Goal: Transaction & Acquisition: Book appointment/travel/reservation

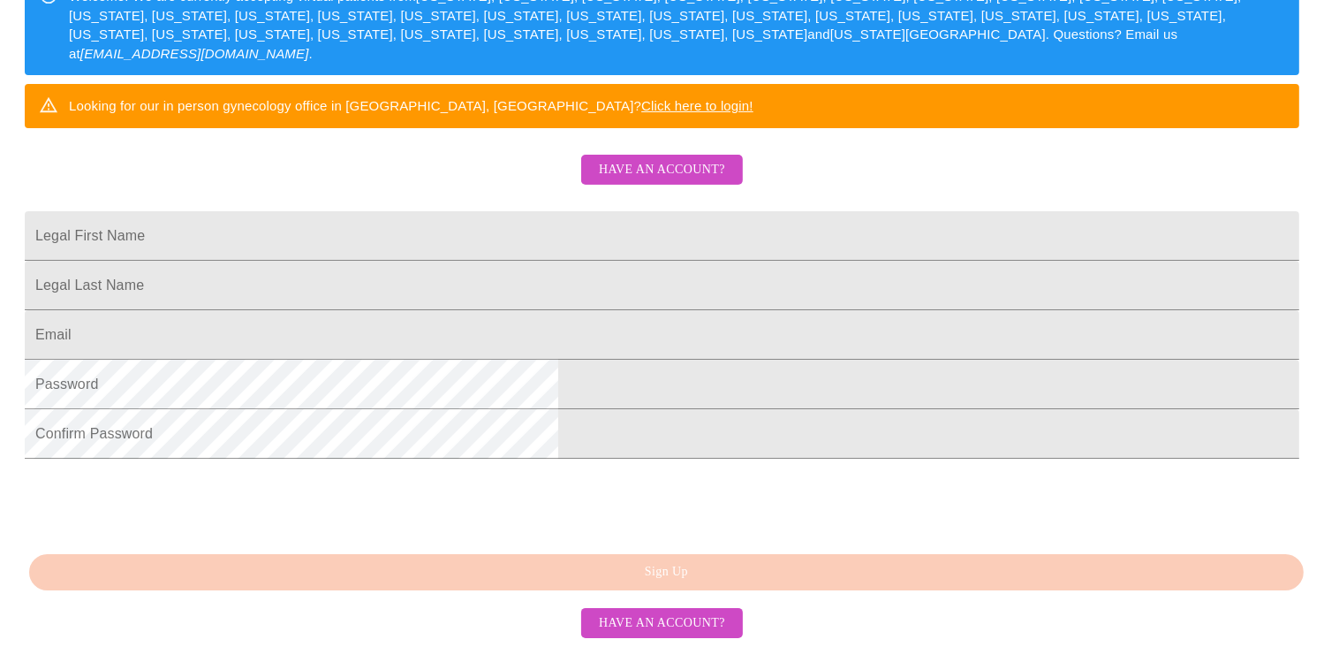
scroll to position [420, 0]
click at [679, 211] on input "Legal First Name" at bounding box center [662, 235] width 1275 height 49
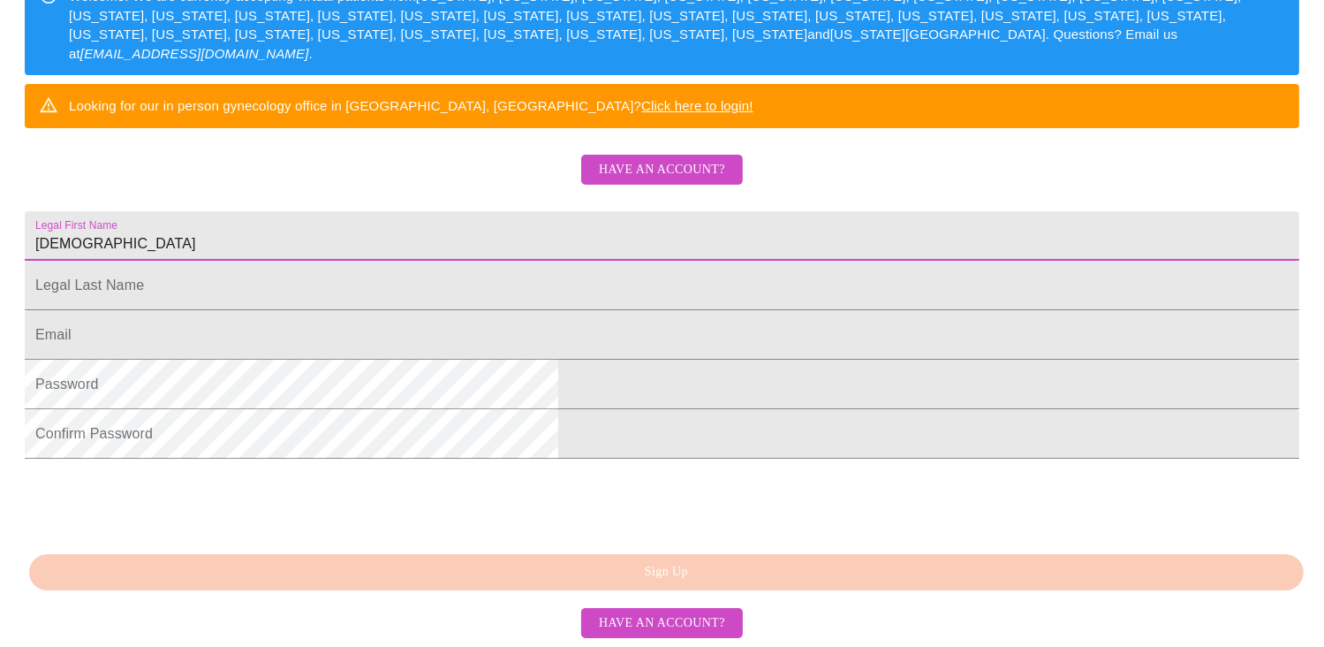
type input "[DEMOGRAPHIC_DATA]"
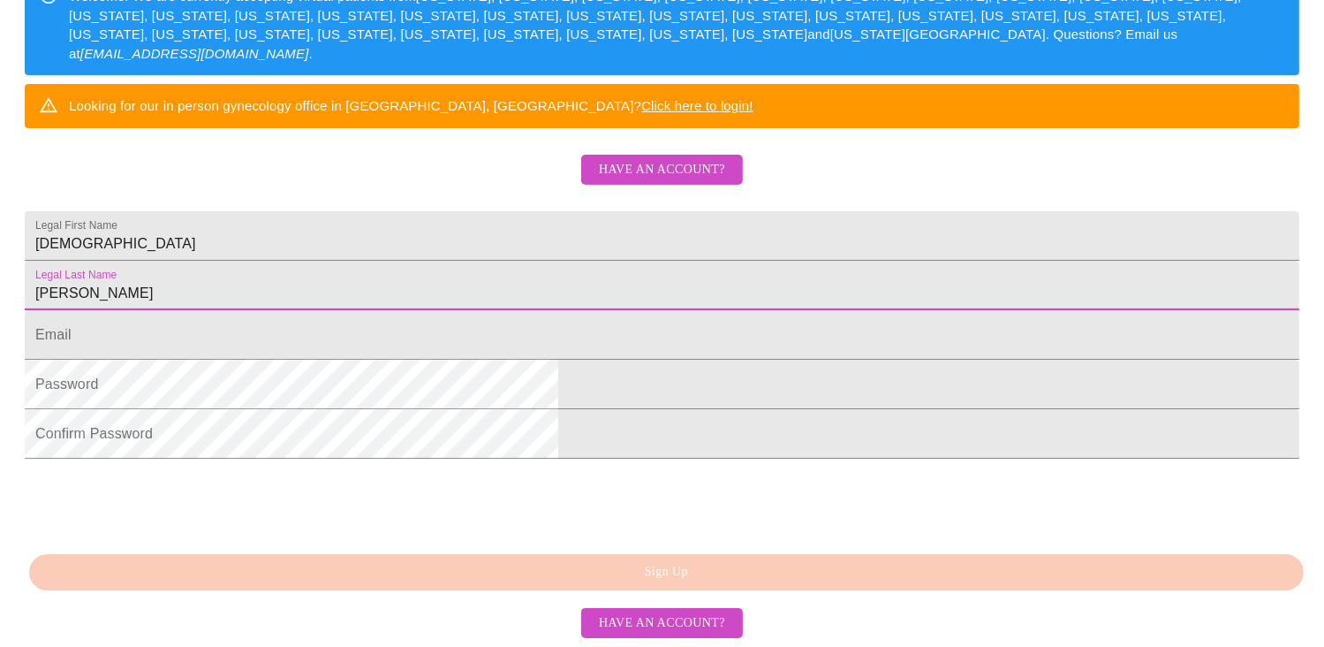
type input "[PERSON_NAME]"
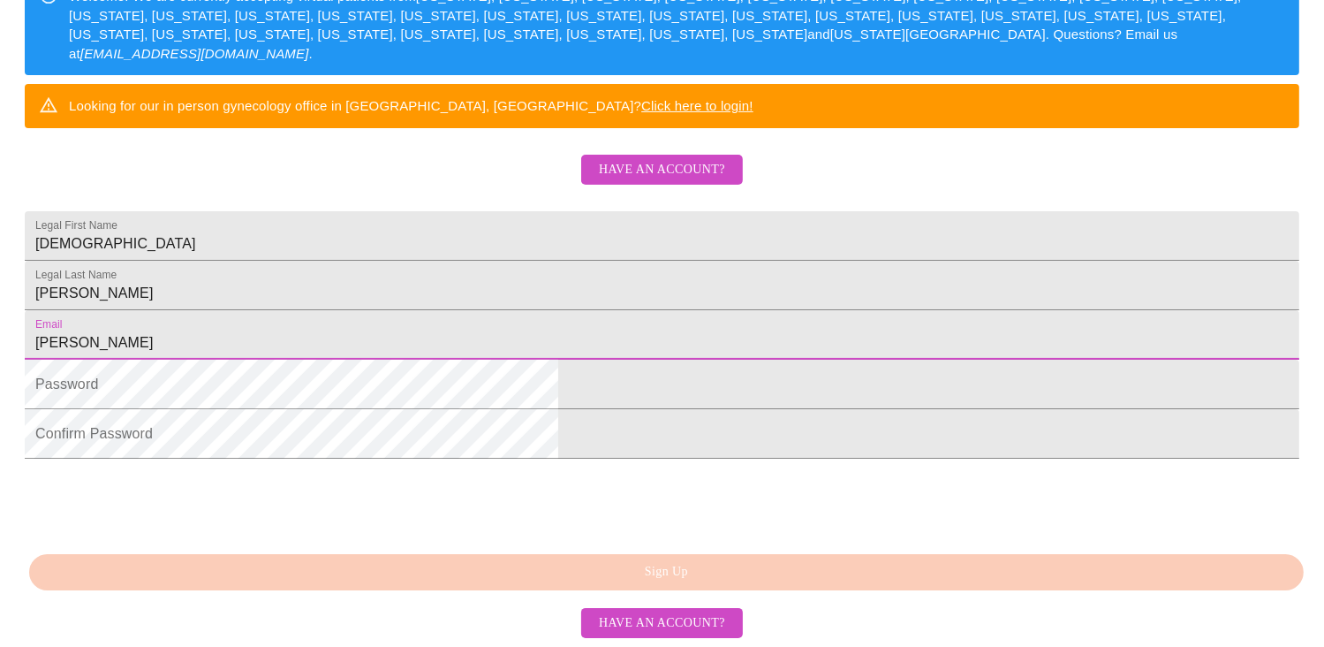
type input "[EMAIL_ADDRESS][DOMAIN_NAME]"
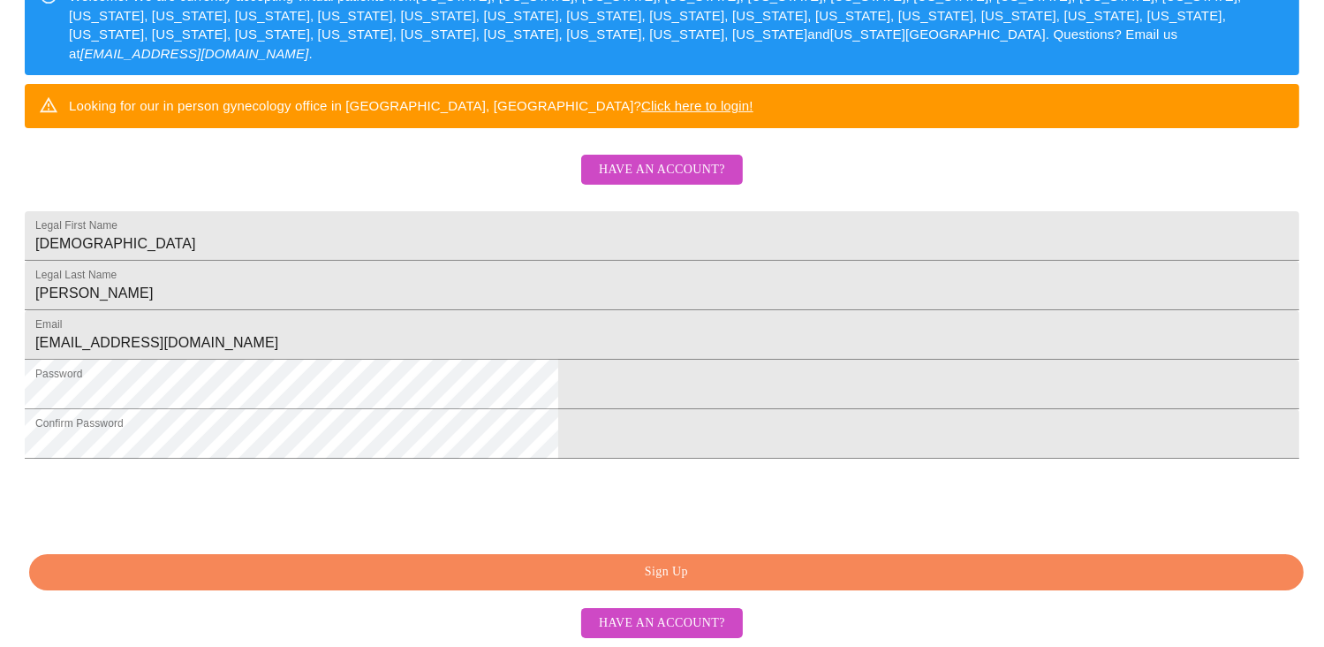
click at [678, 583] on span "Sign Up" at bounding box center [666, 572] width 1234 height 22
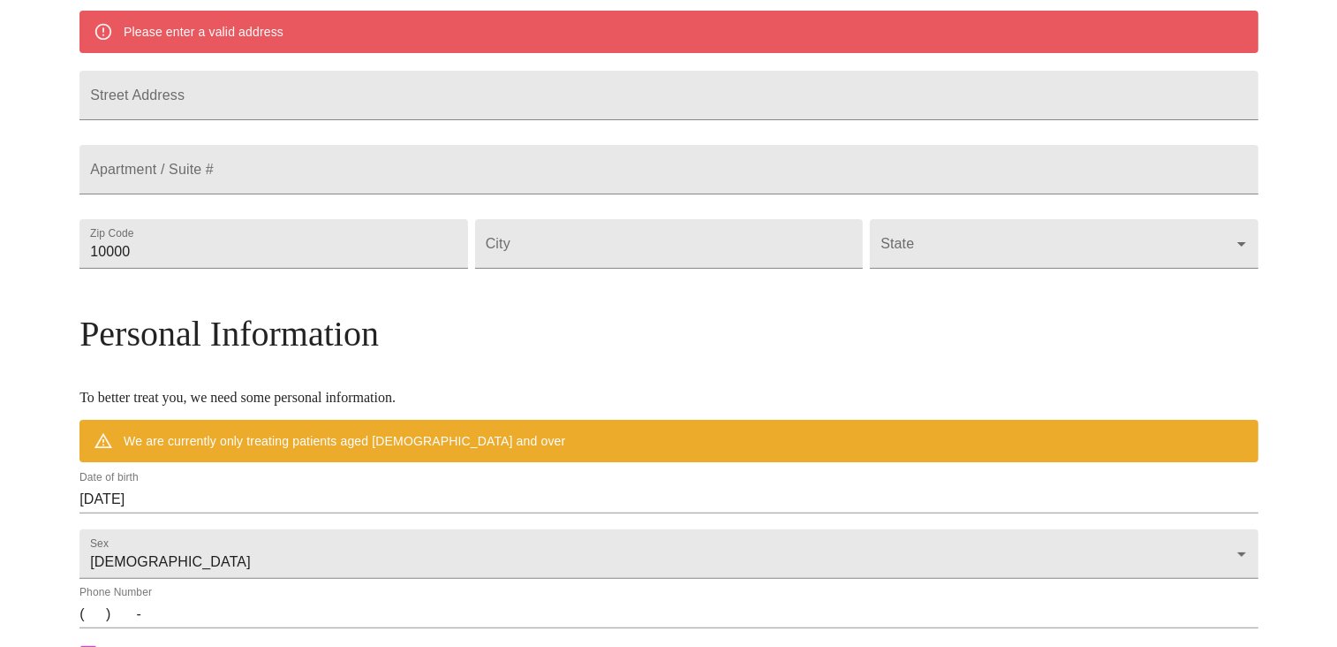
scroll to position [385, 0]
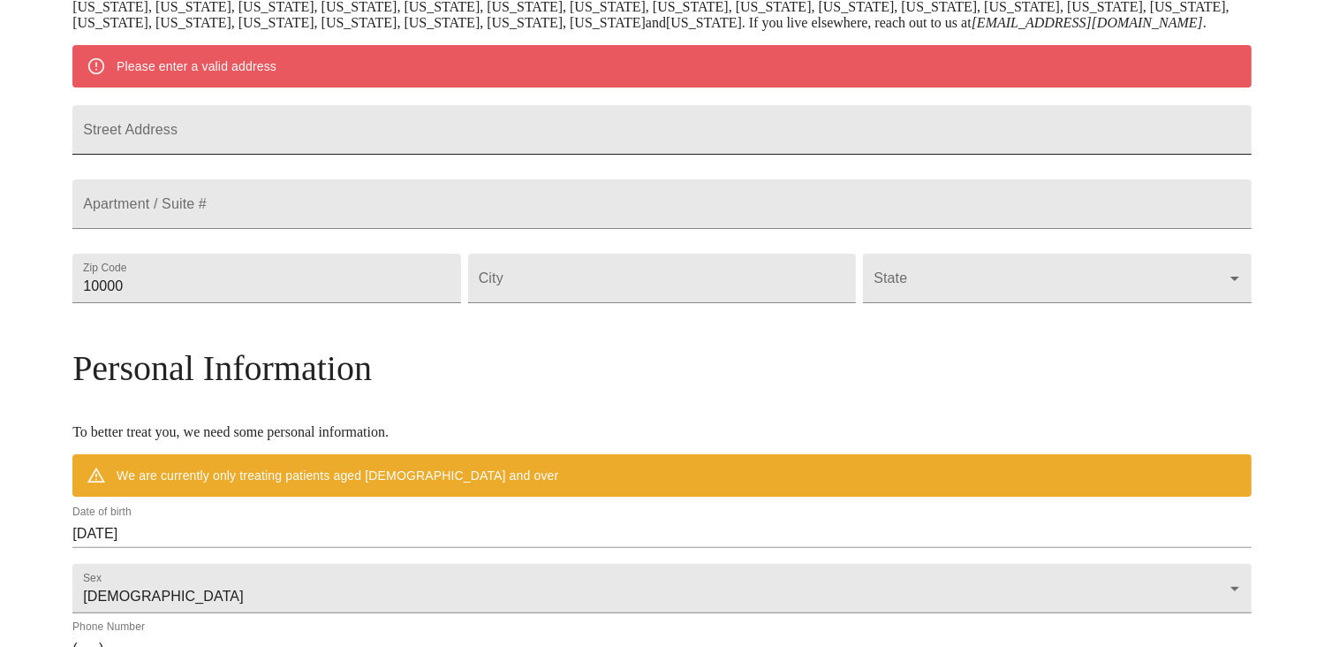
click at [641, 134] on input "Street Address" at bounding box center [661, 129] width 1179 height 49
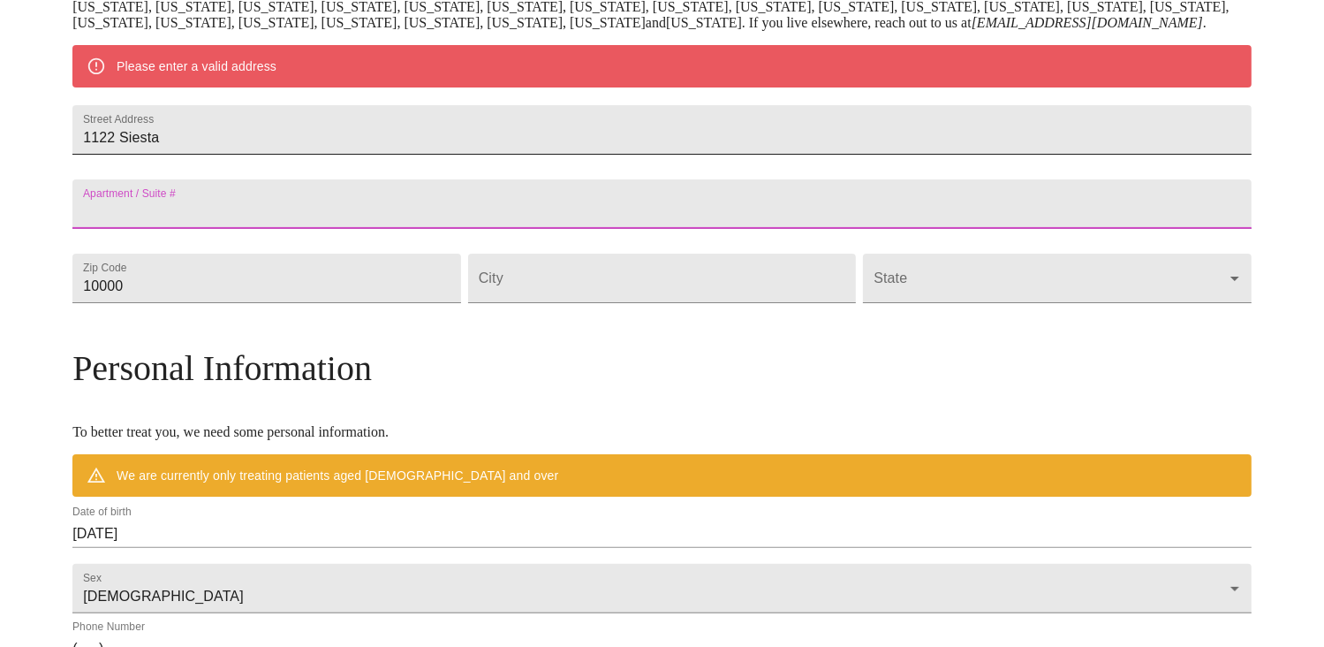
click at [531, 155] on input "1122 Siesta" at bounding box center [661, 129] width 1179 height 49
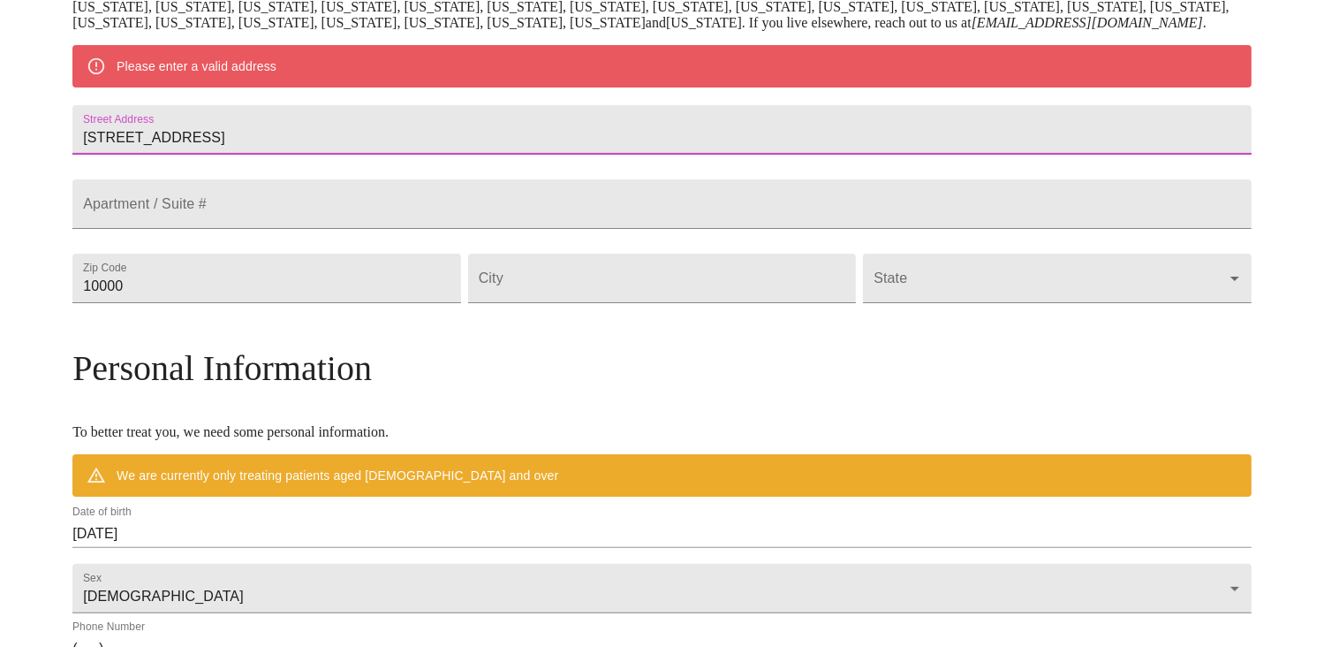
type input "[STREET_ADDRESS]"
type input "55129"
click at [622, 303] on input "Street Address" at bounding box center [662, 278] width 389 height 49
type input "Woodbury"
click at [1091, 339] on body "MyMenopauseRx Welcome to MyMenopauseRx Since it's your first time here, you'll …" at bounding box center [662, 310] width 1310 height 1377
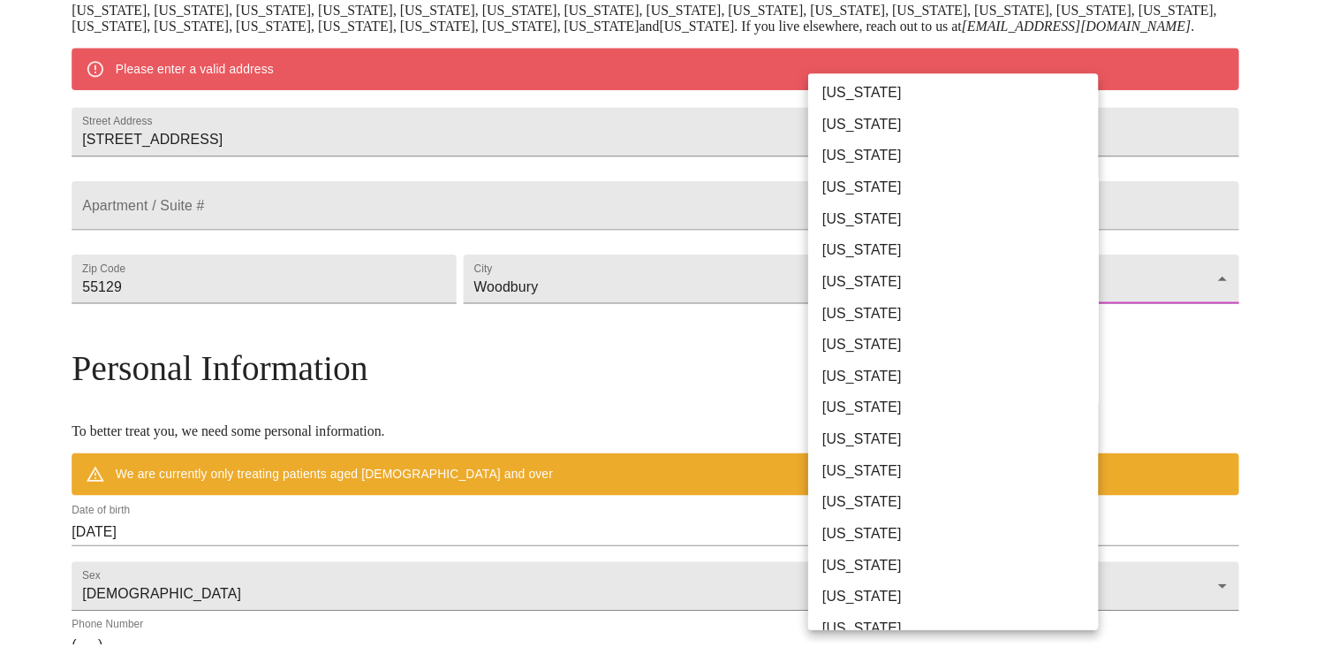
scroll to position [574, 0]
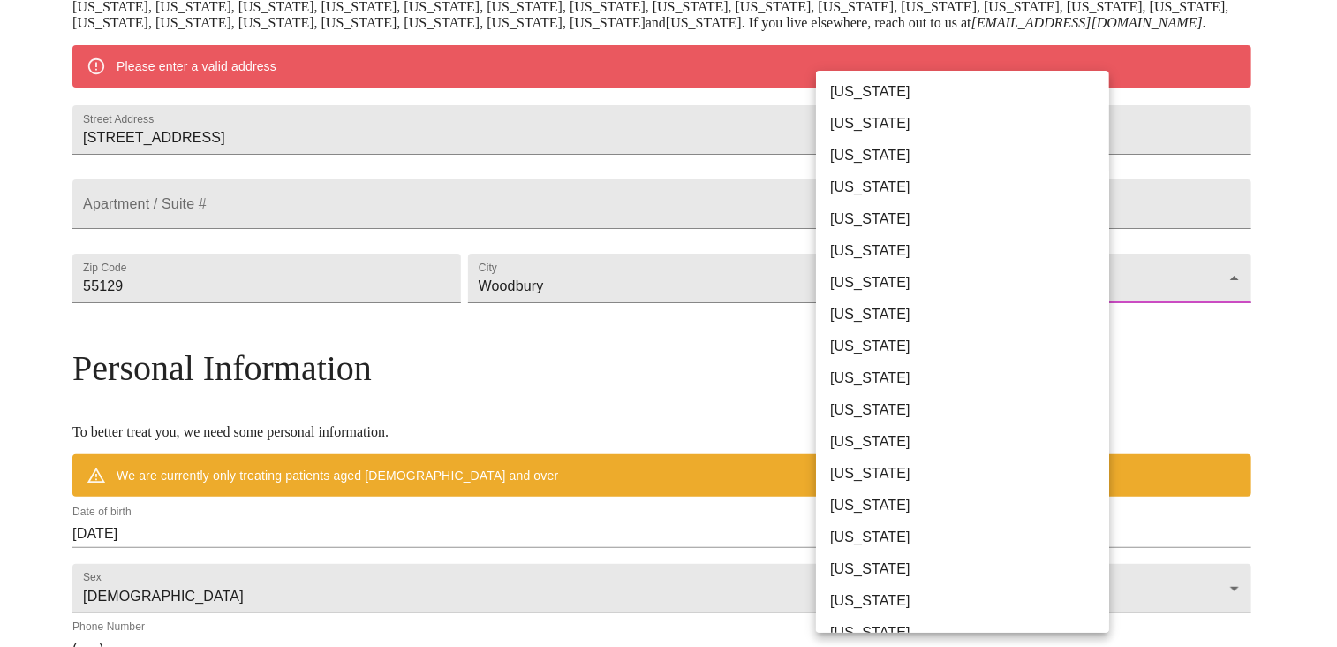
click at [890, 224] on li "Minnesota" at bounding box center [969, 219] width 307 height 32
type input "Minnesota"
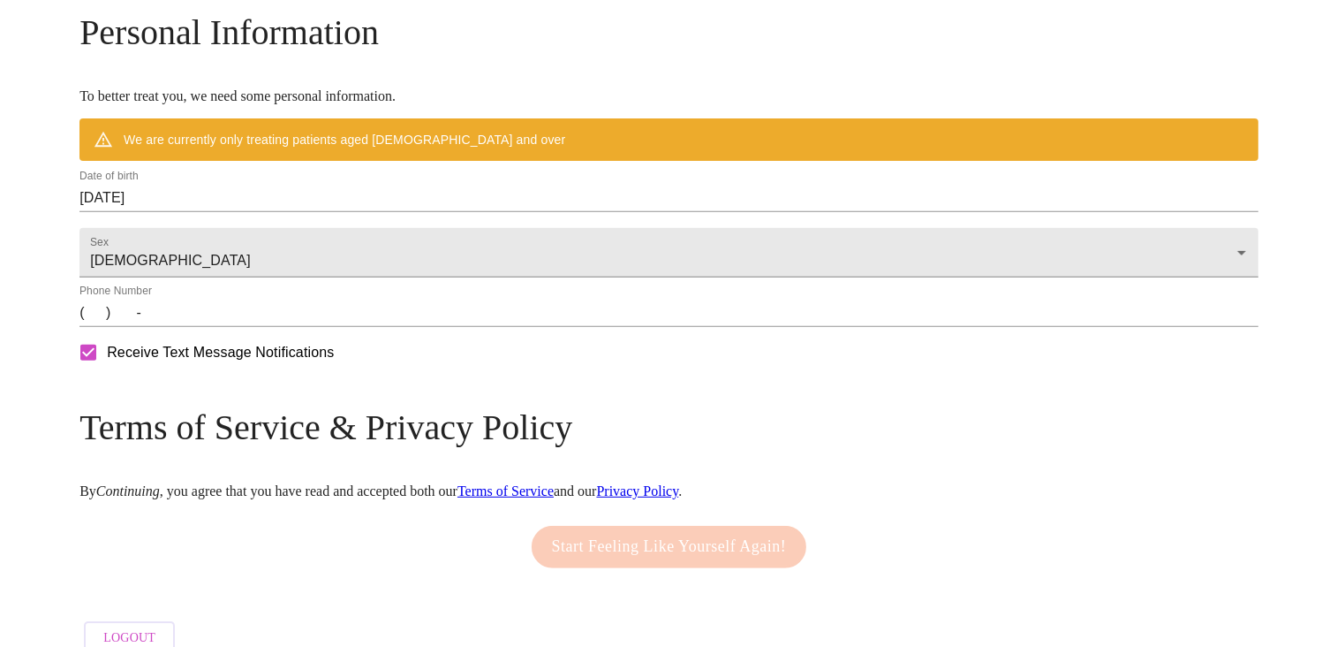
scroll to position [669, 0]
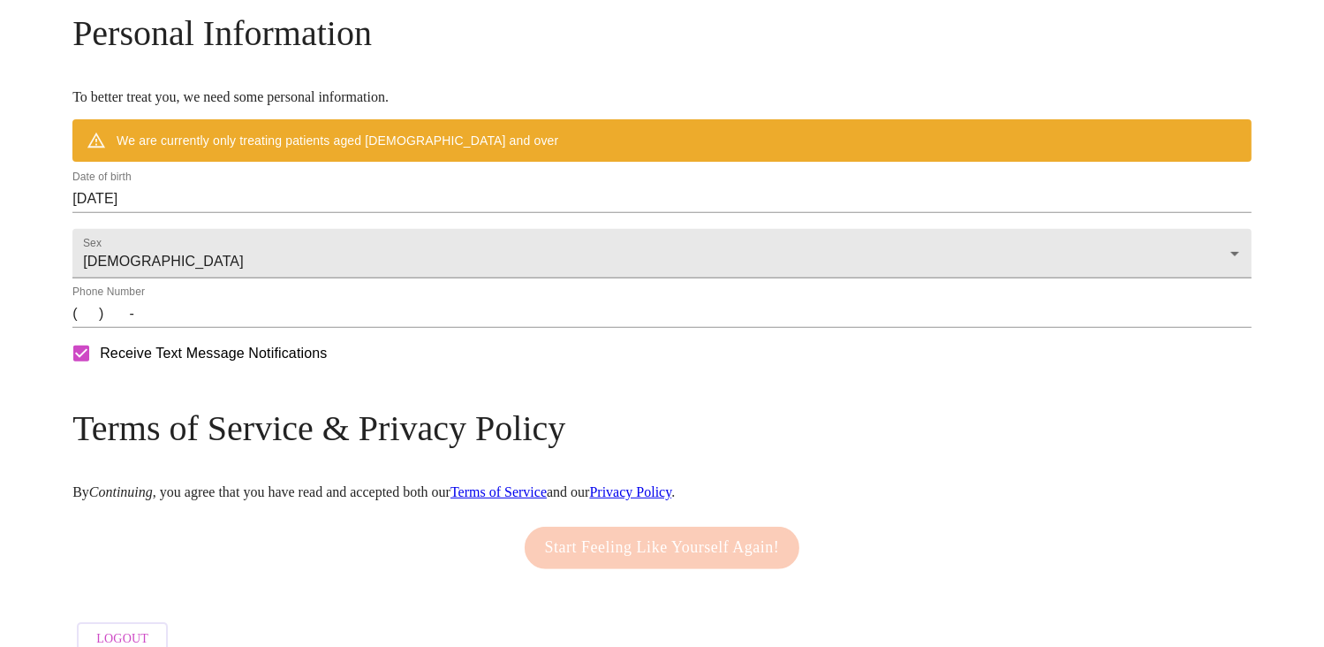
click at [450, 213] on input "09/23/2025" at bounding box center [661, 199] width 1179 height 28
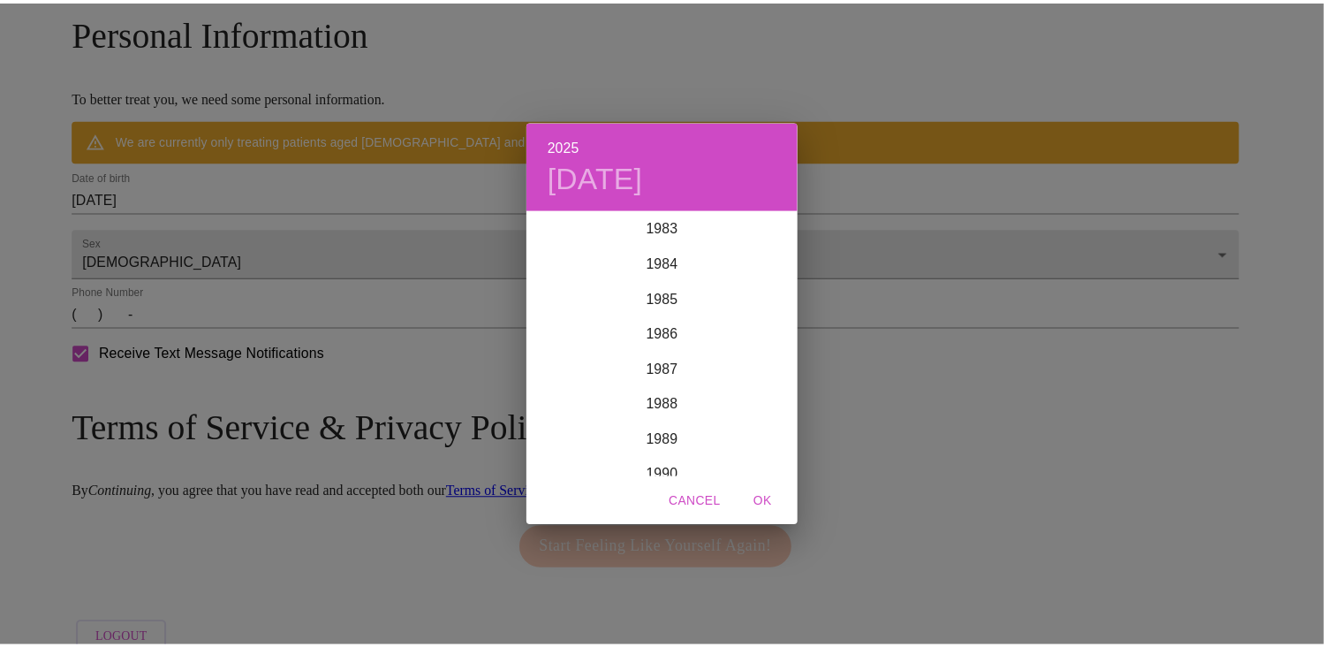
scroll to position [2970, 0]
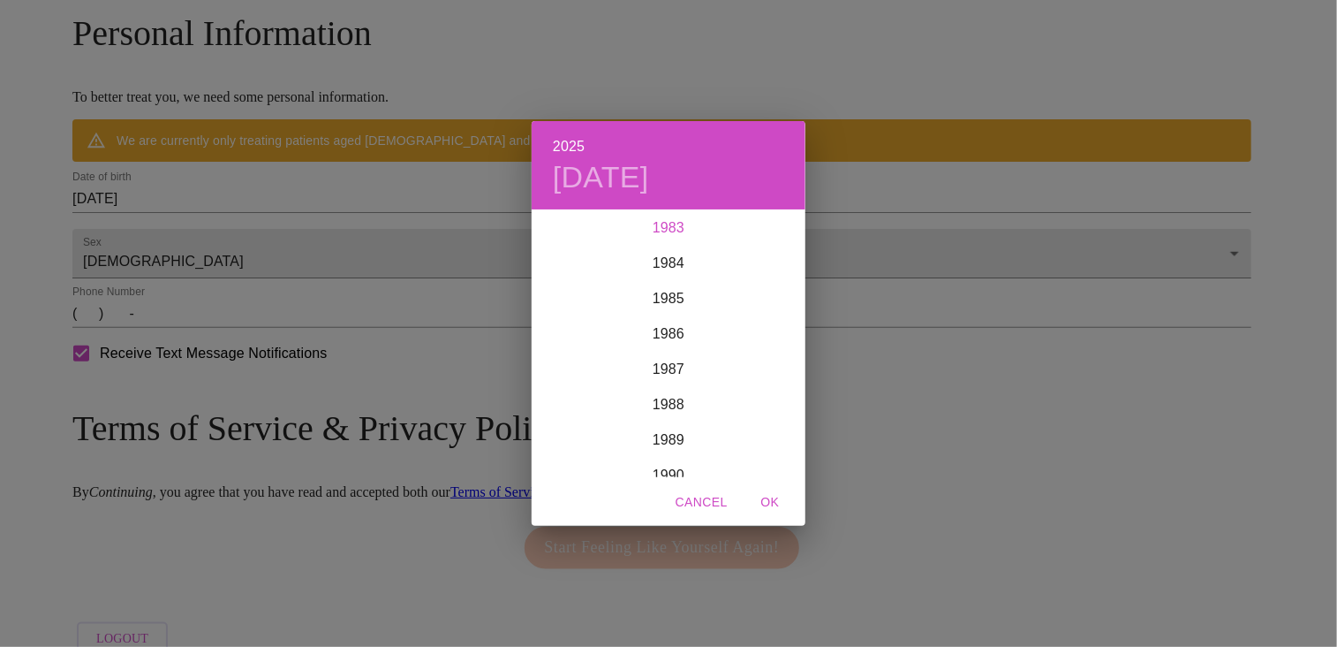
click at [678, 229] on div "1983" at bounding box center [669, 227] width 274 height 35
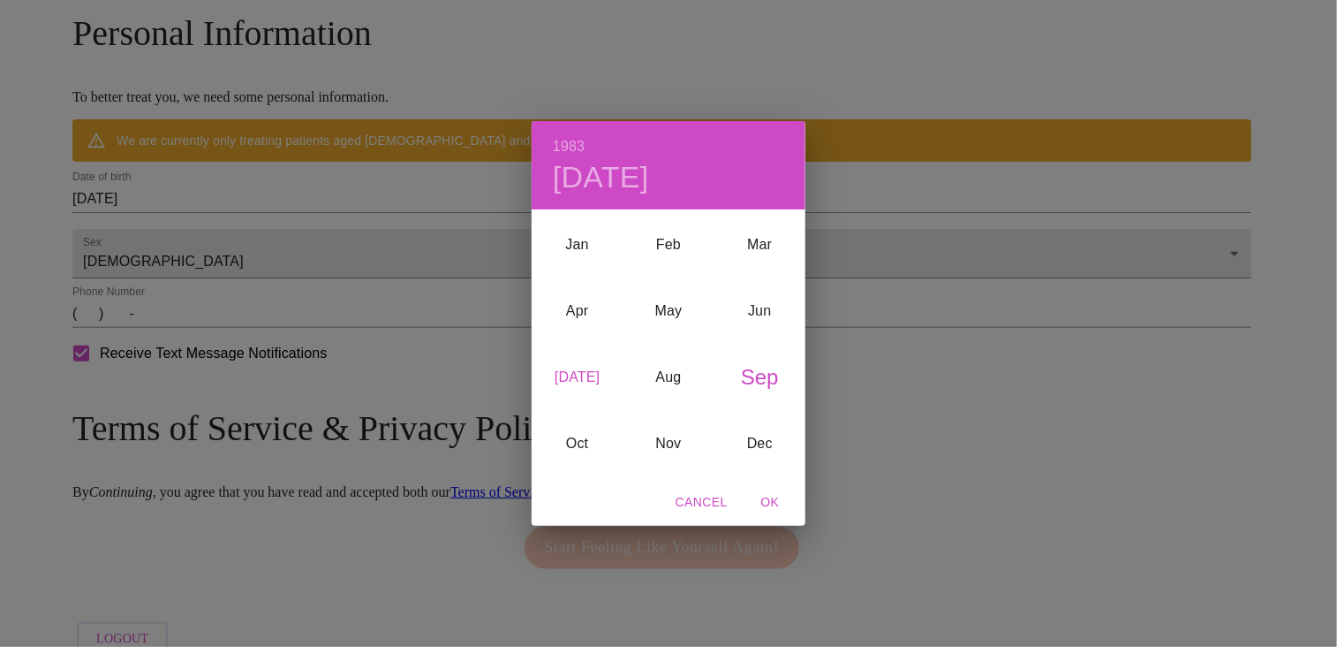
click at [577, 374] on div "Jul" at bounding box center [577, 378] width 91 height 66
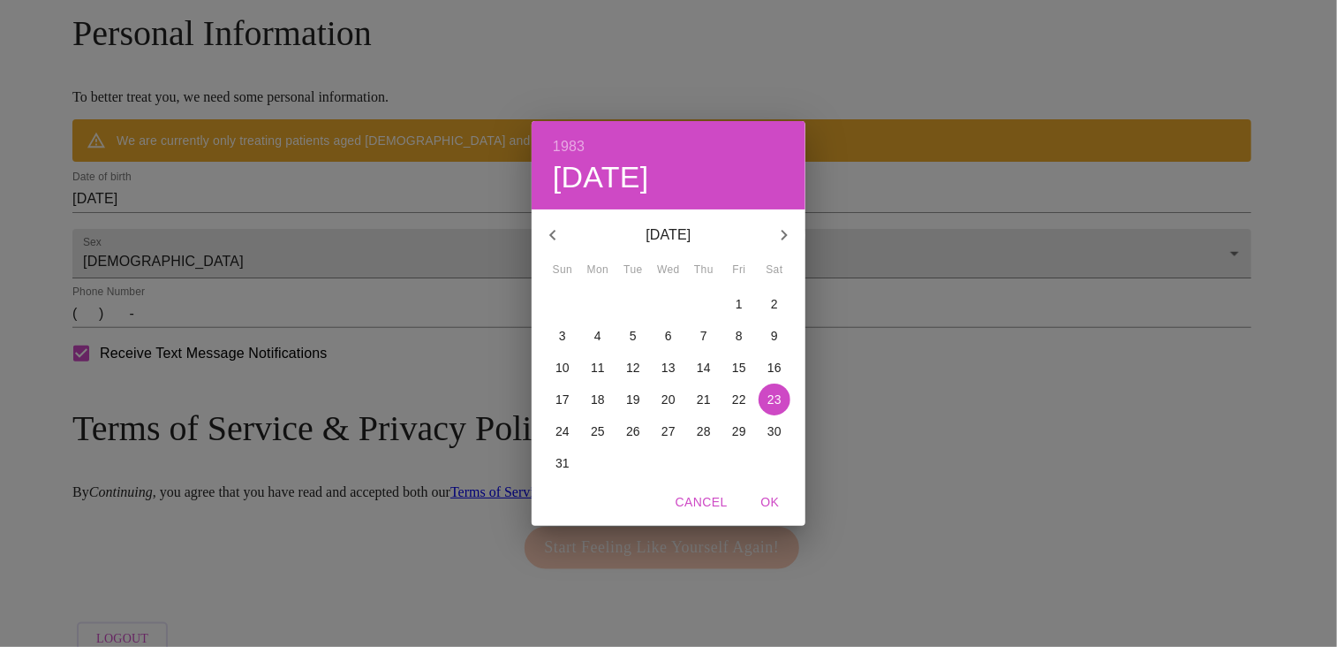
click at [561, 463] on p "31" at bounding box center [563, 463] width 14 height 18
click at [767, 504] on span "OK" at bounding box center [770, 502] width 42 height 22
type input "07/31/1983"
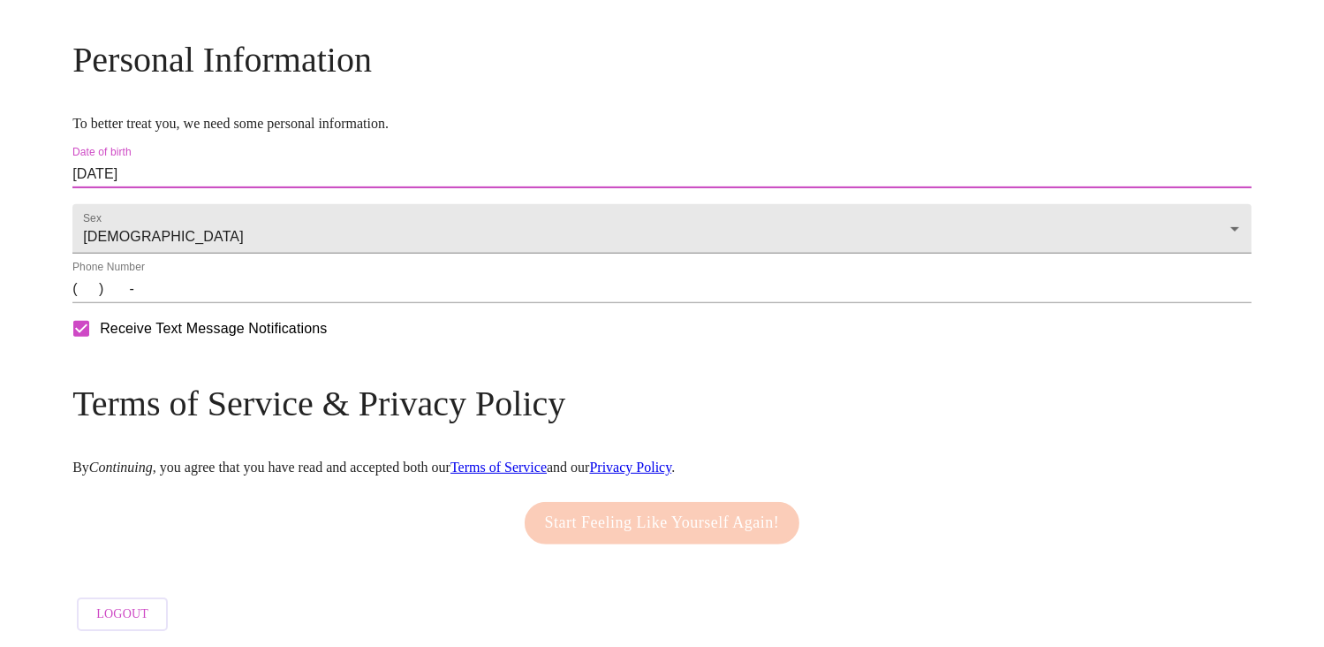
click at [466, 303] on input "(   )    -" at bounding box center [661, 289] width 1179 height 28
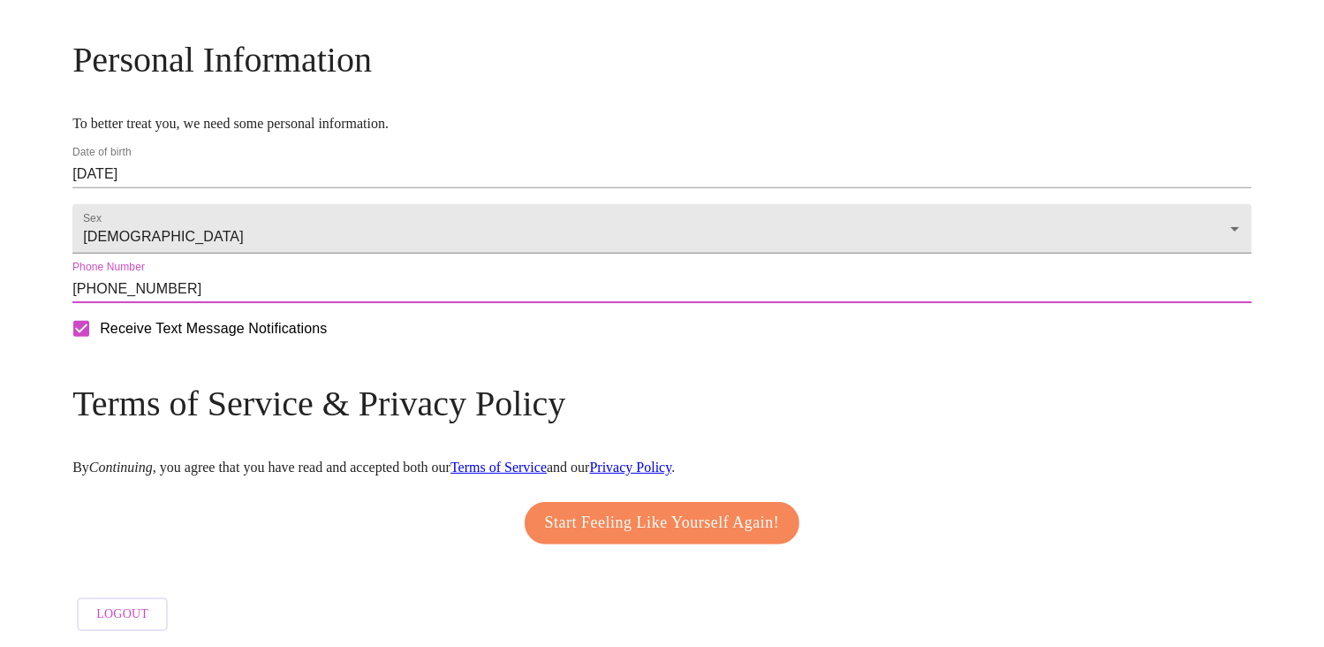
type input "(651) 278-6005"
click at [100, 347] on input "Receive Text Message Notifications" at bounding box center [81, 328] width 37 height 37
checkbox input "false"
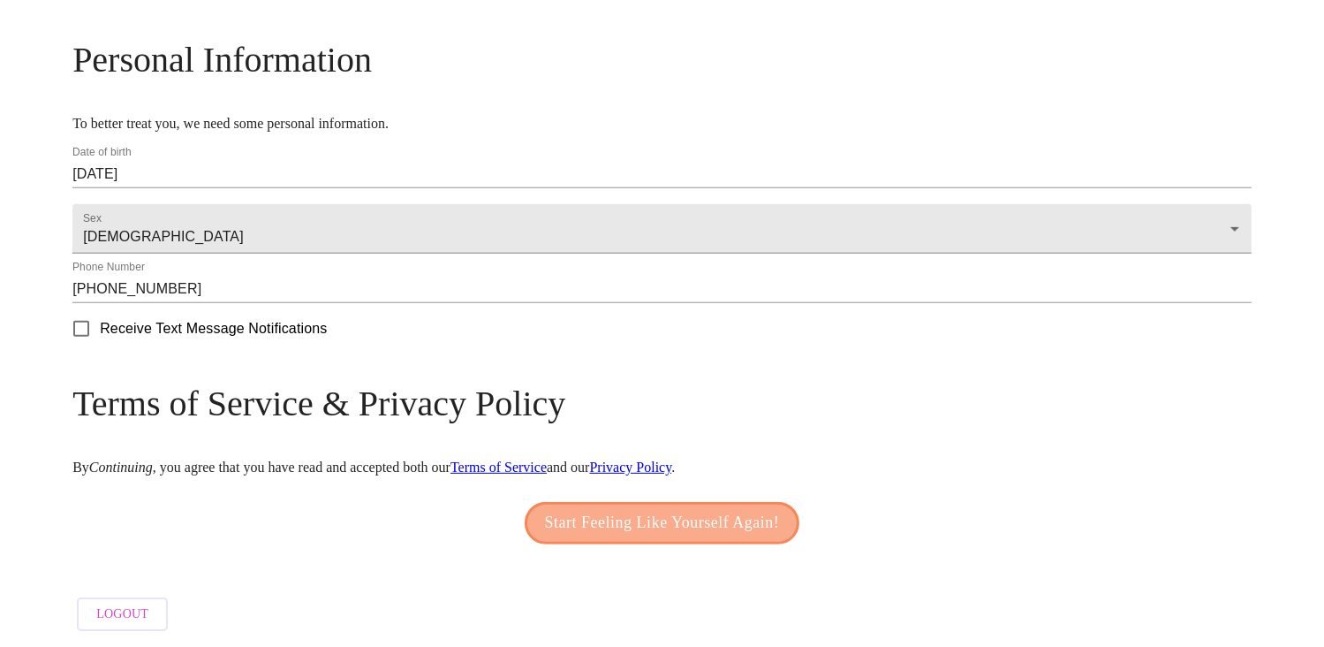
click at [548, 544] on button "Start Feeling Like Yourself Again!" at bounding box center [663, 523] width 276 height 42
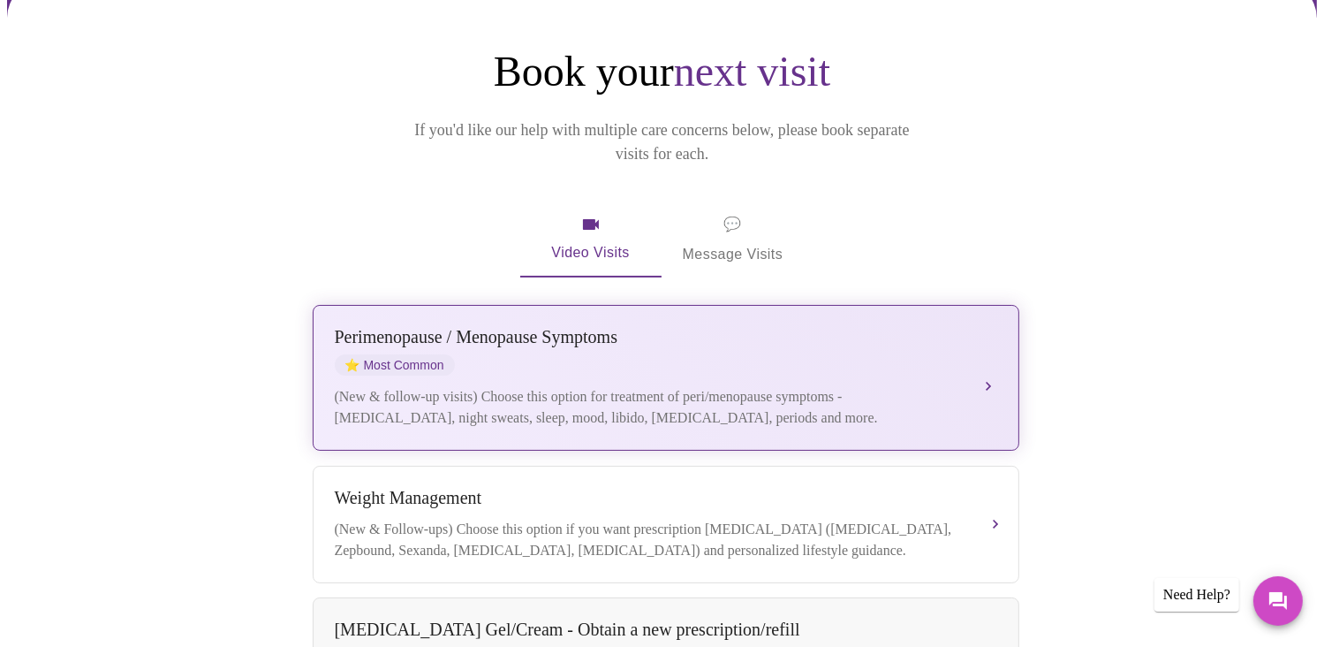
click at [863, 357] on div "Perimenopause / Menopause Symptoms ⭐ Most Common (New & follow-up visits) Choos…" at bounding box center [666, 378] width 663 height 102
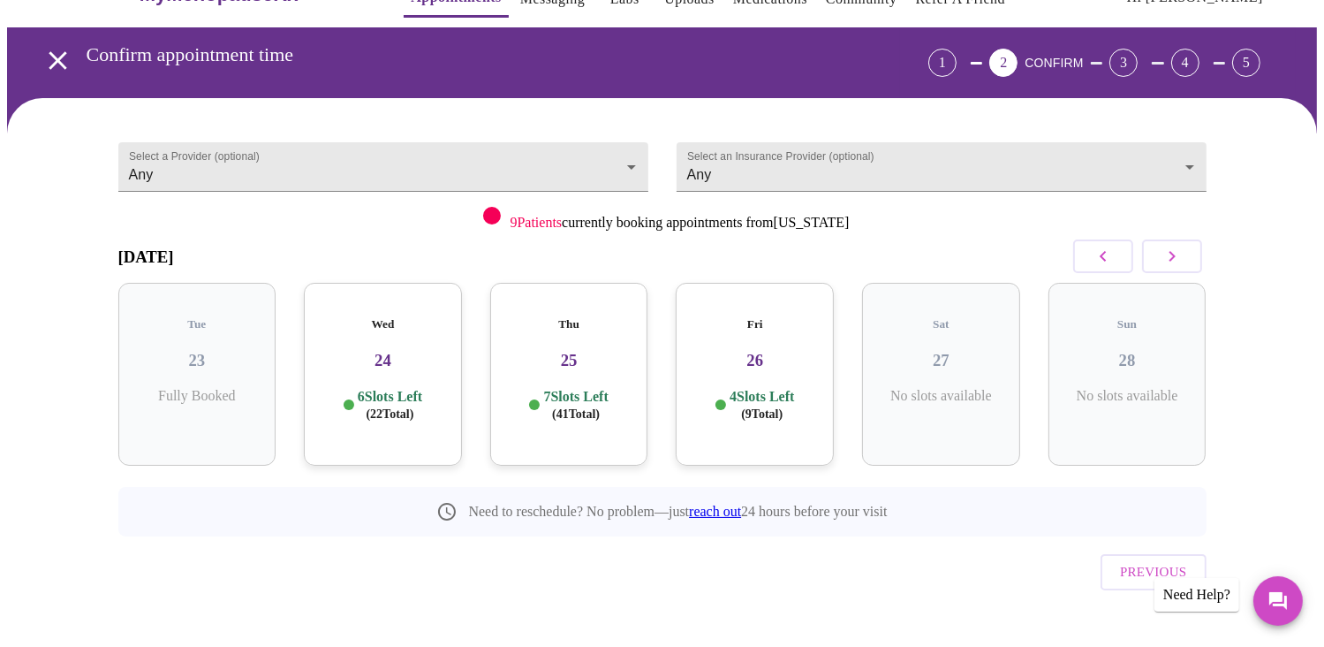
click at [427, 356] on div "Wed 24 6 Slots Left ( 22 Total)" at bounding box center [383, 374] width 158 height 183
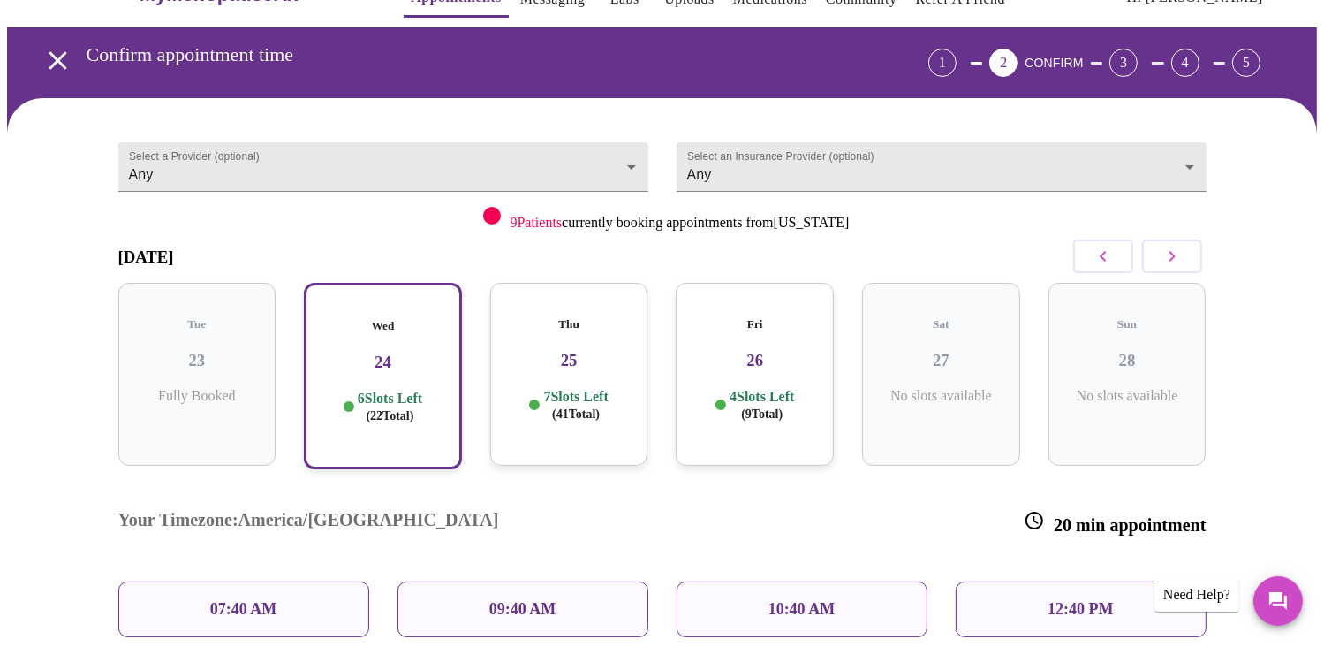
scroll to position [162, 0]
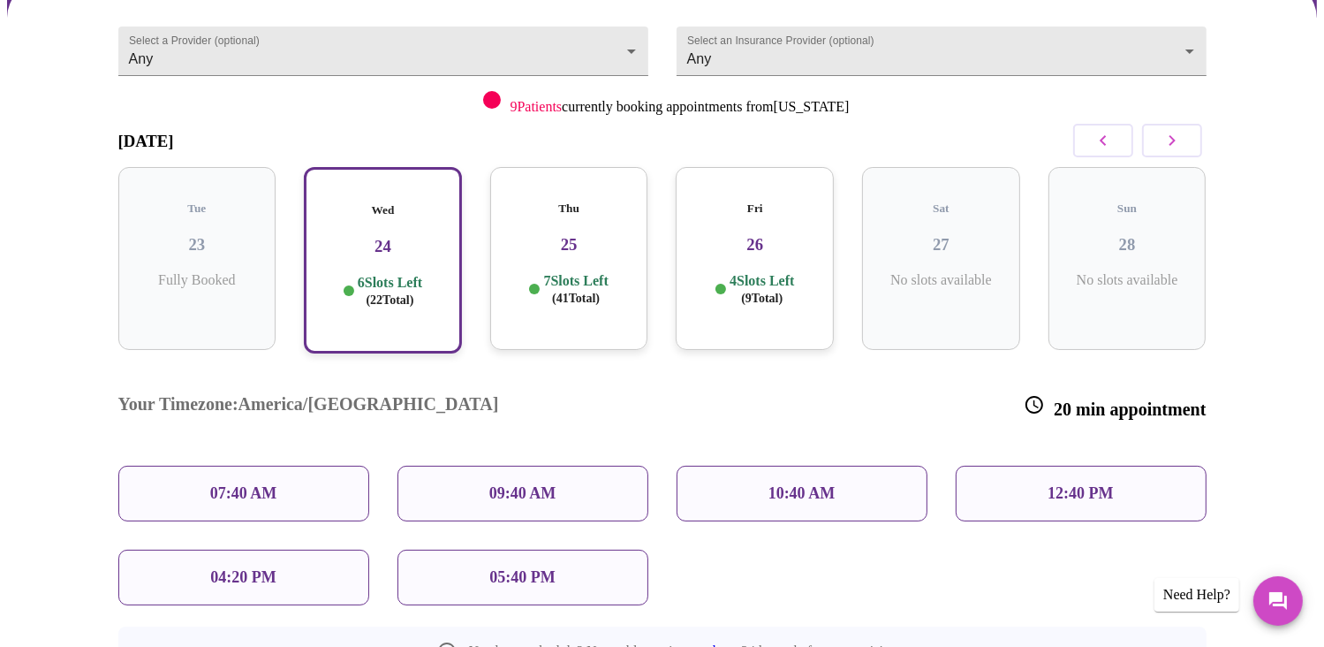
click at [1050, 484] on p "12:40 PM" at bounding box center [1080, 493] width 65 height 19
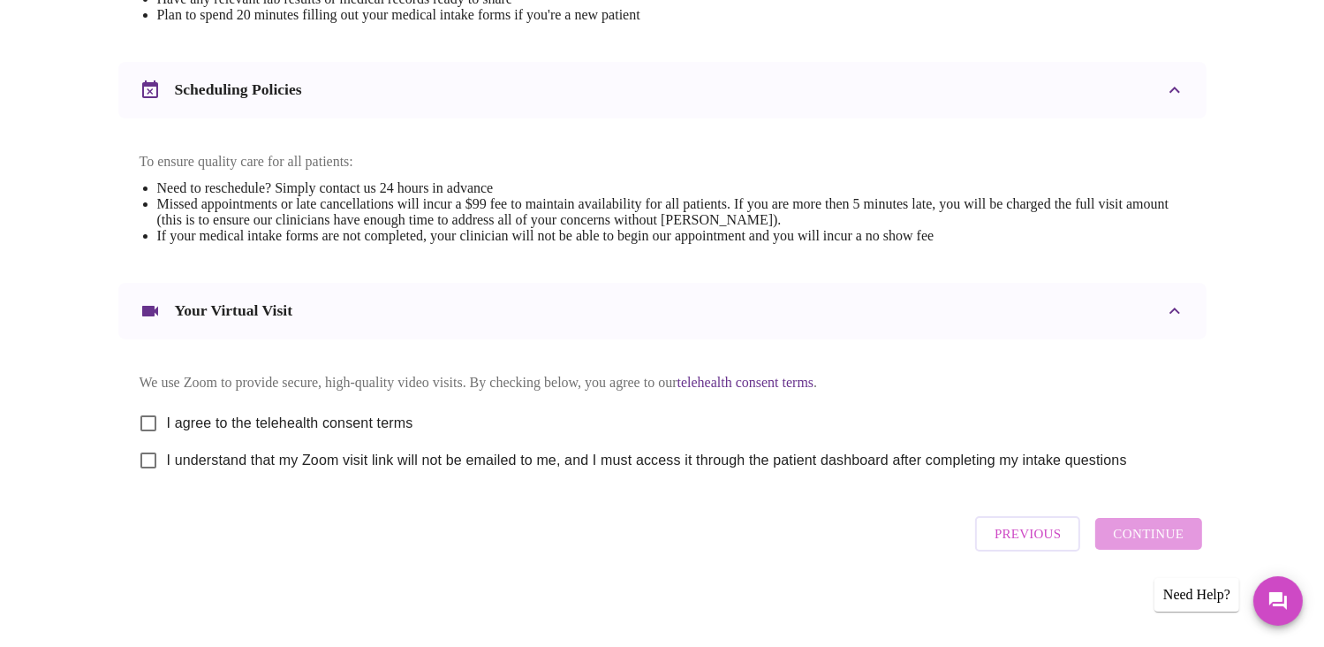
scroll to position [633, 0]
click at [162, 417] on input "I agree to the telehealth consent terms" at bounding box center [148, 423] width 37 height 37
checkbox input "true"
click at [152, 458] on input "I understand that my Zoom visit link will not be emailed to me, and I must acce…" at bounding box center [148, 460] width 37 height 37
checkbox input "true"
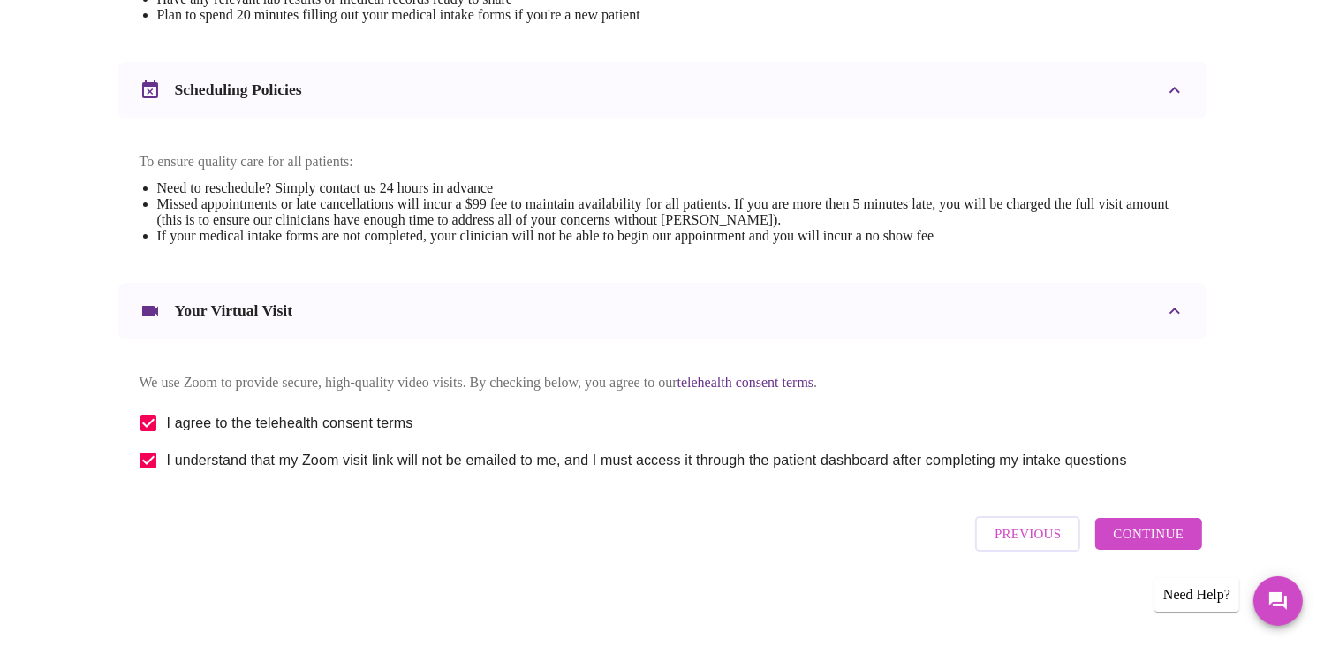
click at [1172, 545] on span "Continue" at bounding box center [1148, 533] width 71 height 23
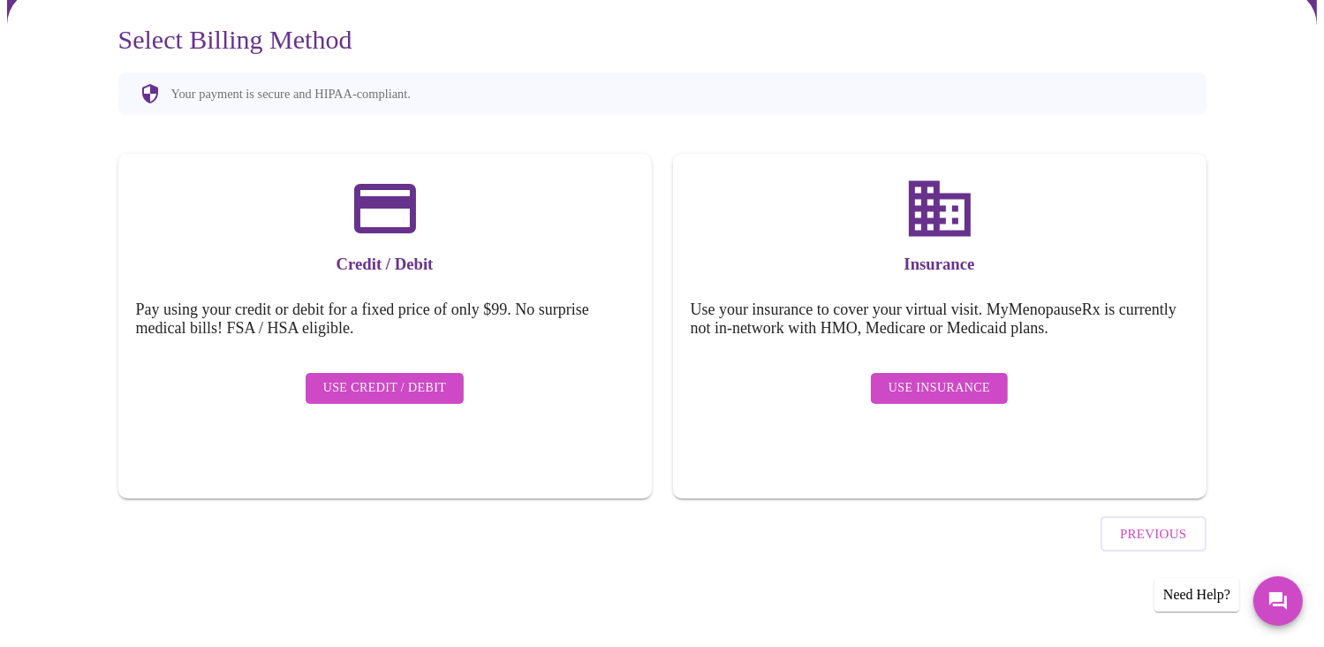
scroll to position [104, 0]
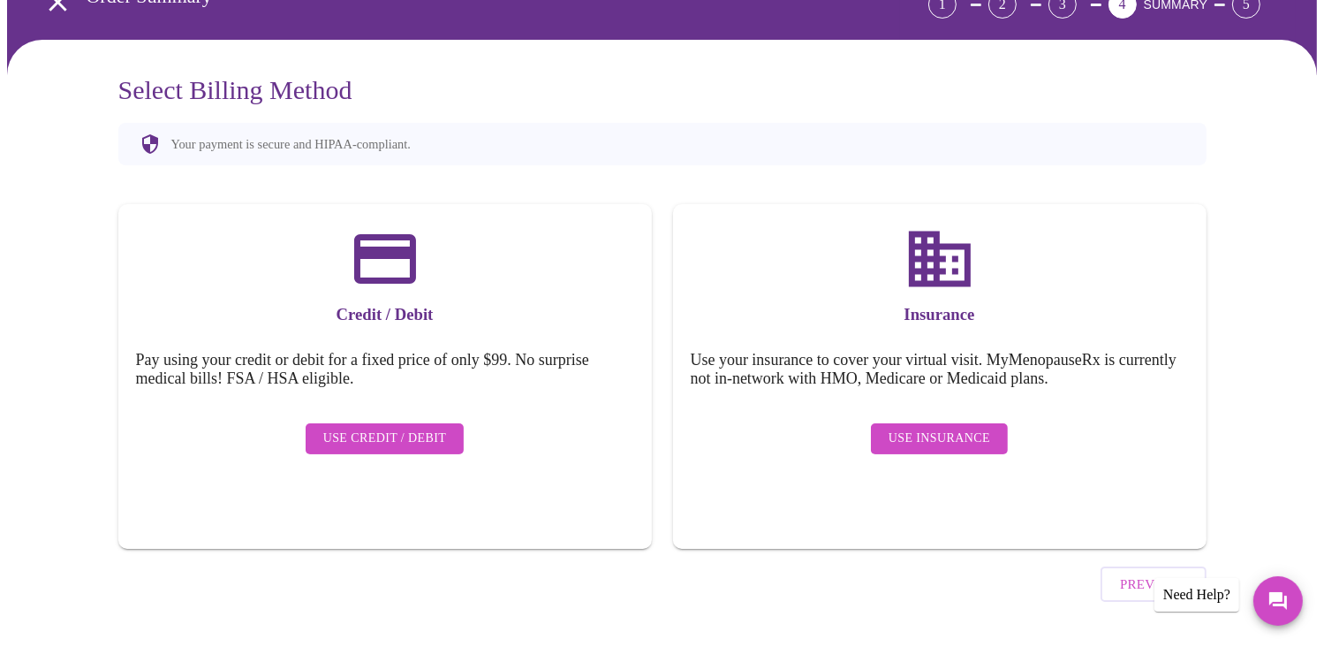
click at [973, 428] on span "Use Insurance" at bounding box center [940, 439] width 102 height 22
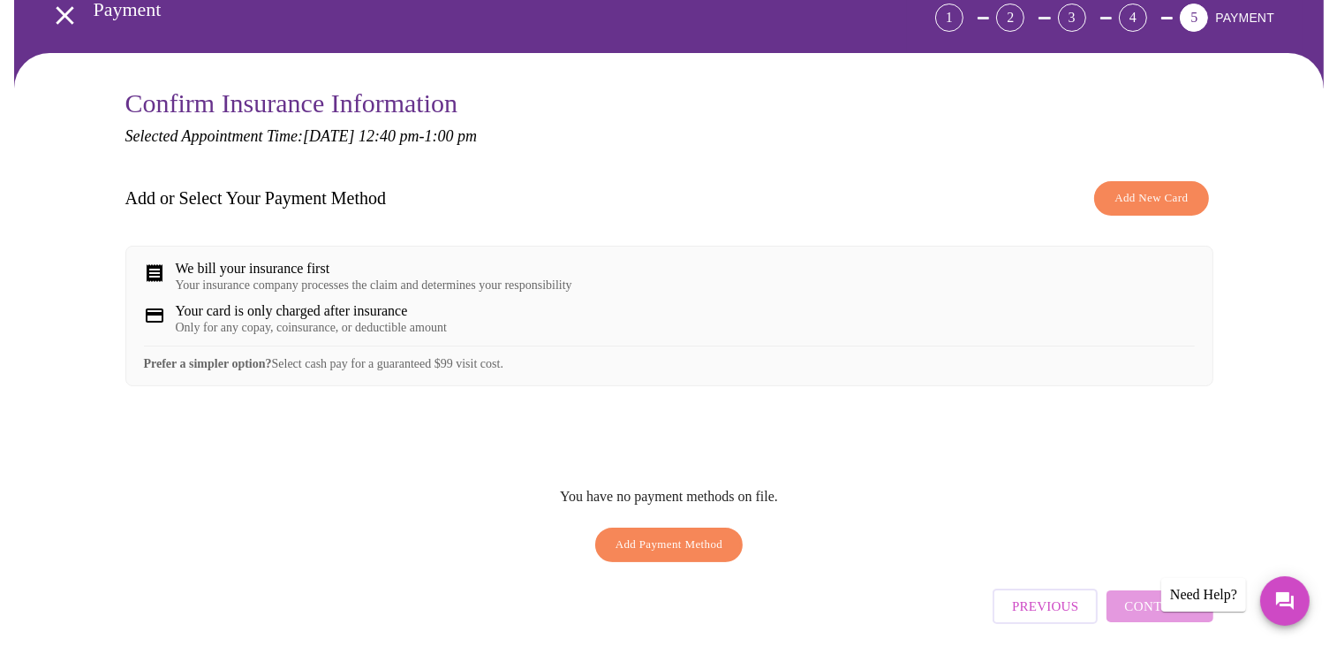
scroll to position [93, 0]
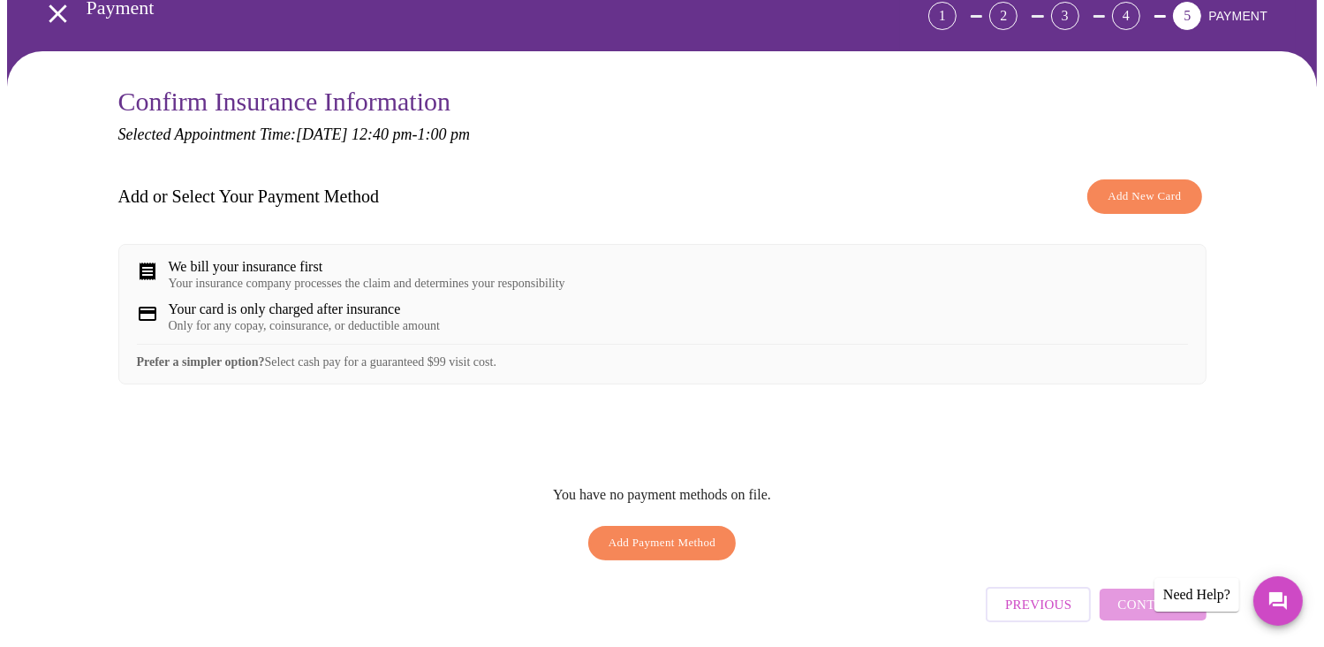
click at [1131, 198] on span "Add New Card" at bounding box center [1144, 196] width 73 height 20
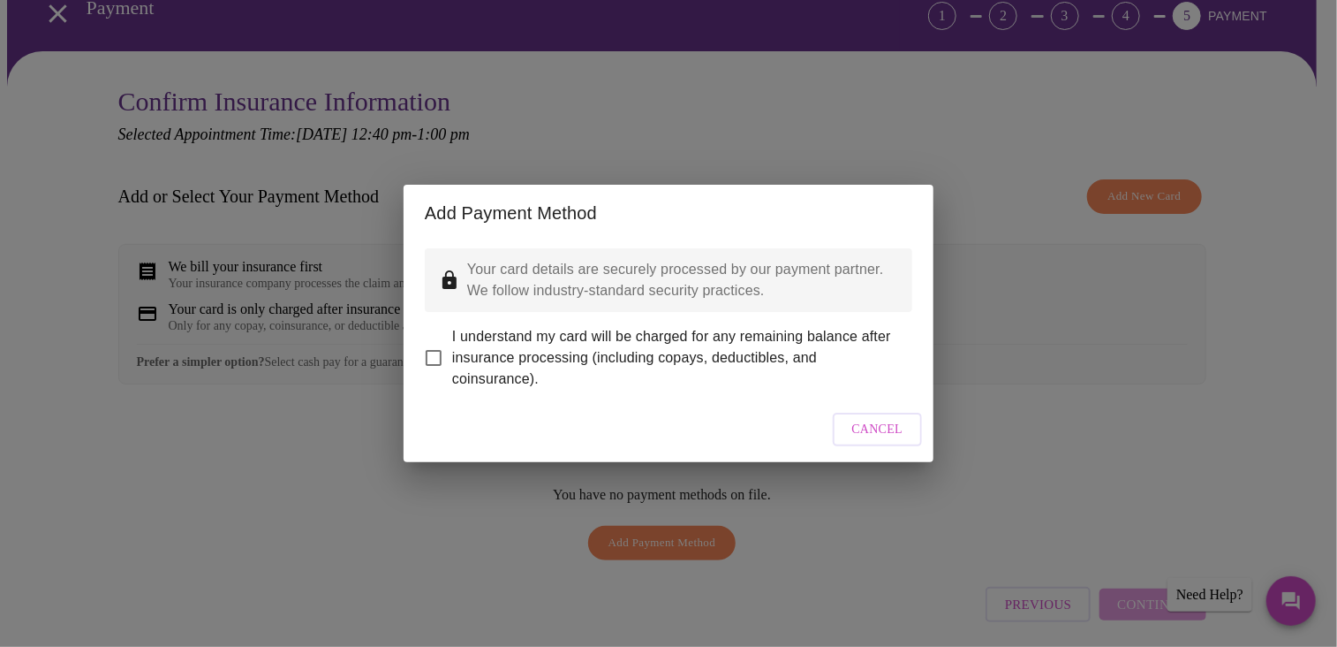
click at [427, 351] on input "I understand my card will be charged for any remaining balance after insurance …" at bounding box center [433, 357] width 37 height 37
checkbox input "true"
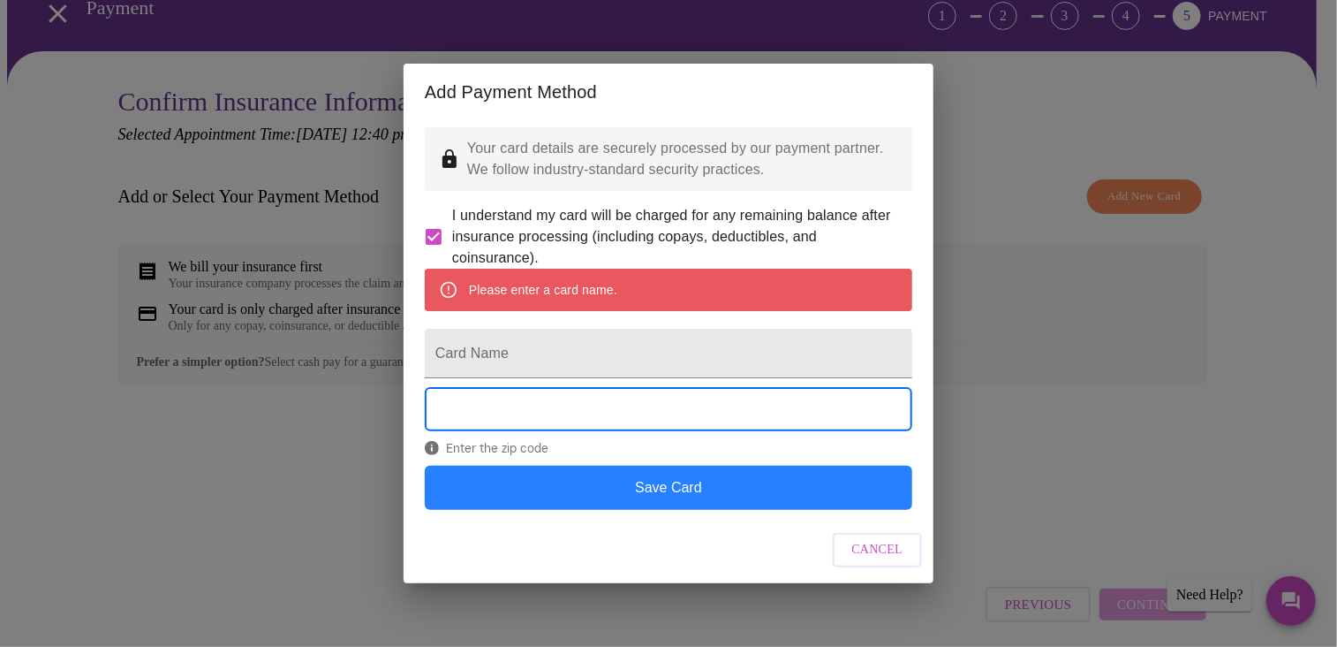
click at [711, 510] on button "Save Card" at bounding box center [669, 488] width 488 height 44
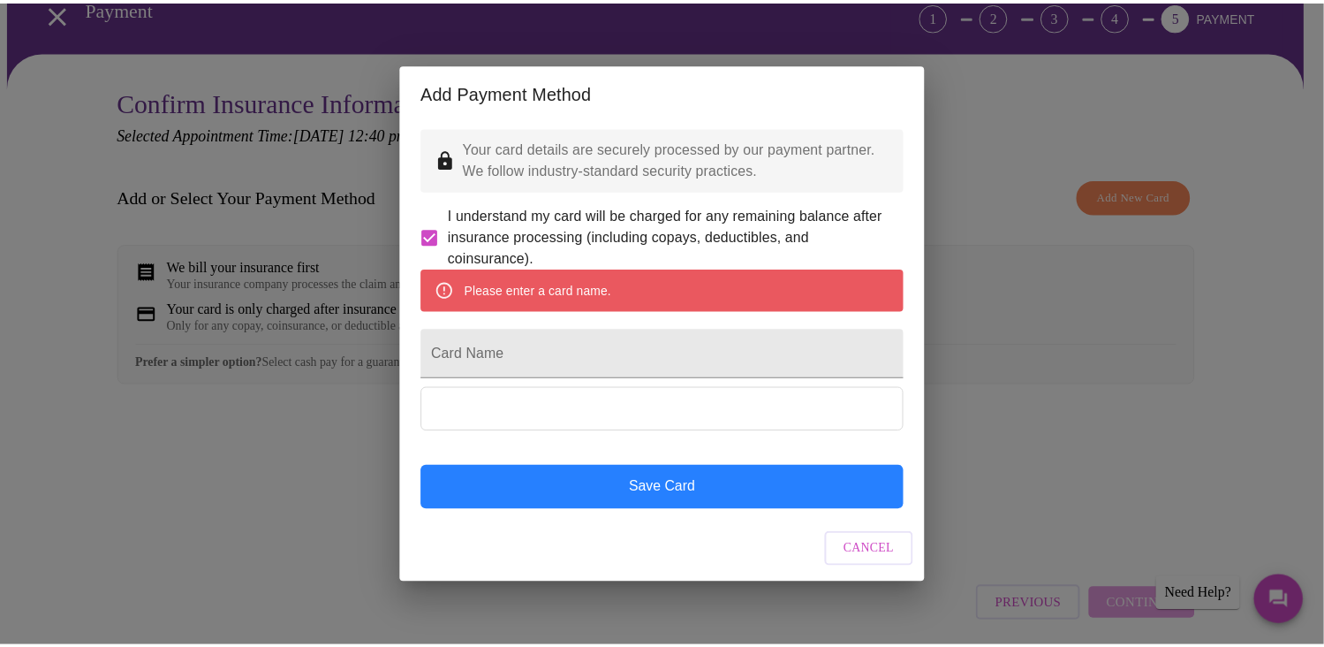
scroll to position [0, 0]
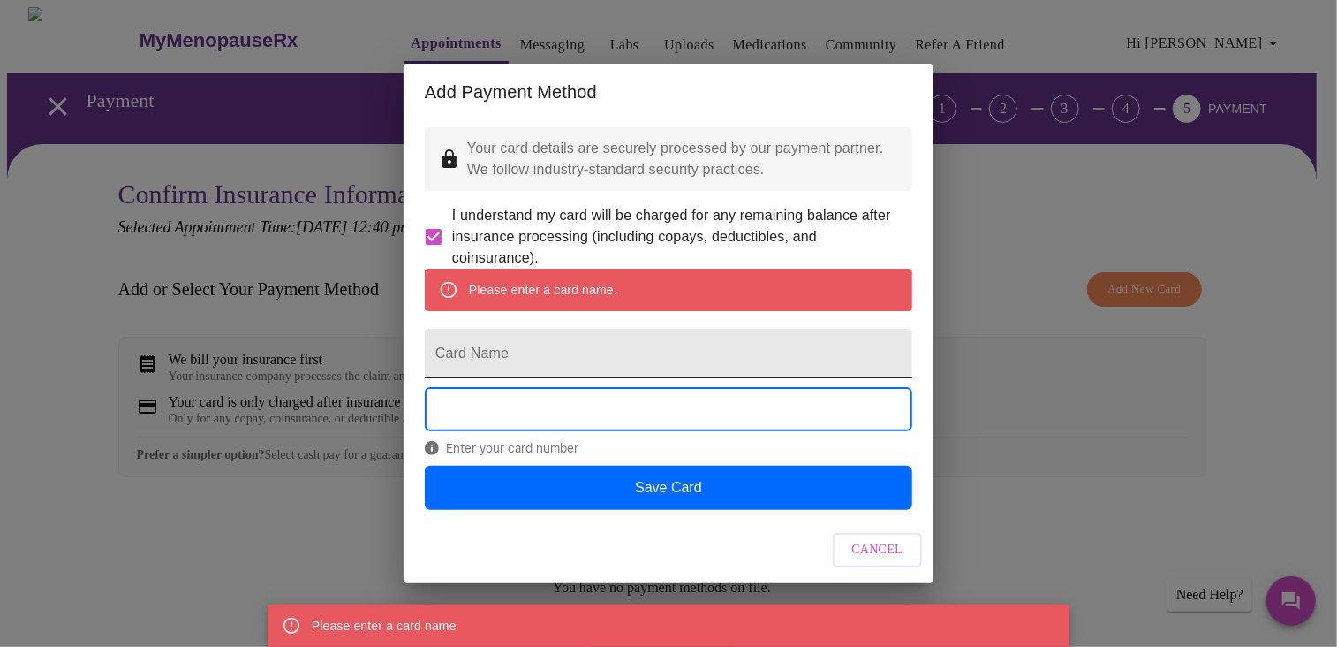
click at [642, 363] on input "Card Name" at bounding box center [669, 353] width 488 height 49
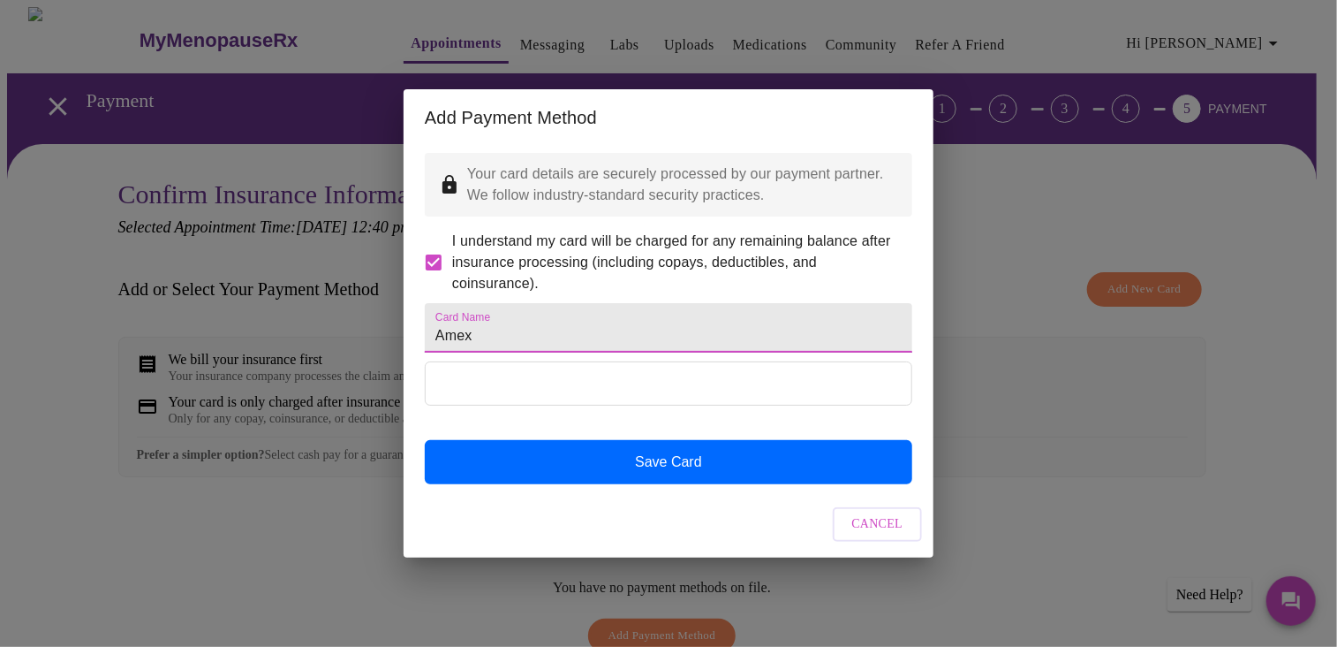
type input "Amex"
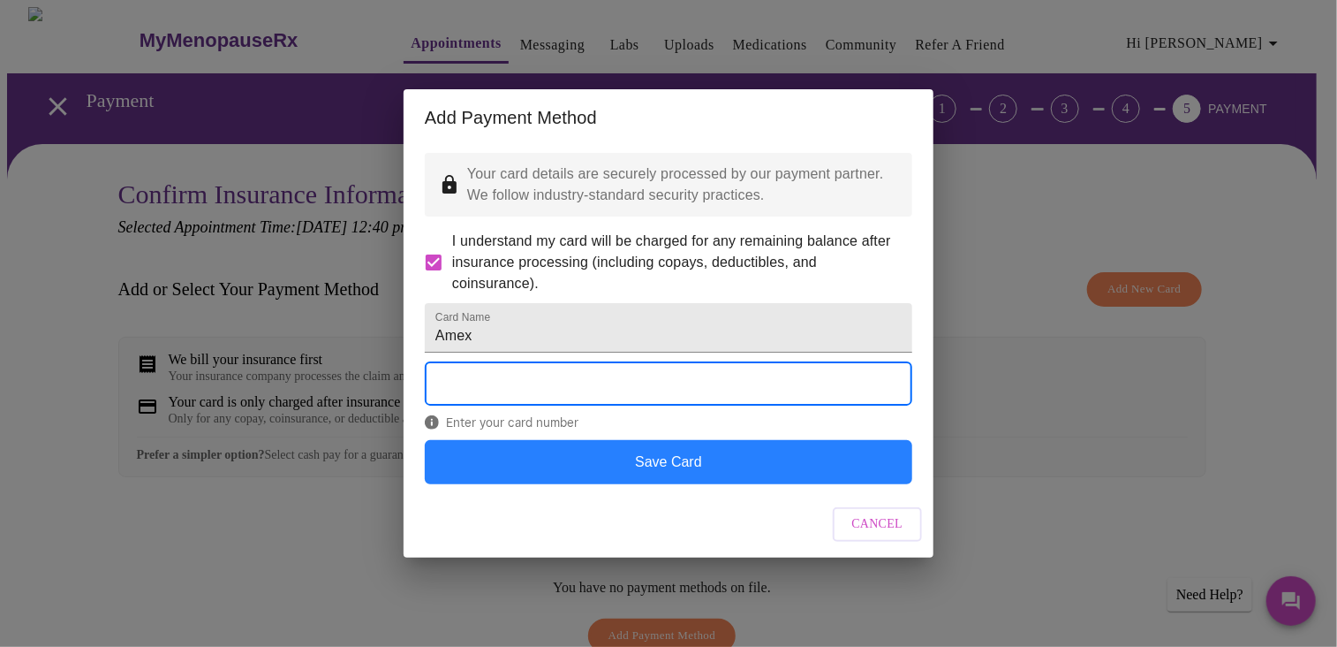
click at [729, 484] on button "Save Card" at bounding box center [669, 462] width 488 height 44
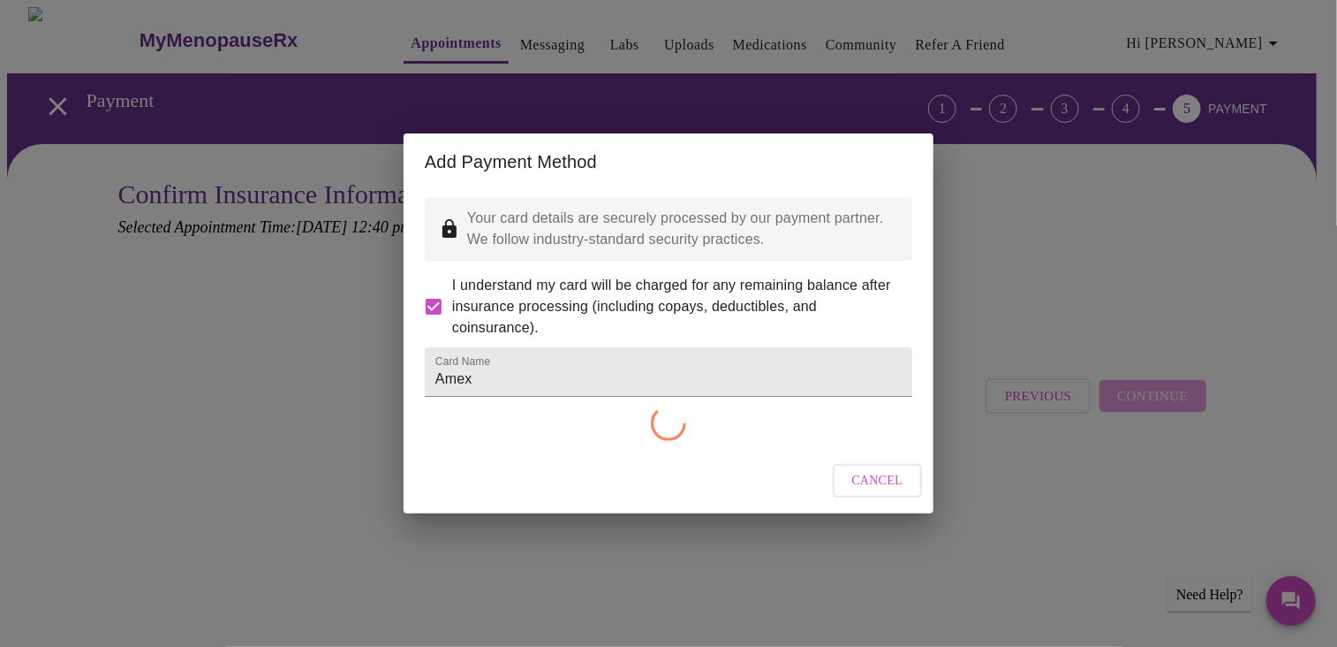
checkbox input "false"
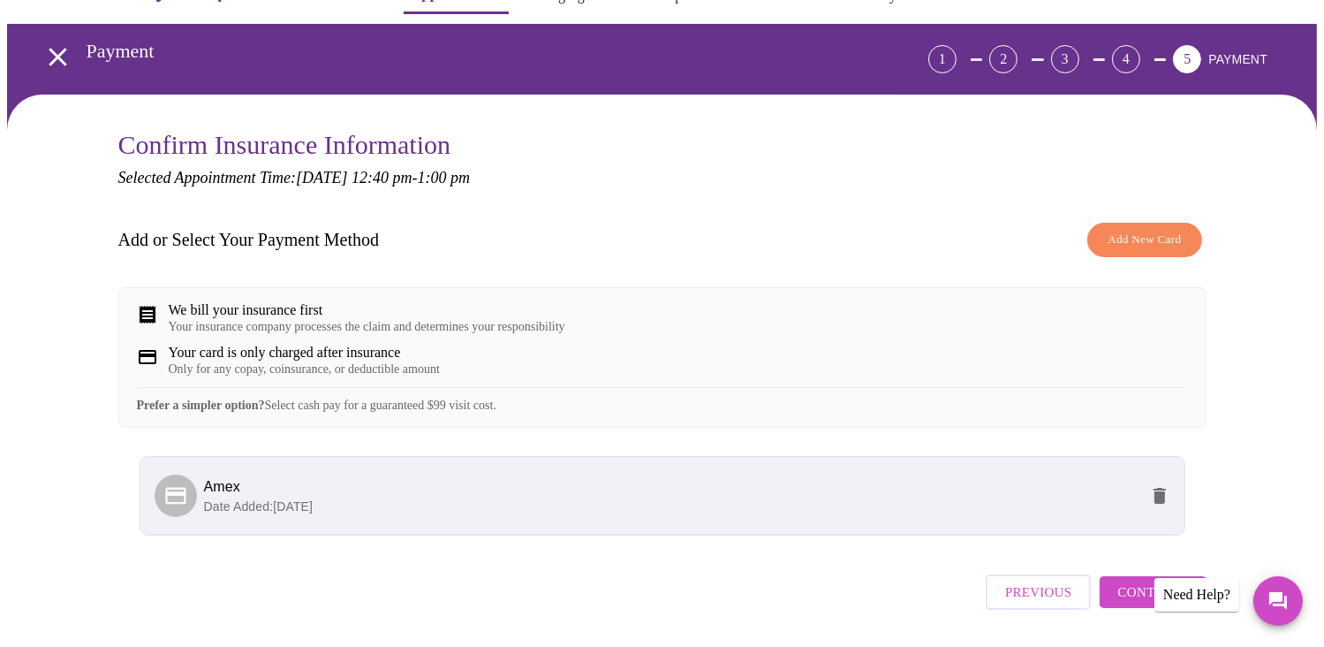
scroll to position [85, 0]
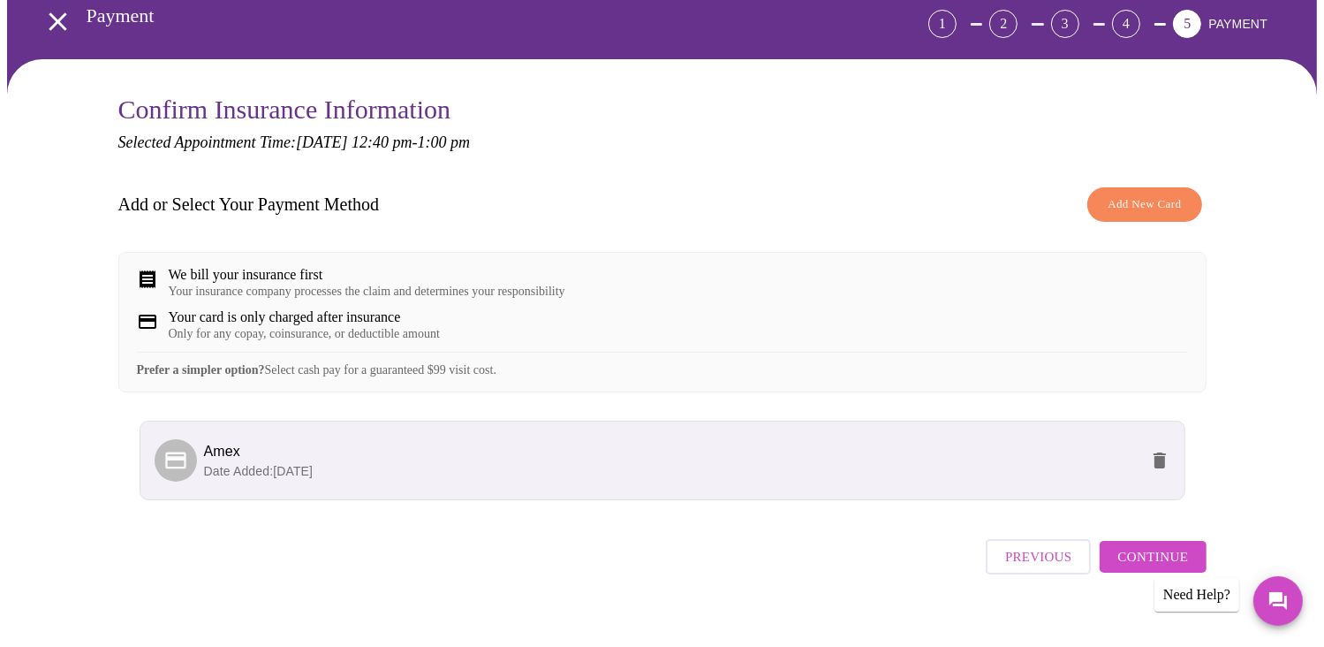
click at [1135, 566] on span "Continue" at bounding box center [1153, 556] width 71 height 23
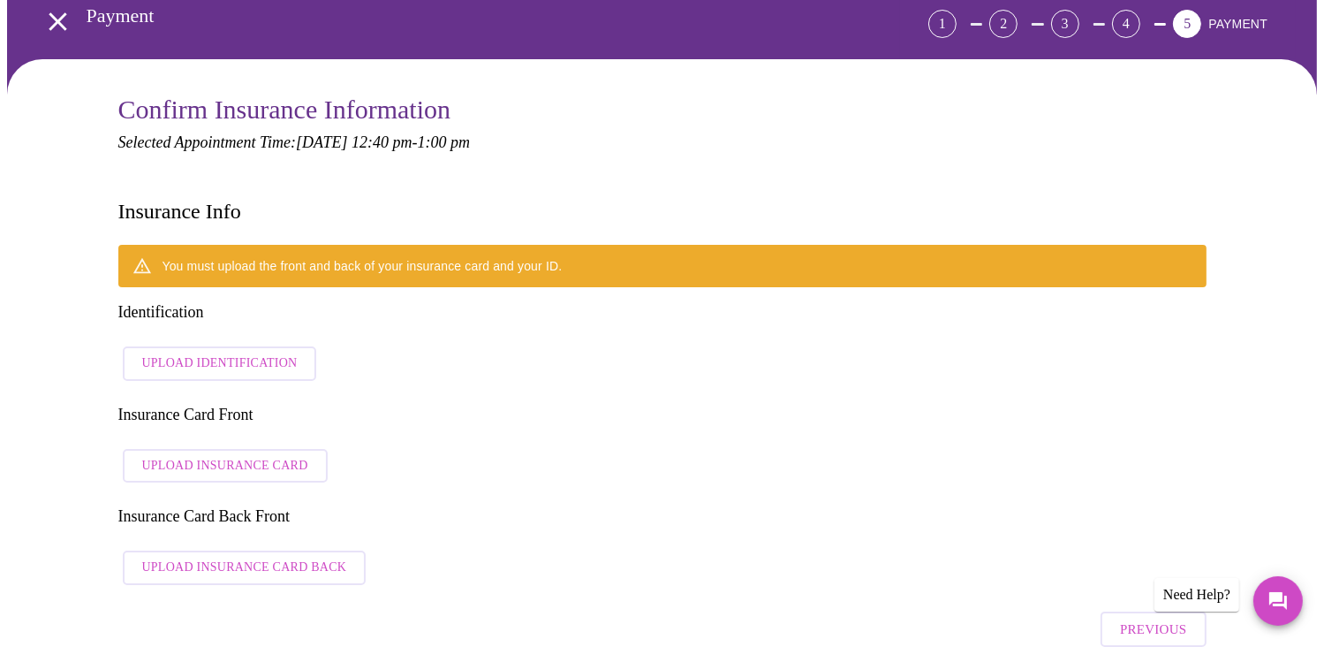
click at [193, 352] on span "Upload Identification" at bounding box center [219, 363] width 155 height 22
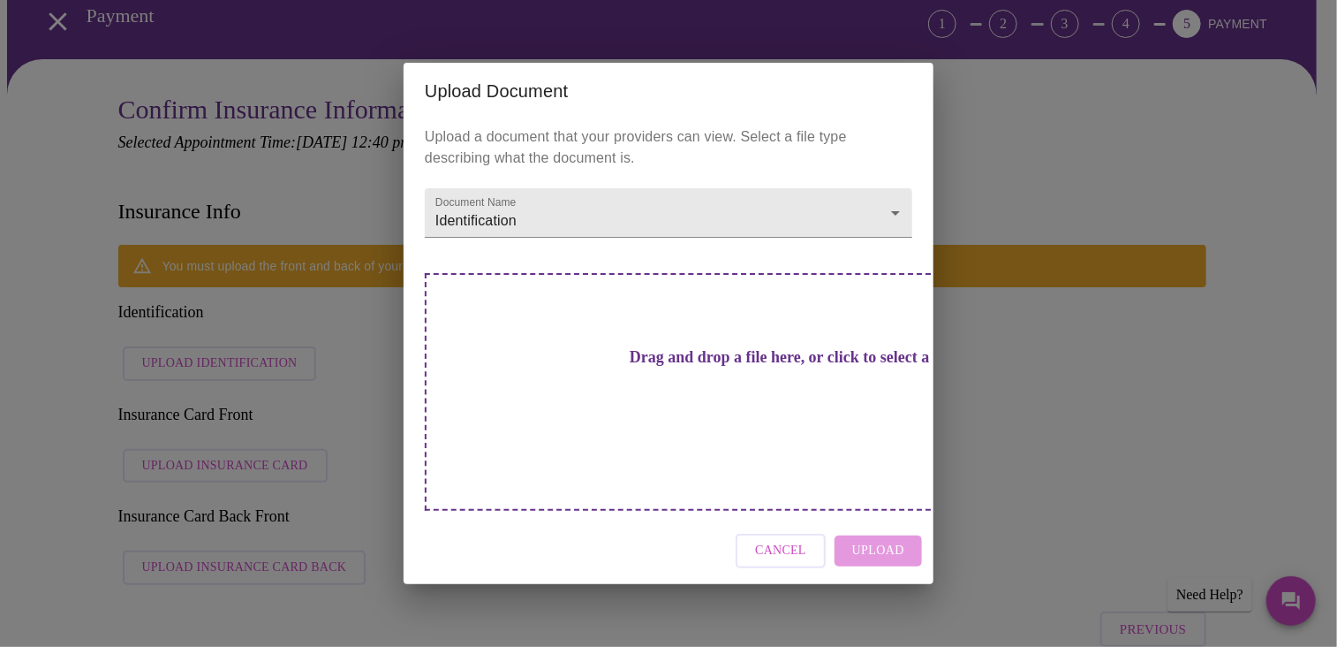
click at [675, 367] on h3 "Drag and drop a file here, or click to select a file" at bounding box center [793, 357] width 488 height 19
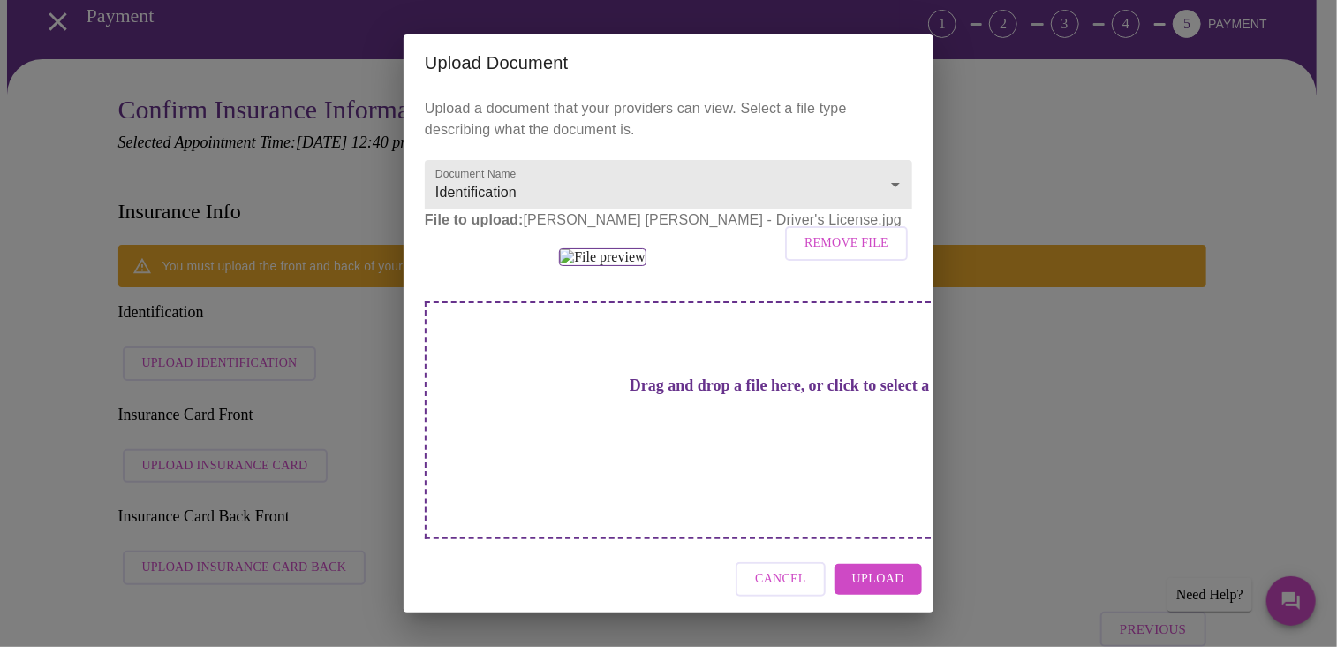
click at [880, 590] on span "Upload" at bounding box center [878, 579] width 52 height 22
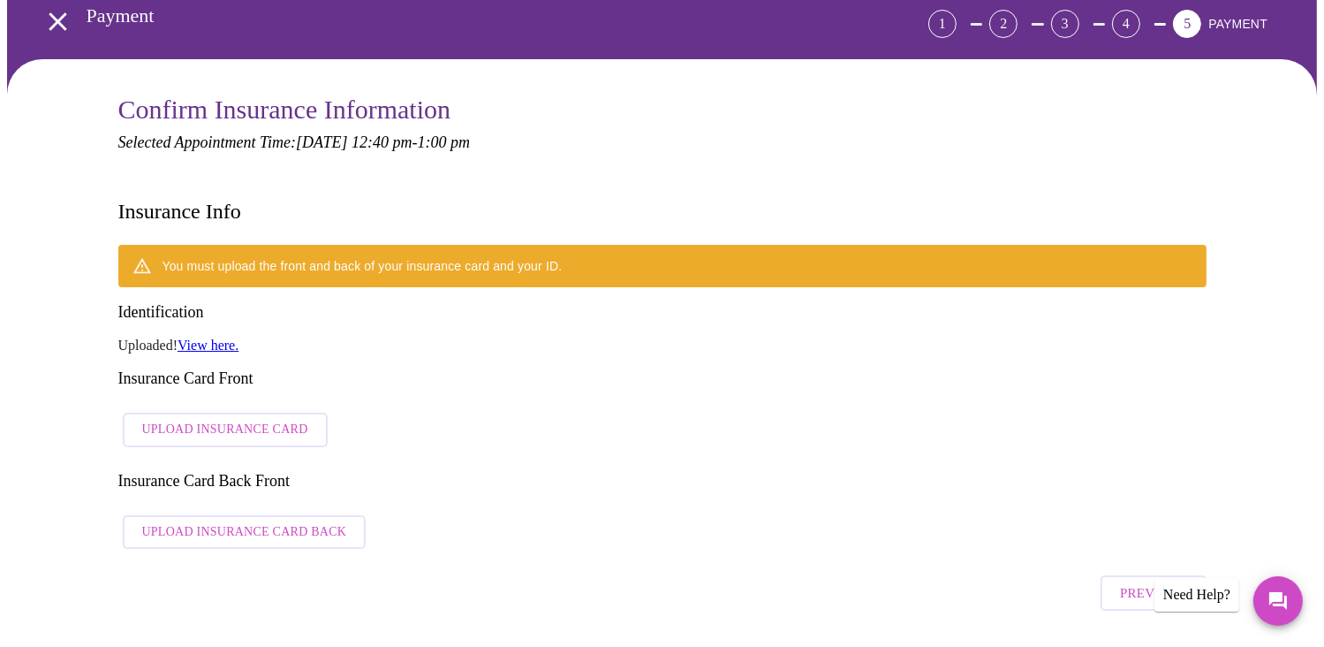
click at [243, 419] on span "Upload Insurance Card" at bounding box center [225, 430] width 166 height 22
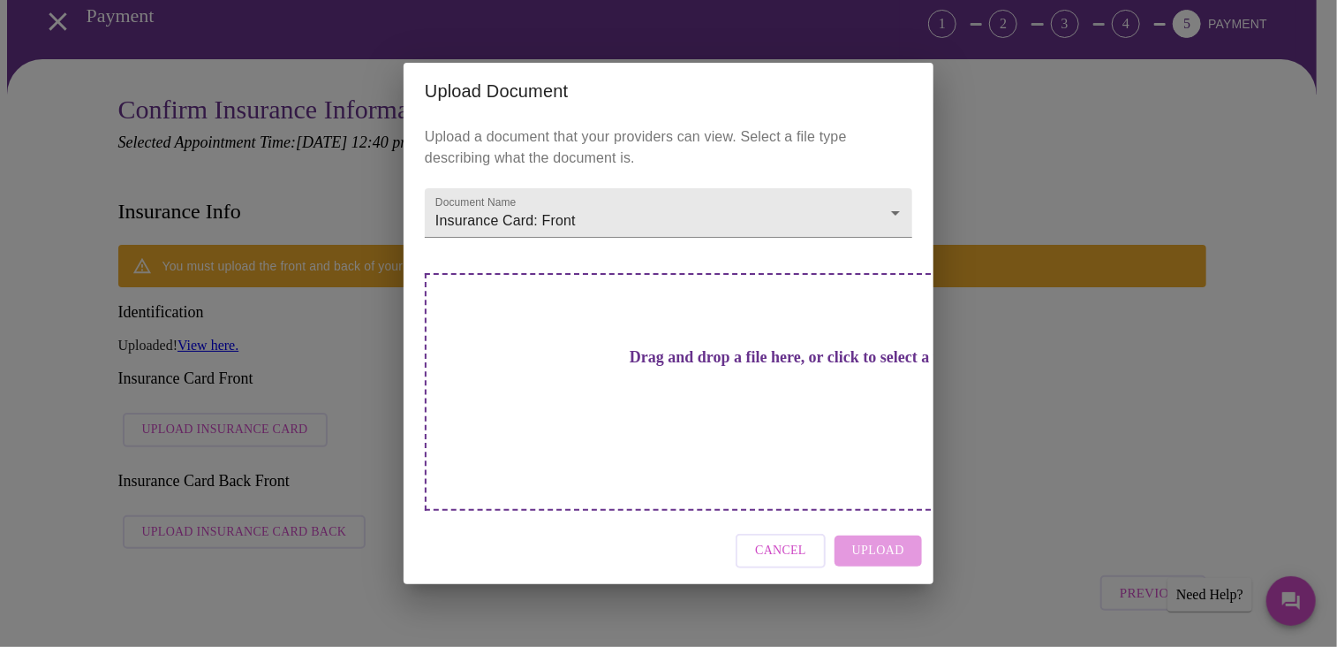
click at [758, 350] on div "Drag and drop a file here, or click to select a file" at bounding box center [792, 392] width 735 height 238
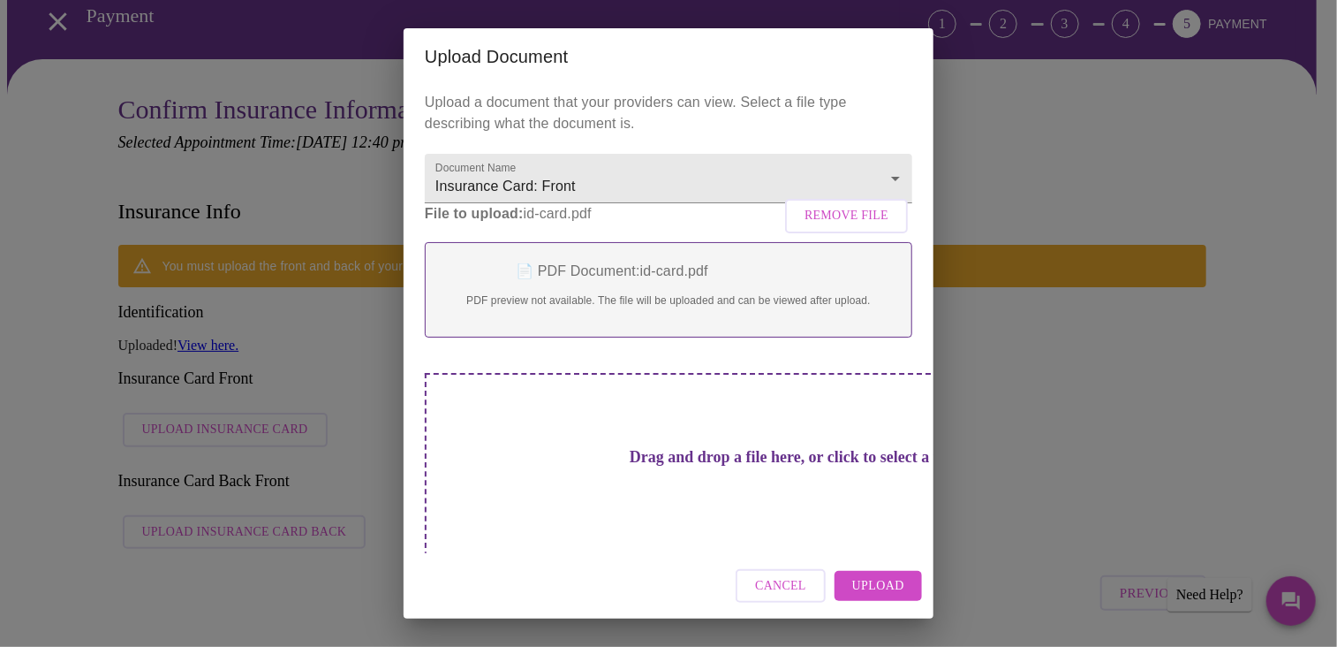
click at [870, 590] on span "Upload" at bounding box center [878, 586] width 52 height 22
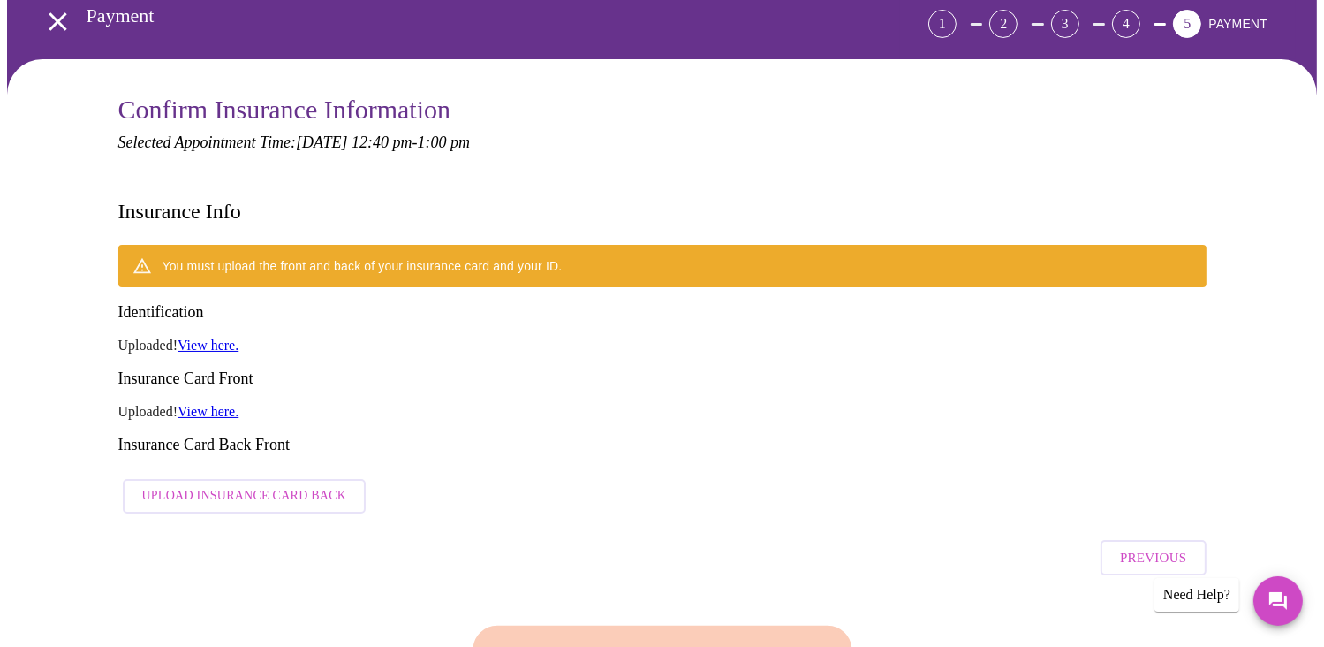
click at [222, 404] on link "View here." at bounding box center [208, 411] width 61 height 15
click at [219, 485] on span "Upload Insurance Card Back" at bounding box center [244, 496] width 205 height 22
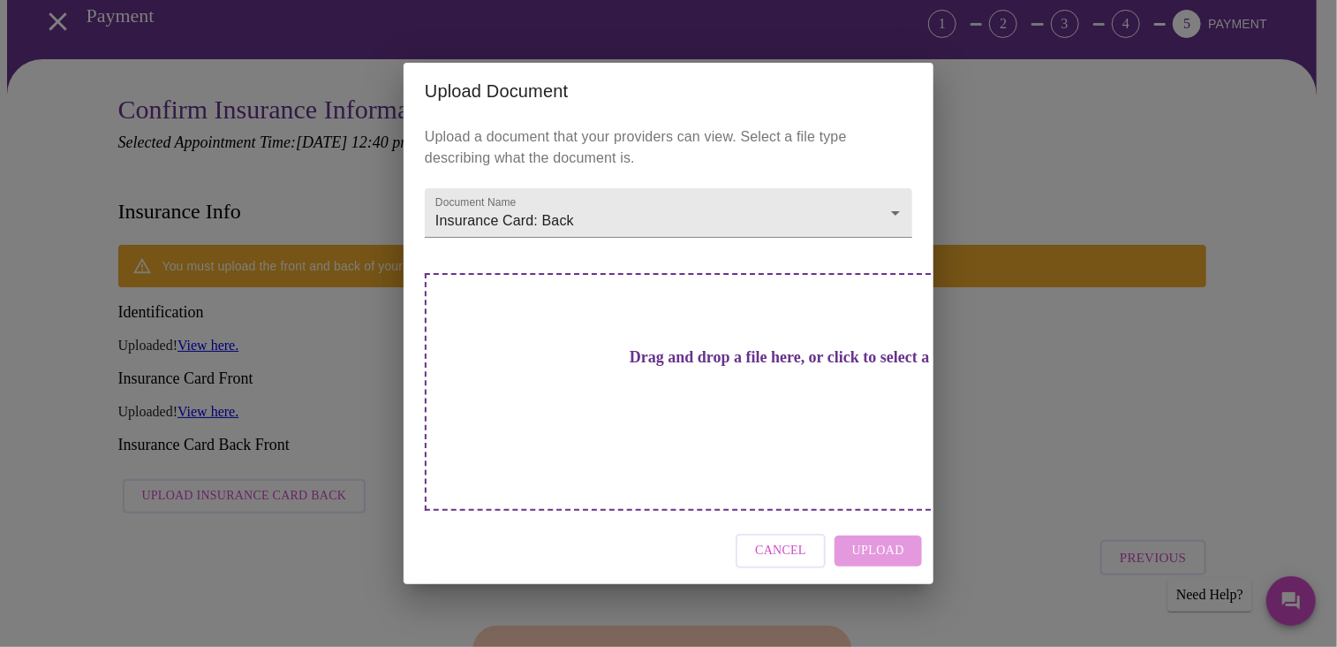
click at [782, 363] on h3 "Drag and drop a file here, or click to select a file" at bounding box center [793, 357] width 488 height 19
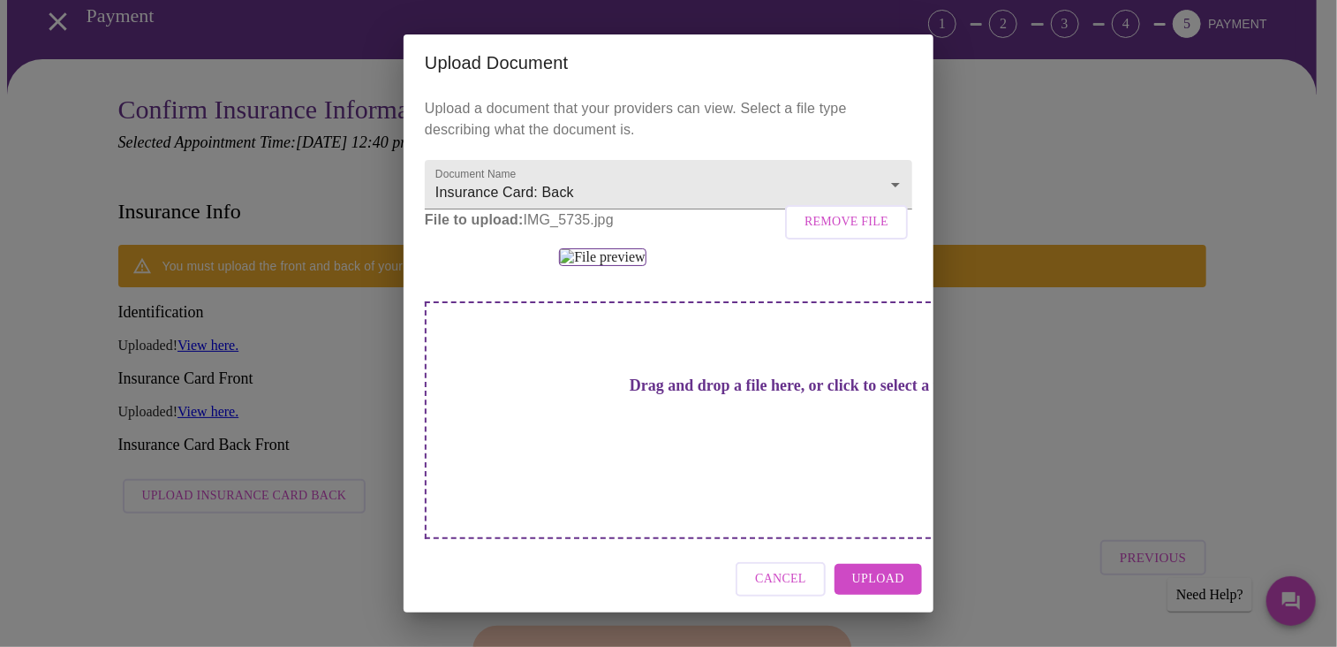
click at [884, 587] on span "Upload" at bounding box center [878, 579] width 52 height 22
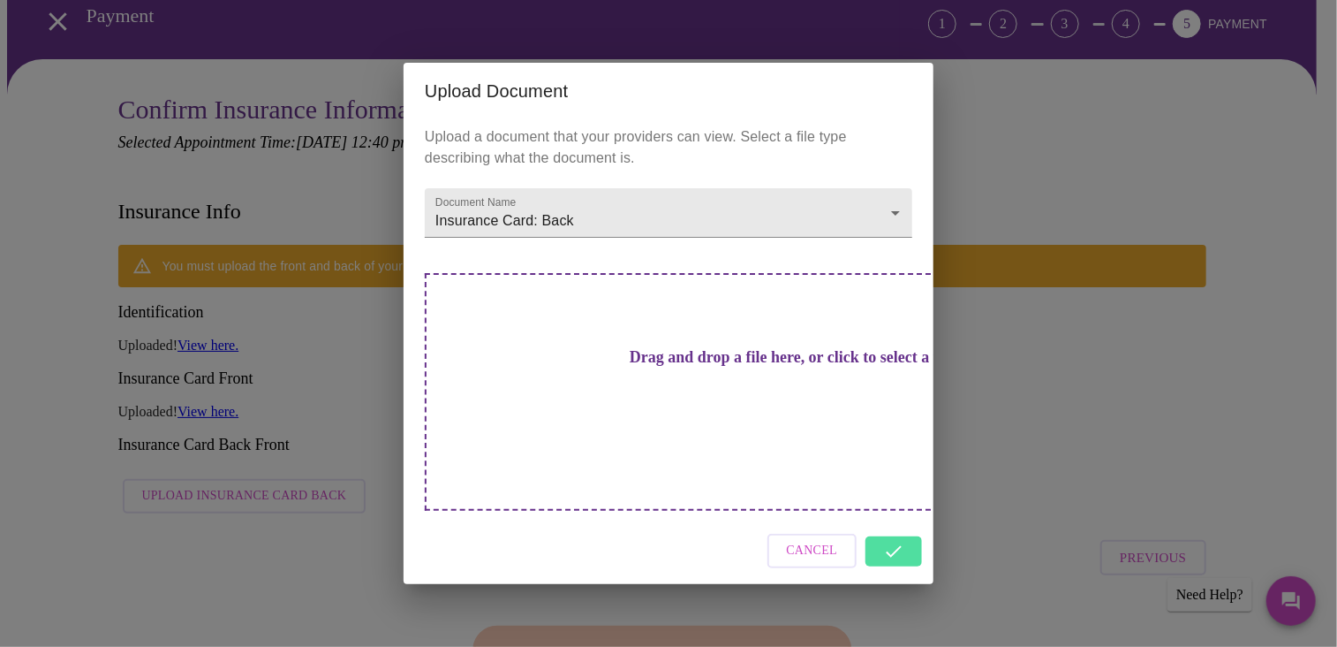
click at [898, 527] on div "Cancel" at bounding box center [669, 551] width 530 height 66
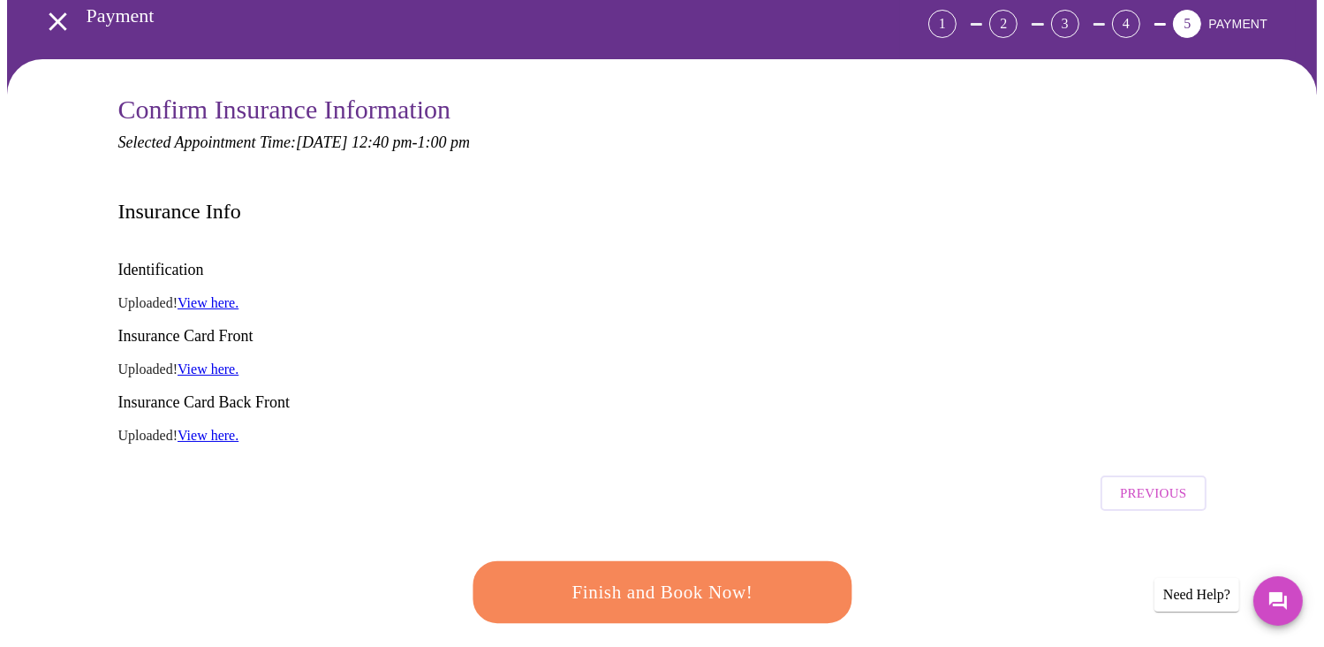
click at [669, 576] on span "Finish and Book Now!" at bounding box center [662, 592] width 327 height 33
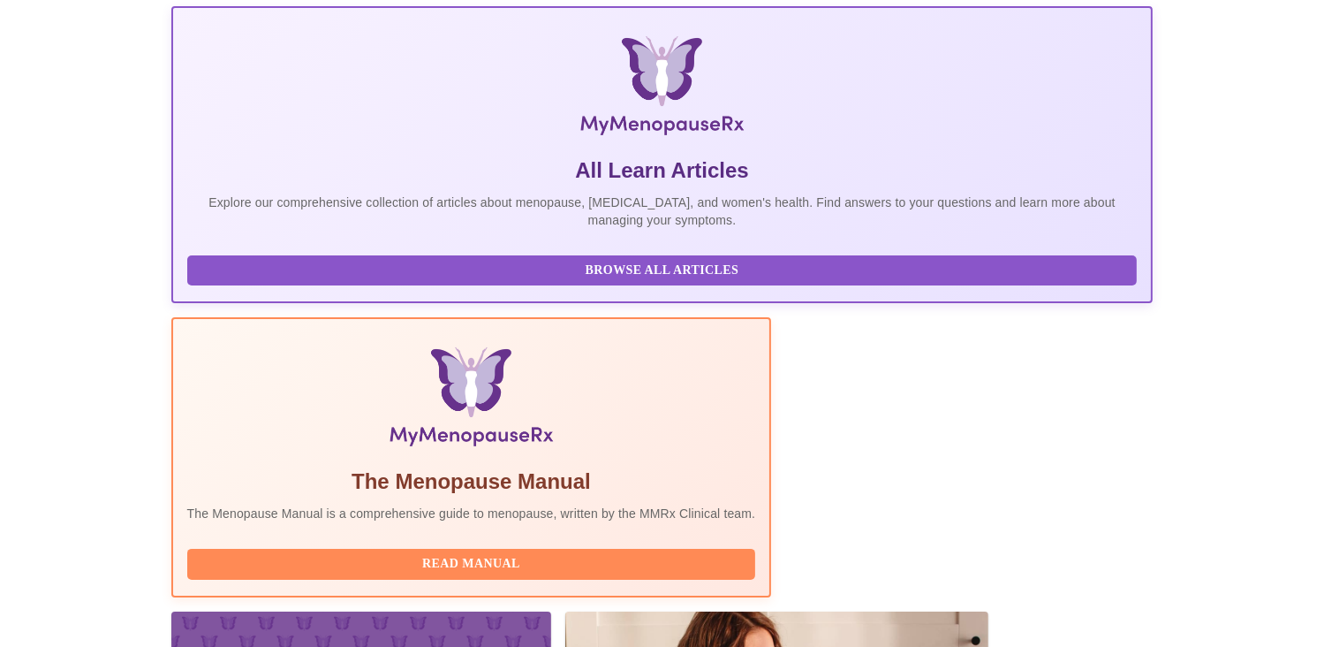
scroll to position [318, 0]
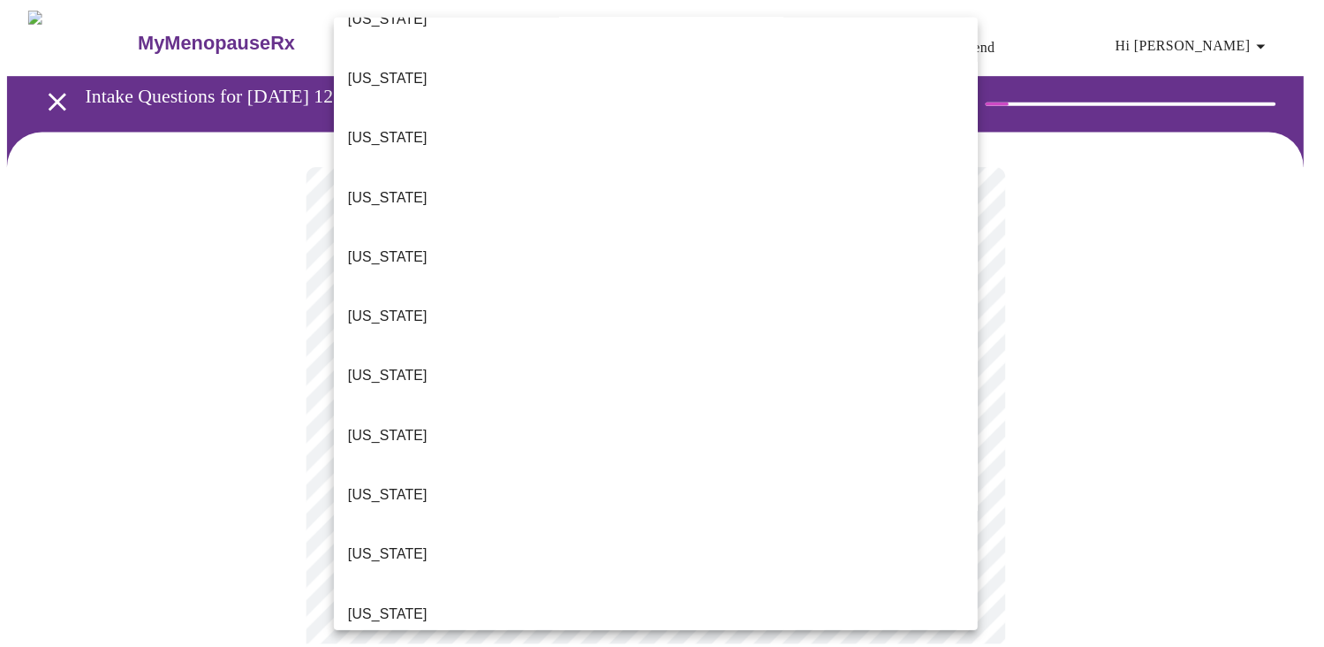
scroll to position [640, 0]
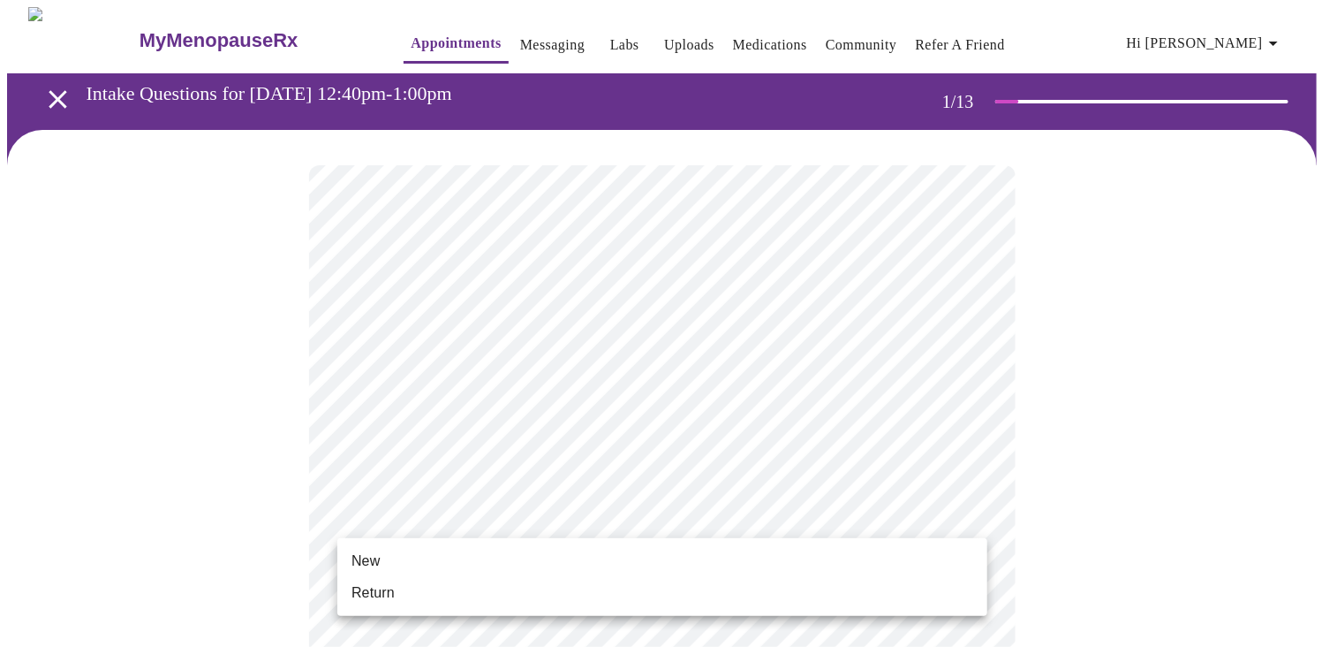
click at [387, 562] on li "New" at bounding box center [662, 561] width 650 height 32
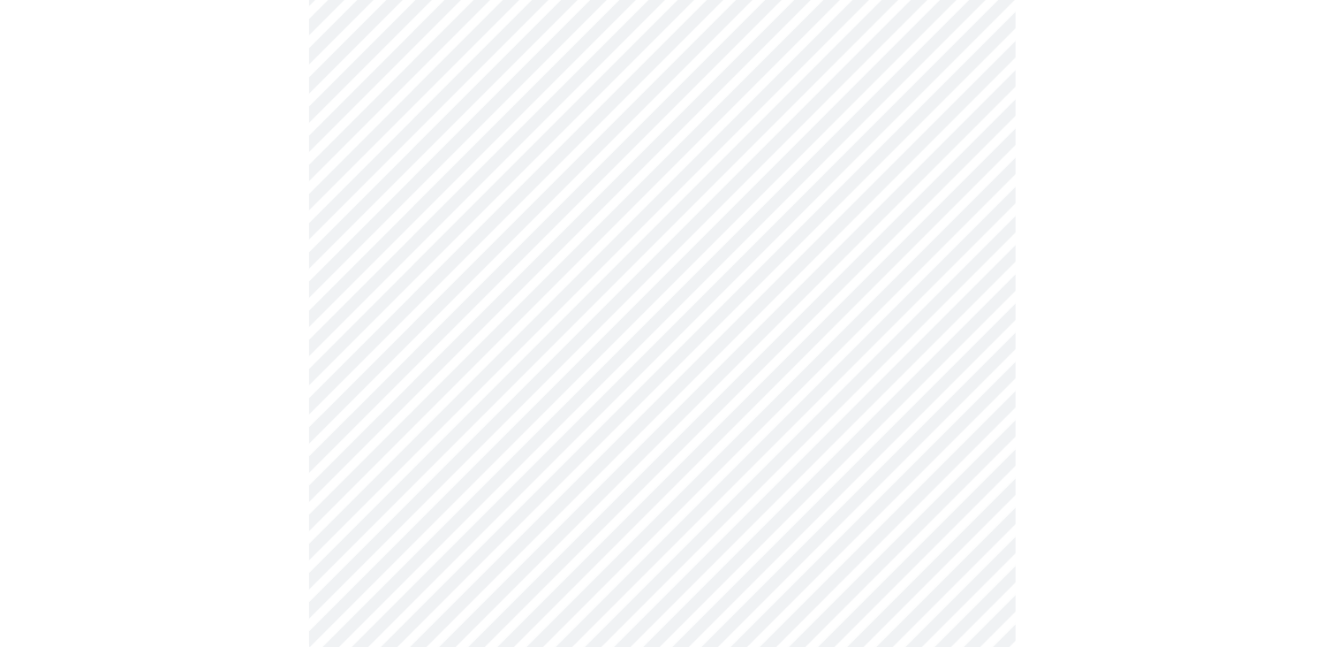
scroll to position [907, 0]
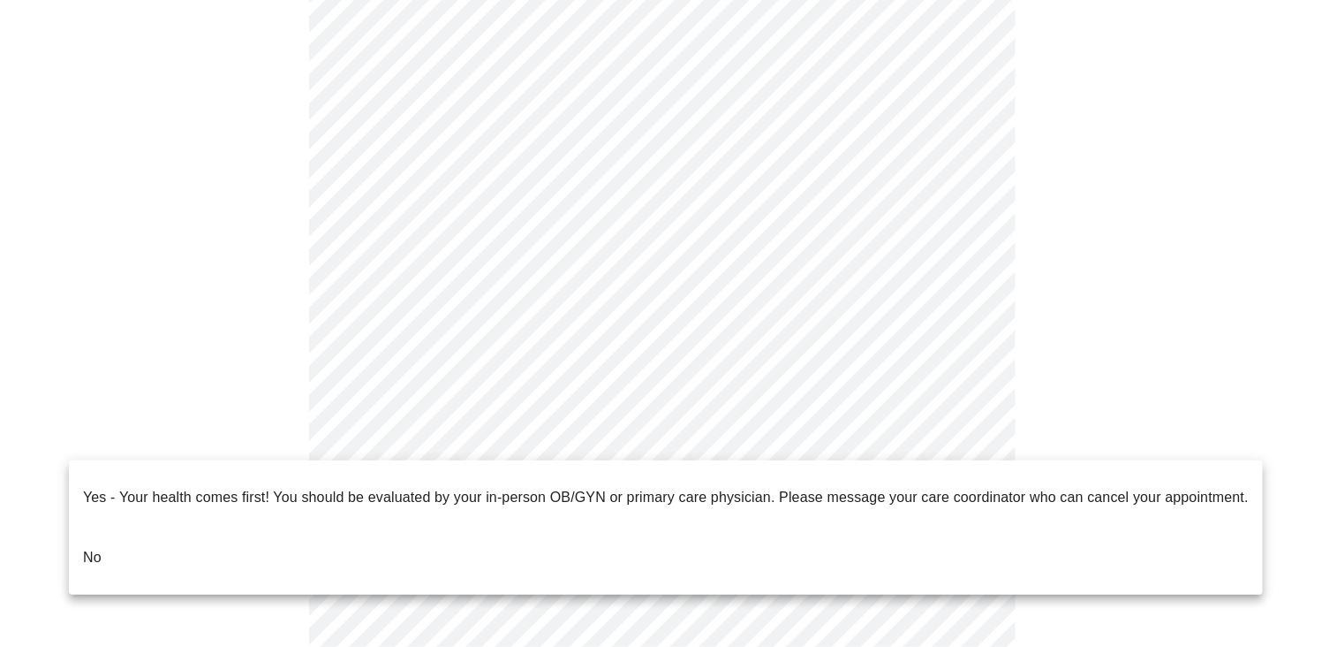
click at [243, 534] on li "No" at bounding box center [666, 557] width 1194 height 60
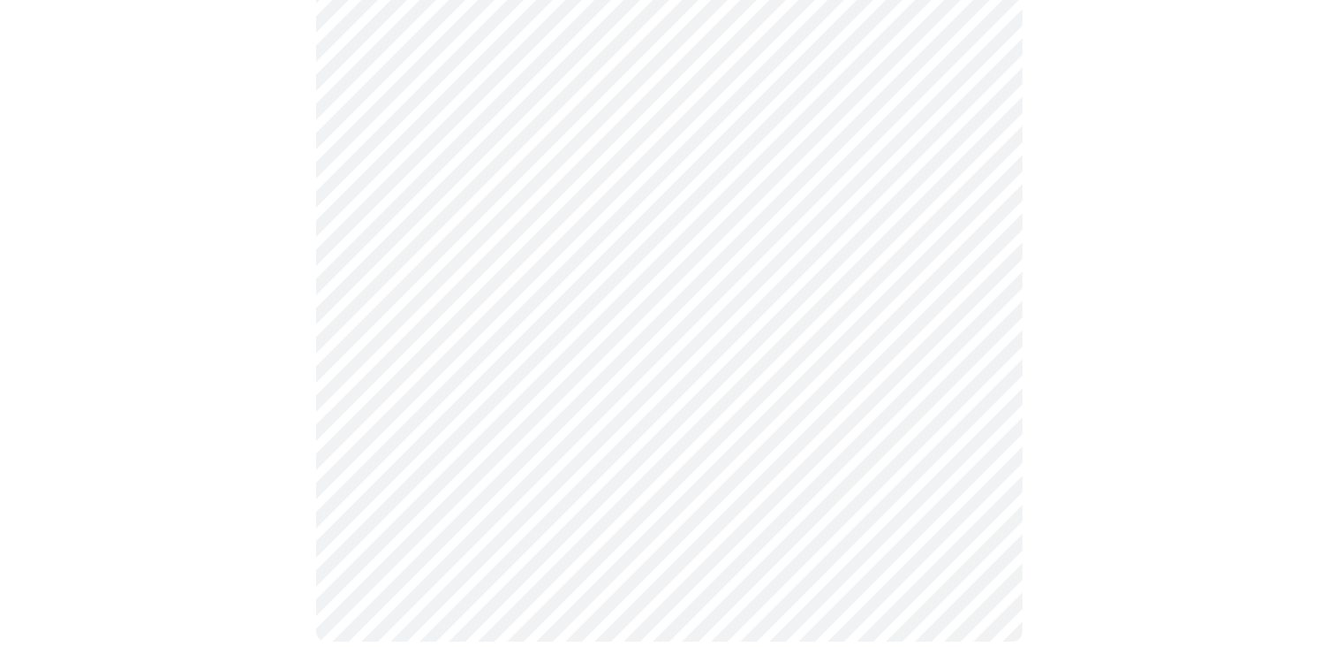
scroll to position [0, 0]
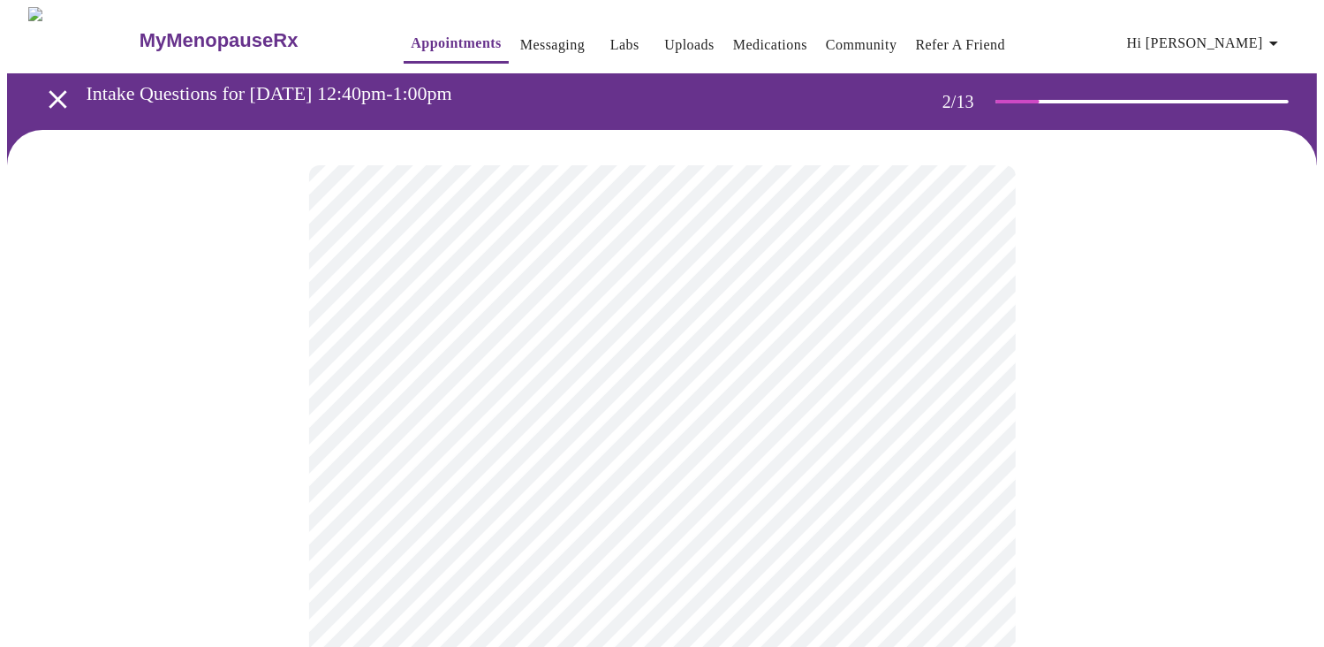
click at [967, 366] on body "MyMenopauseRx Appointments Messaging Labs Uploads Medications Community Refer a…" at bounding box center [662, 537] width 1310 height 1061
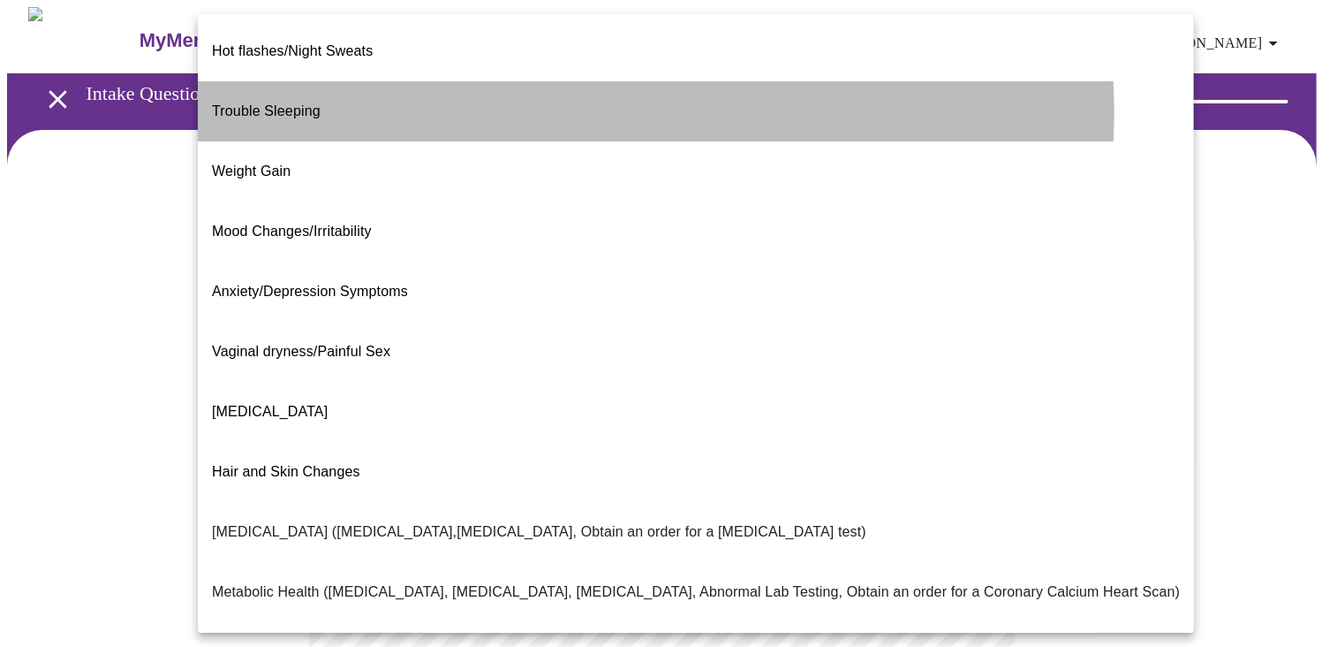
click at [574, 98] on li "Trouble Sleeping" at bounding box center [696, 111] width 996 height 60
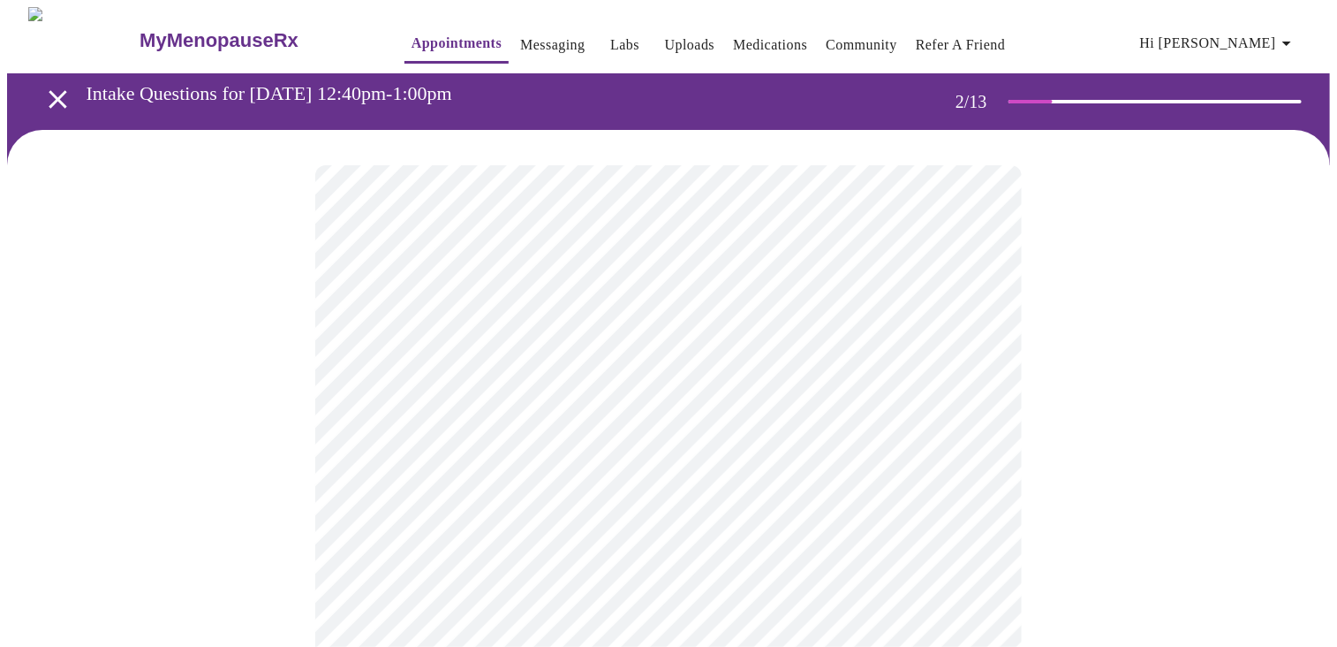
click at [974, 360] on body "MyMenopauseRx Appointments Messaging Labs Uploads Medications Community Refer a…" at bounding box center [668, 532] width 1323 height 1050
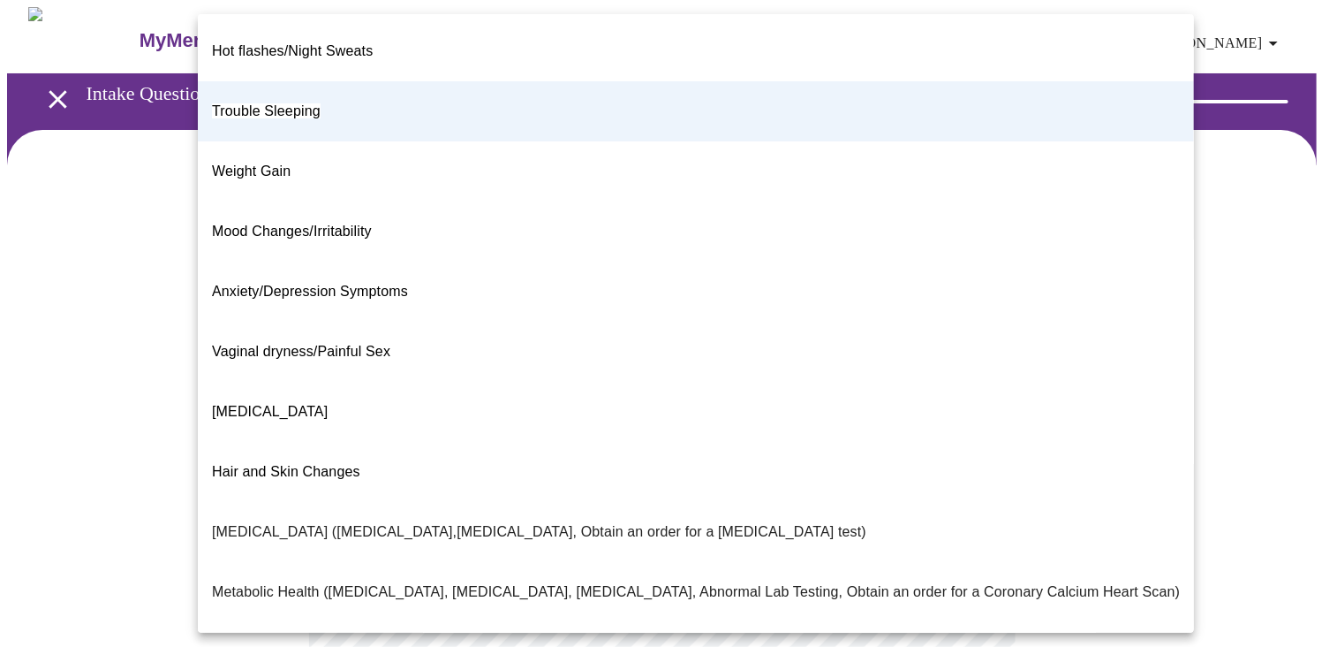
click at [378, 201] on li "Mood Changes/Irritability" at bounding box center [696, 231] width 996 height 60
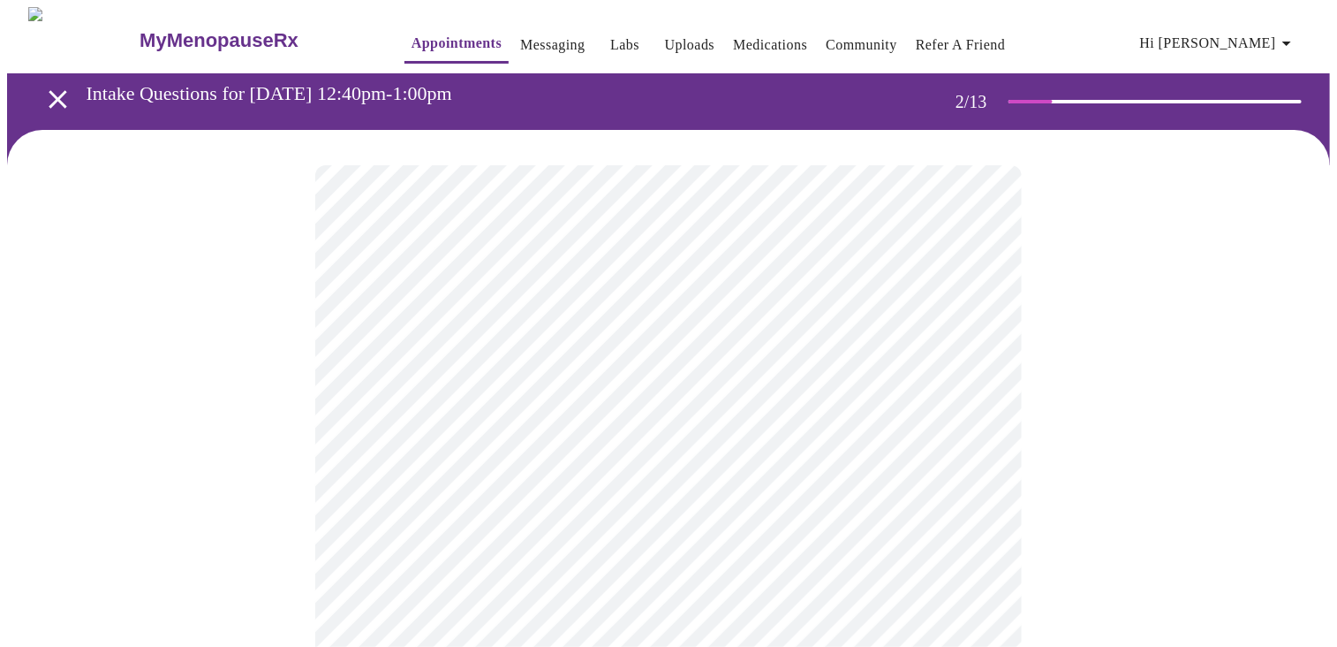
click at [968, 373] on body "MyMenopauseRx Appointments Messaging Labs Uploads Medications Community Refer a…" at bounding box center [668, 532] width 1323 height 1050
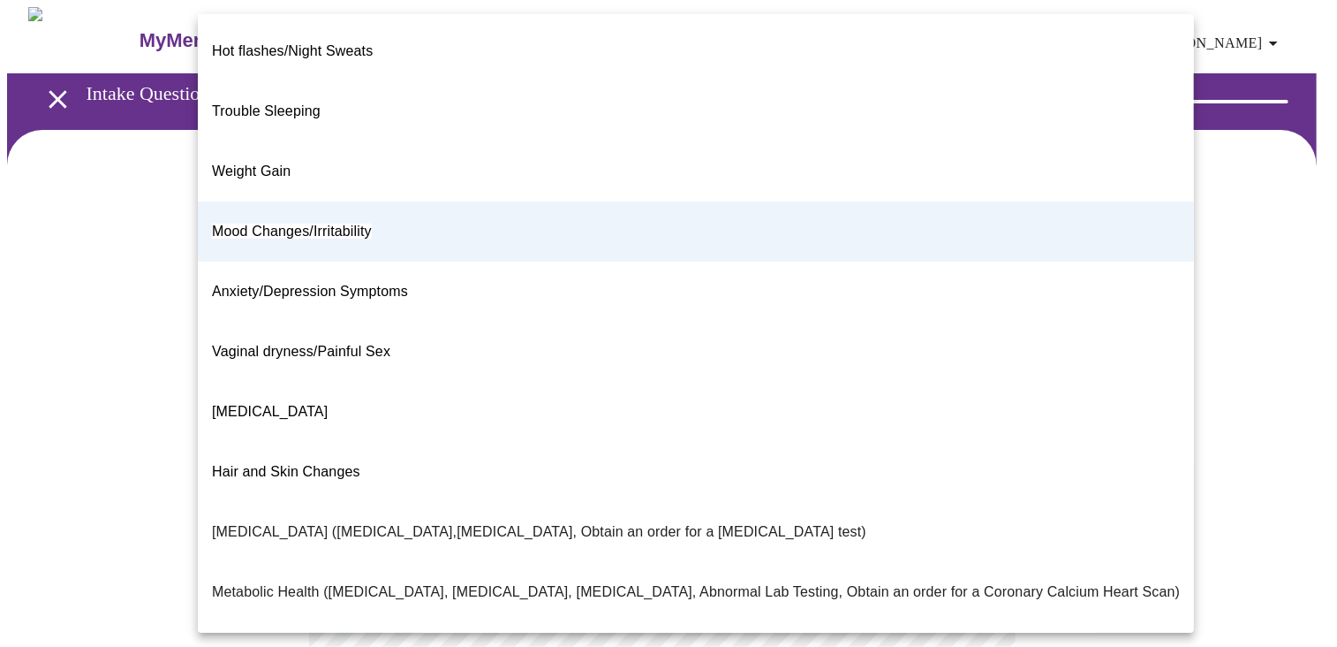
click at [328, 81] on li "Trouble Sleeping" at bounding box center [696, 111] width 996 height 60
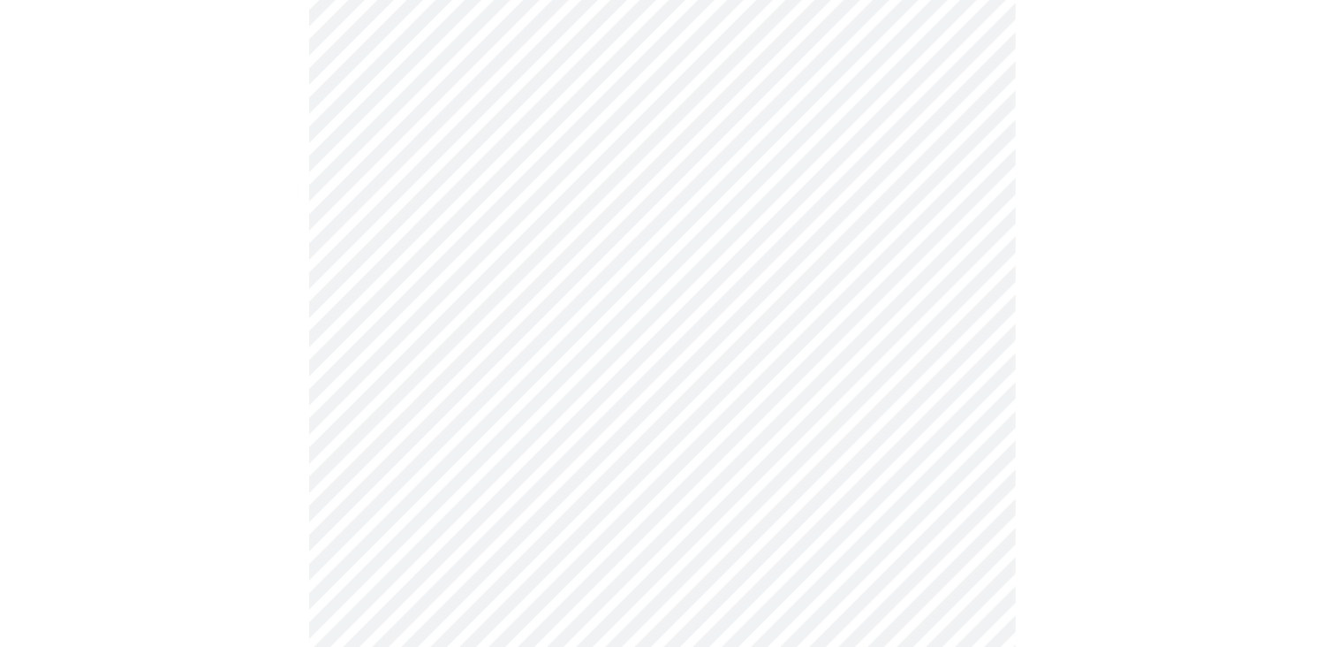
scroll to position [249, 0]
click at [957, 293] on body "MyMenopauseRx Appointments Messaging Labs Uploads Medications Community Refer a…" at bounding box center [662, 283] width 1310 height 1050
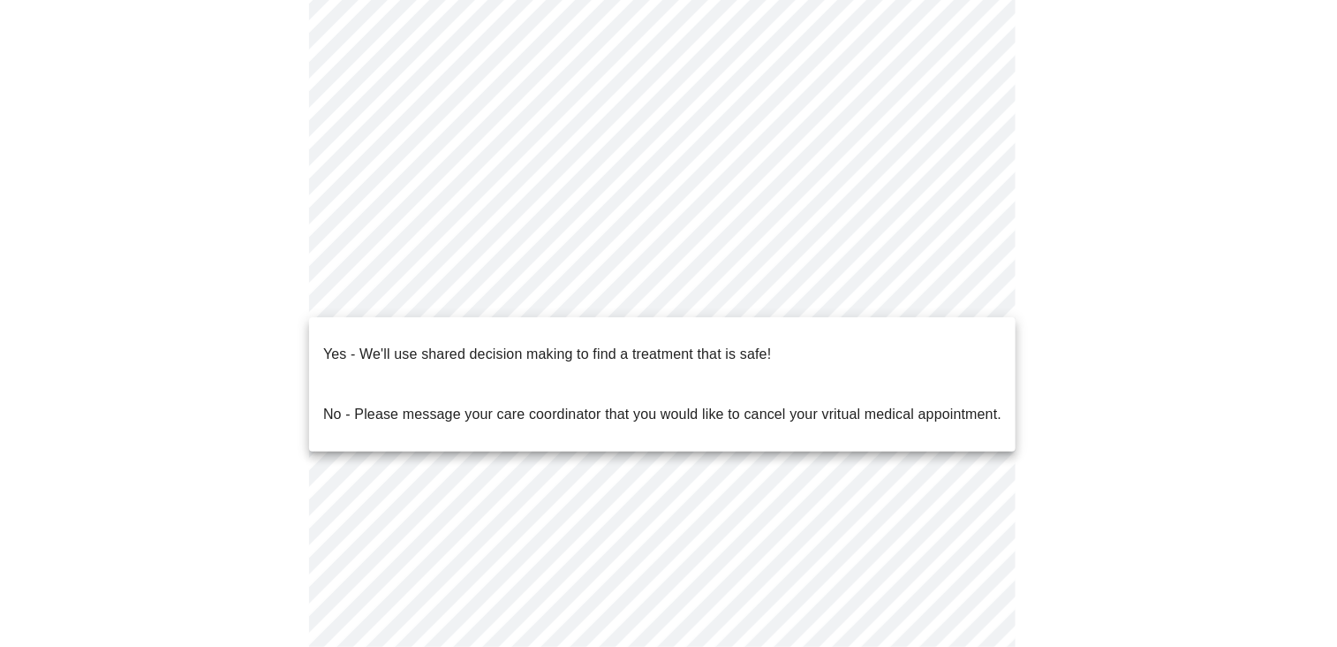
click at [729, 344] on p "Yes - We'll use shared decision making to find a treatment that is safe!" at bounding box center [547, 354] width 448 height 21
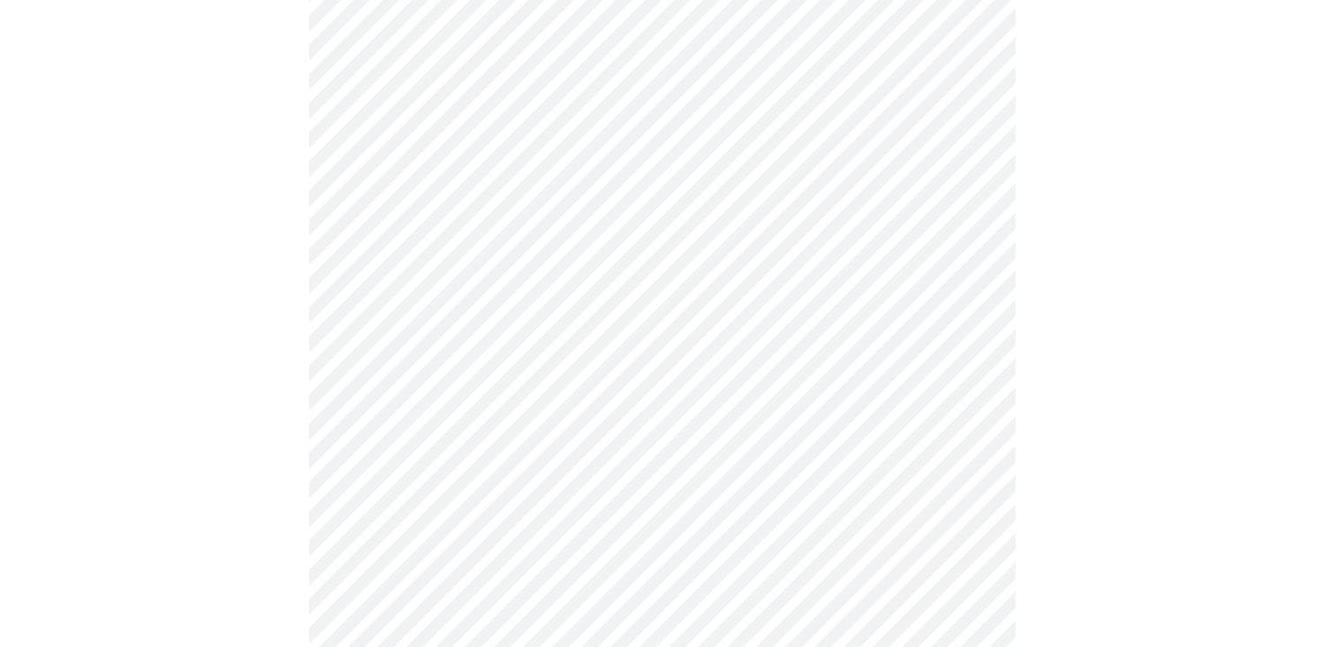
scroll to position [0, 0]
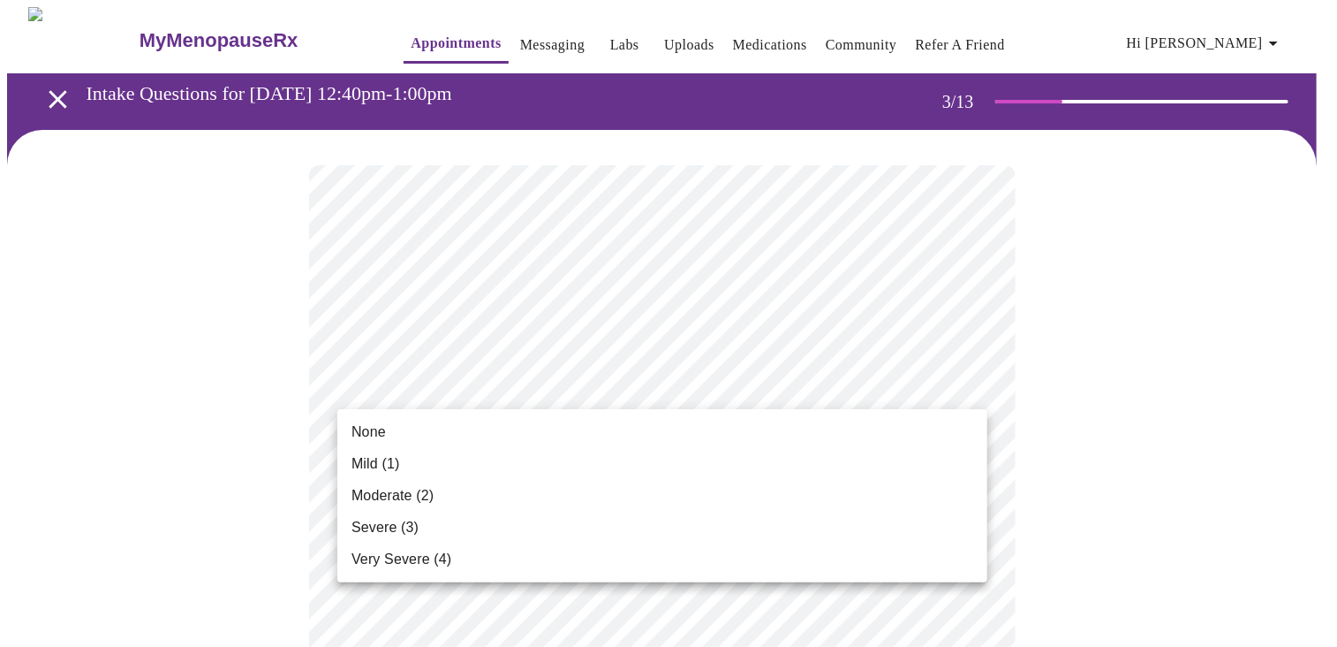
click at [816, 434] on li "None" at bounding box center [662, 432] width 650 height 32
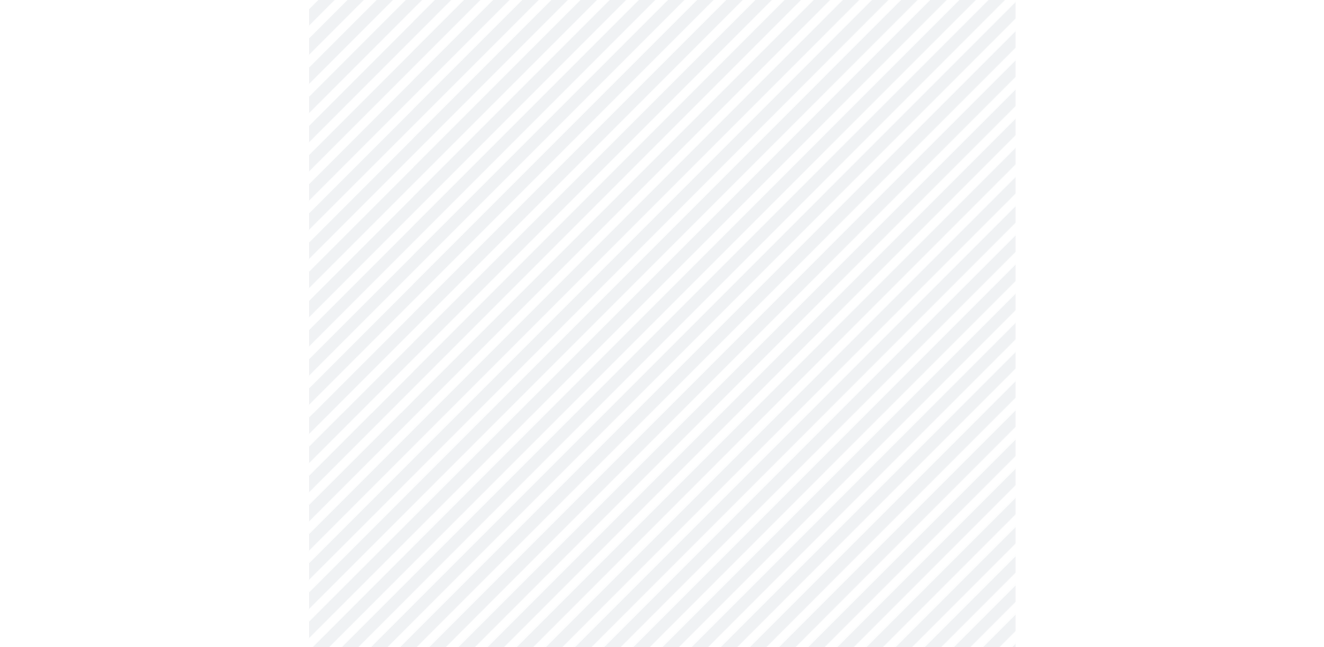
scroll to position [389, 0]
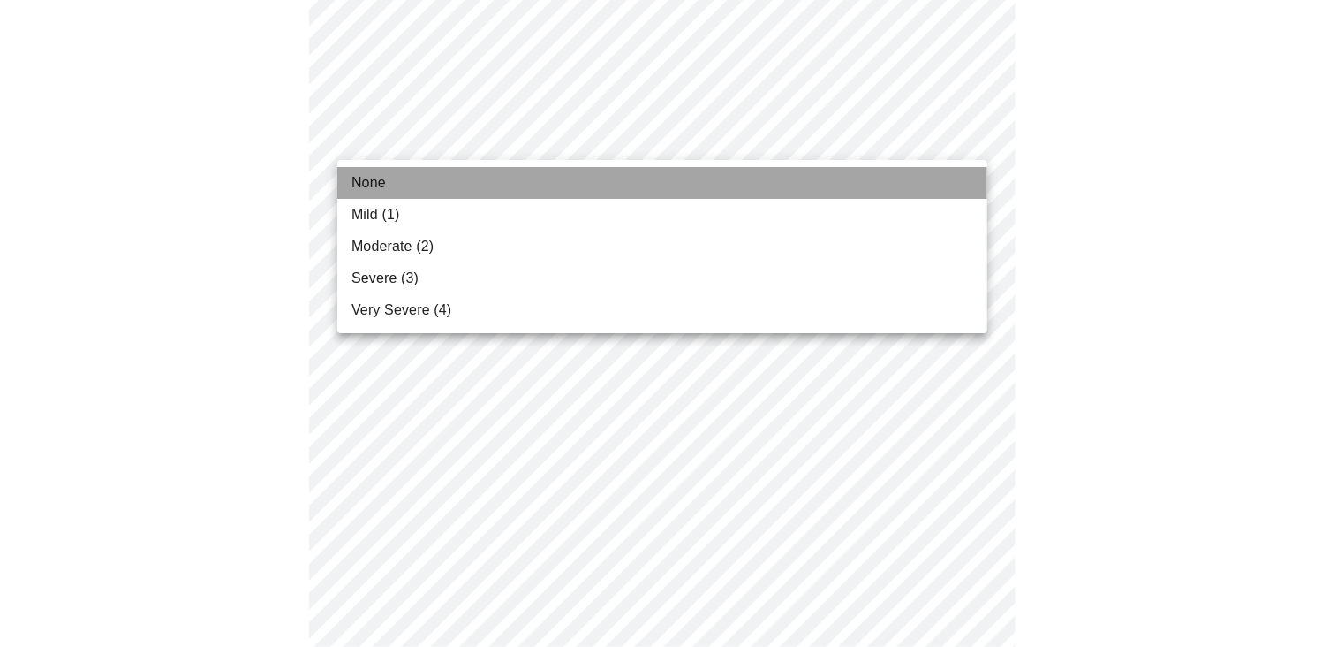
click at [845, 180] on li "None" at bounding box center [662, 183] width 650 height 32
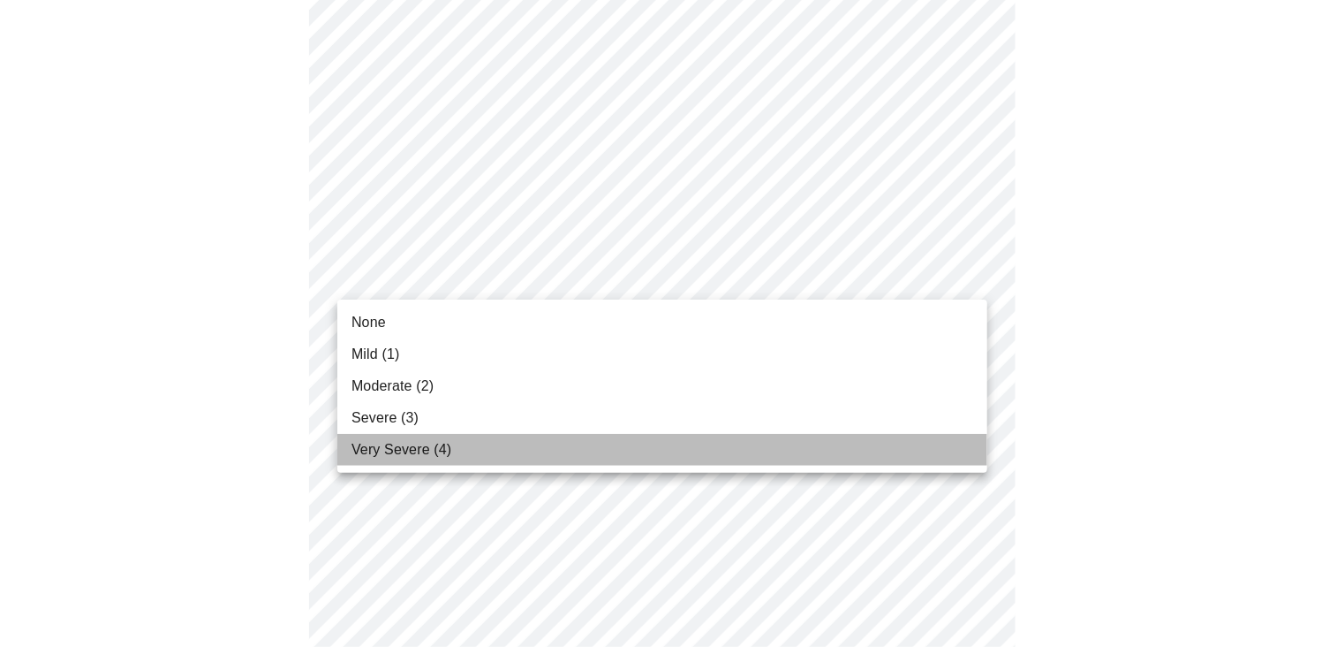
click at [788, 463] on li "Very Severe (4)" at bounding box center [662, 450] width 650 height 32
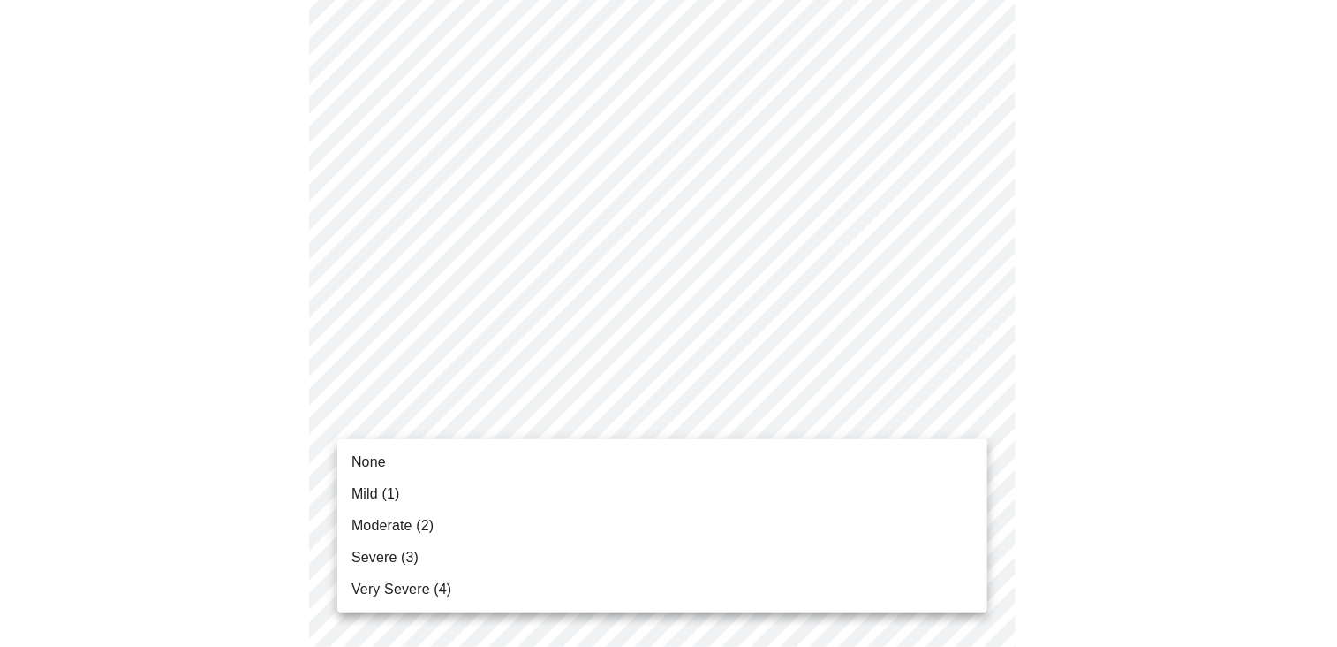
click at [859, 543] on li "Severe (3)" at bounding box center [662, 558] width 650 height 32
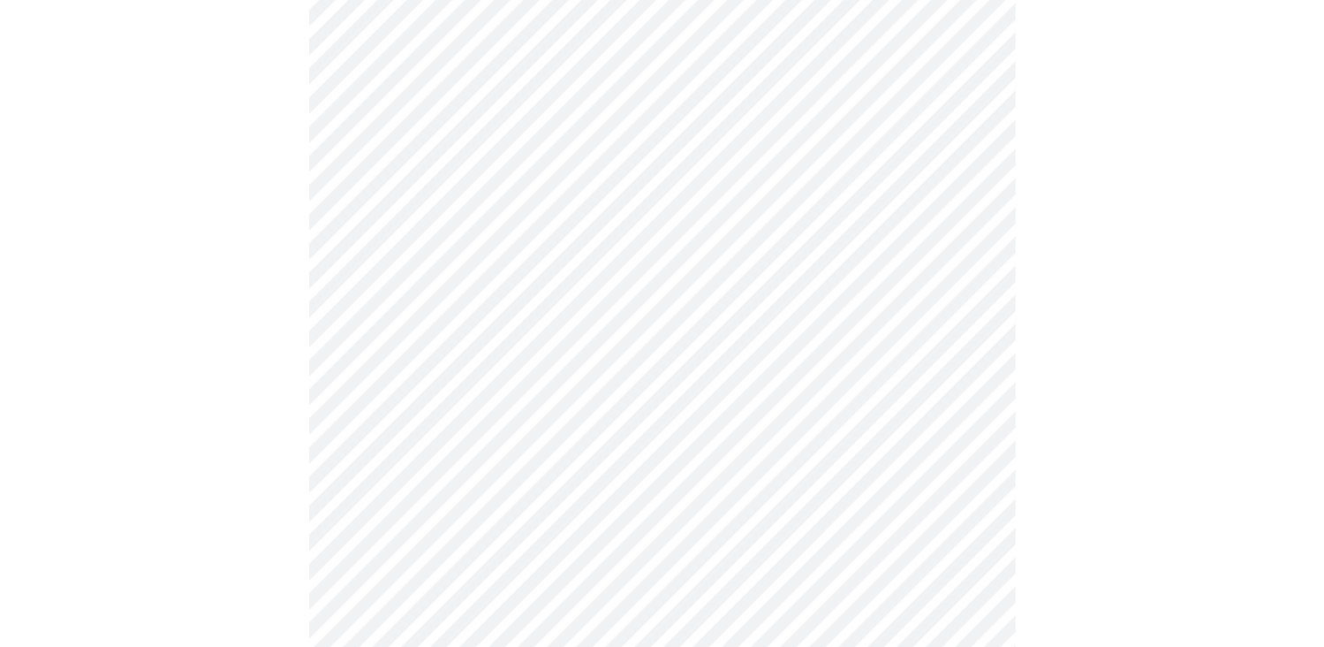
click at [972, 225] on body "MyMenopauseRx Appointments Messaging Labs Uploads Medications Community Refer a…" at bounding box center [662, 439] width 1310 height 2250
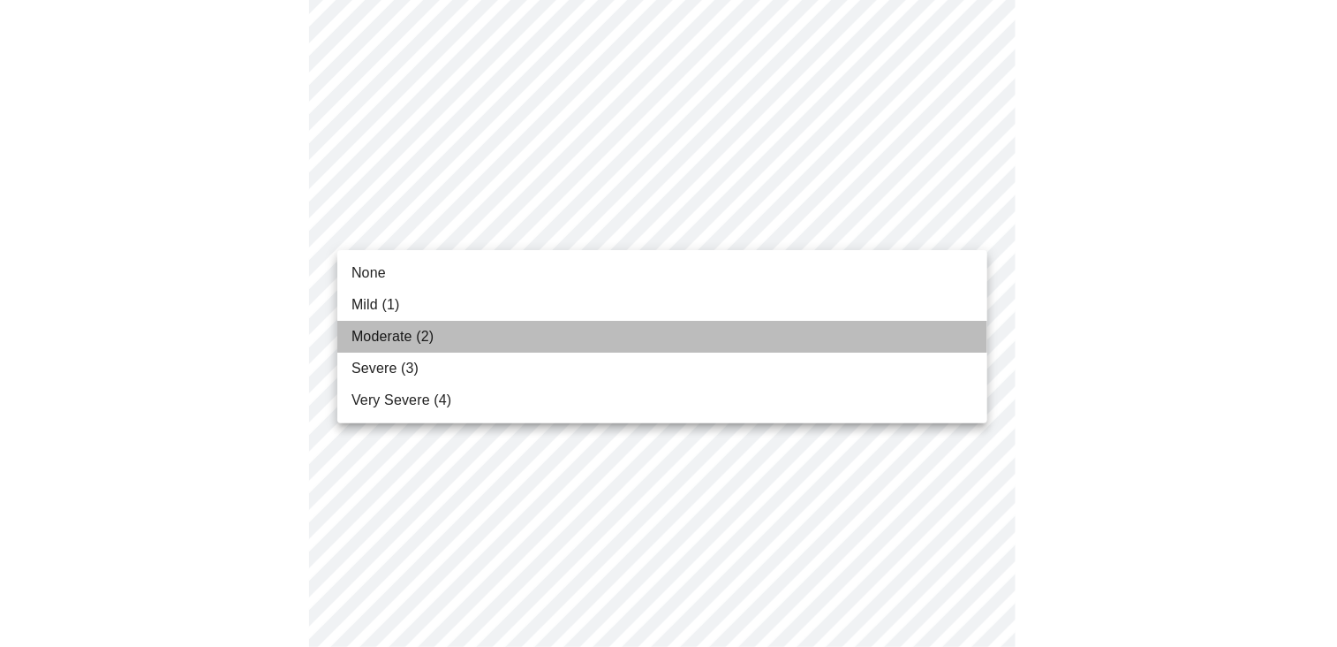
click at [820, 335] on li "Moderate (2)" at bounding box center [662, 337] width 650 height 32
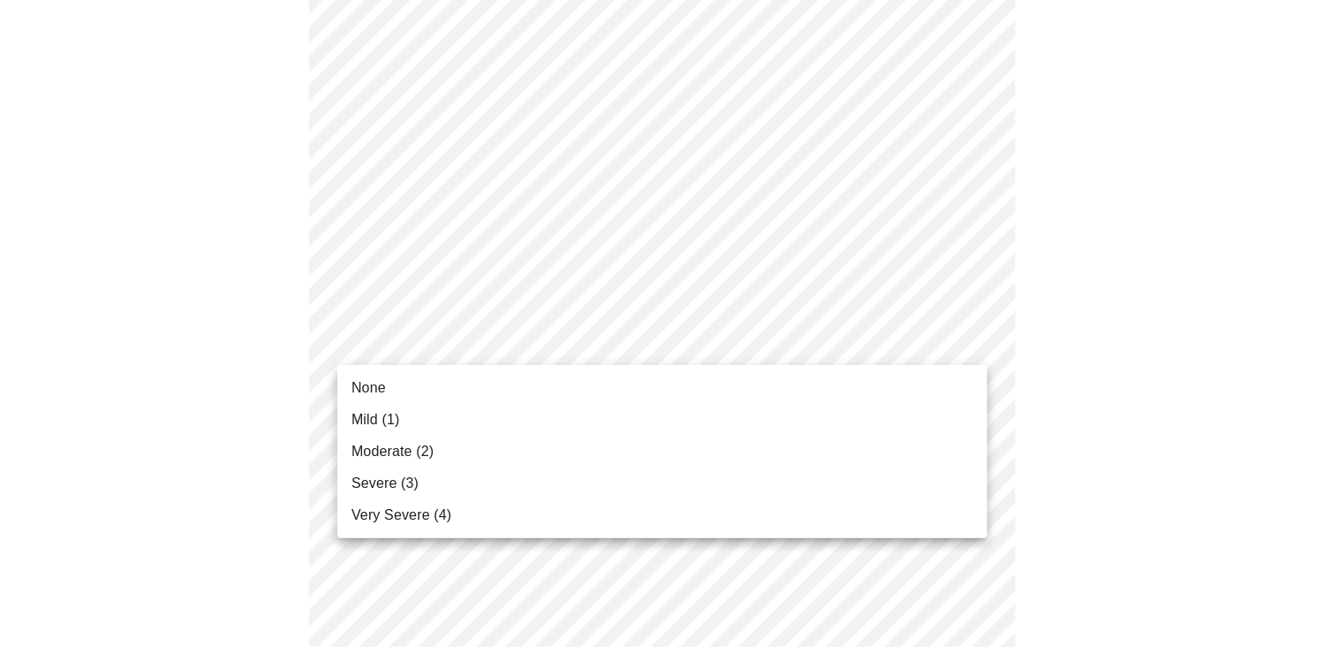
click at [967, 341] on body "MyMenopauseRx Appointments Messaging Labs Uploads Medications Community Refer a…" at bounding box center [668, 426] width 1323 height 2225
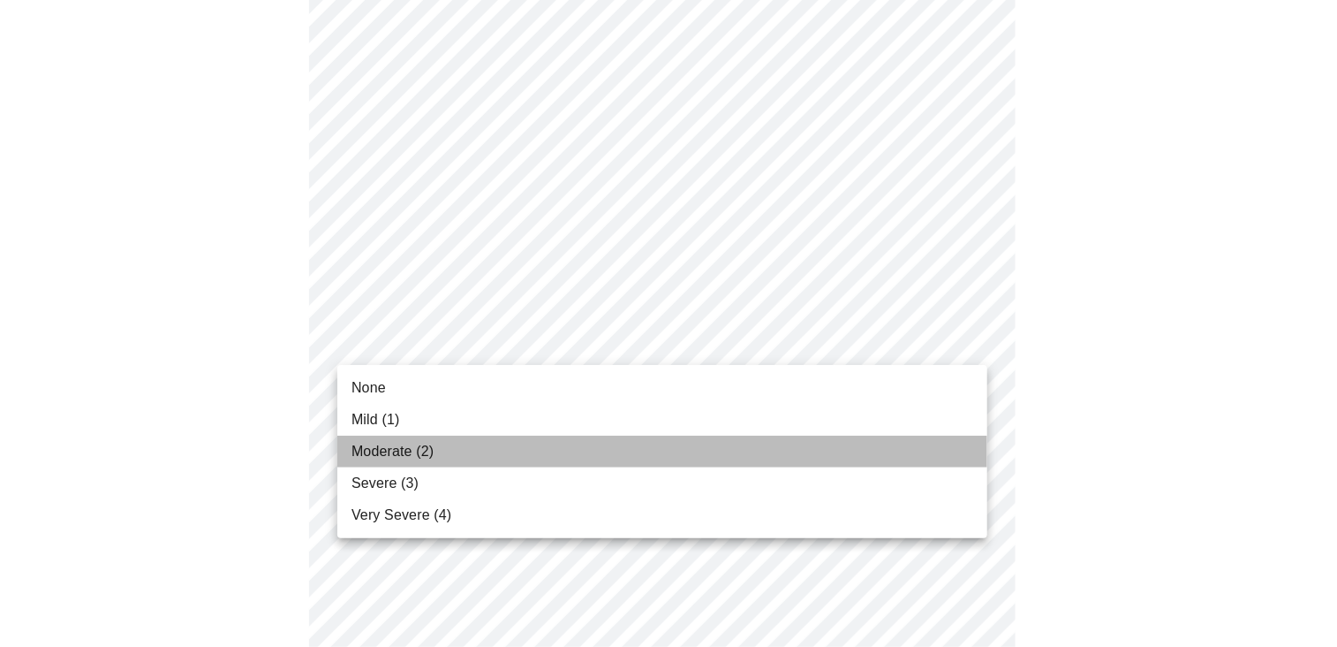
click at [858, 464] on li "Moderate (2)" at bounding box center [662, 452] width 650 height 32
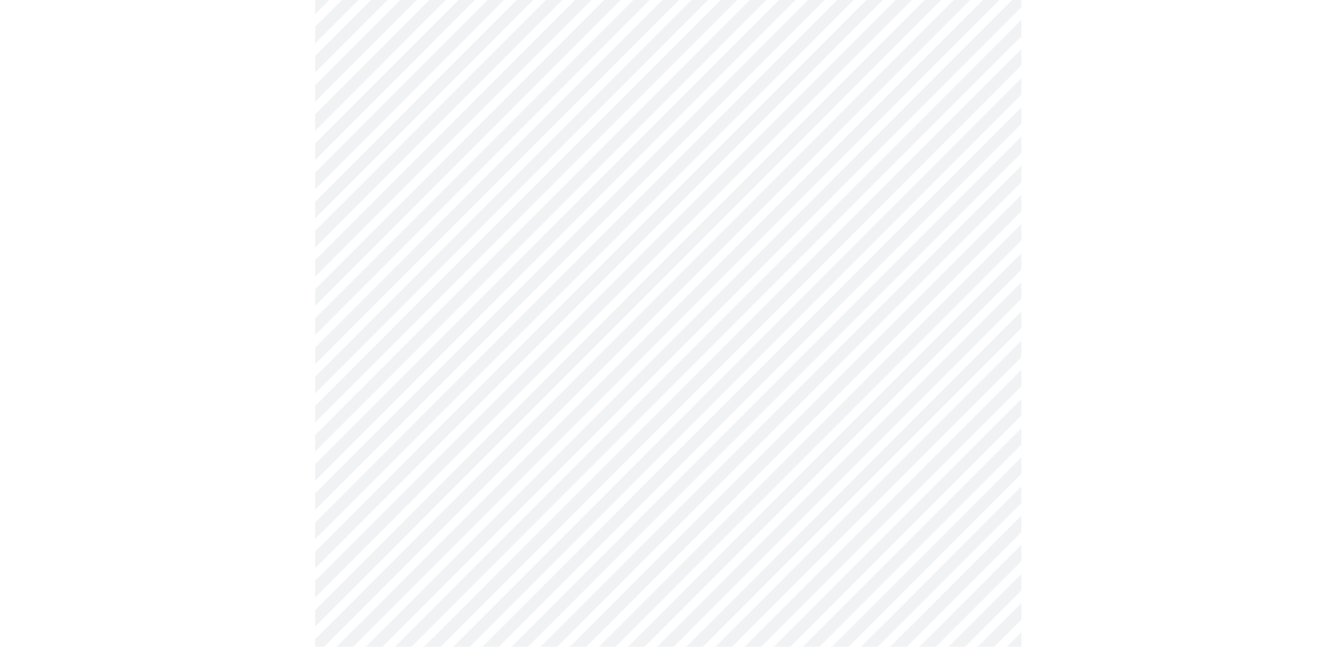
click at [951, 481] on body "MyMenopauseRx Appointments Messaging Labs Uploads Medications Community Refer a…" at bounding box center [668, 414] width 1323 height 2201
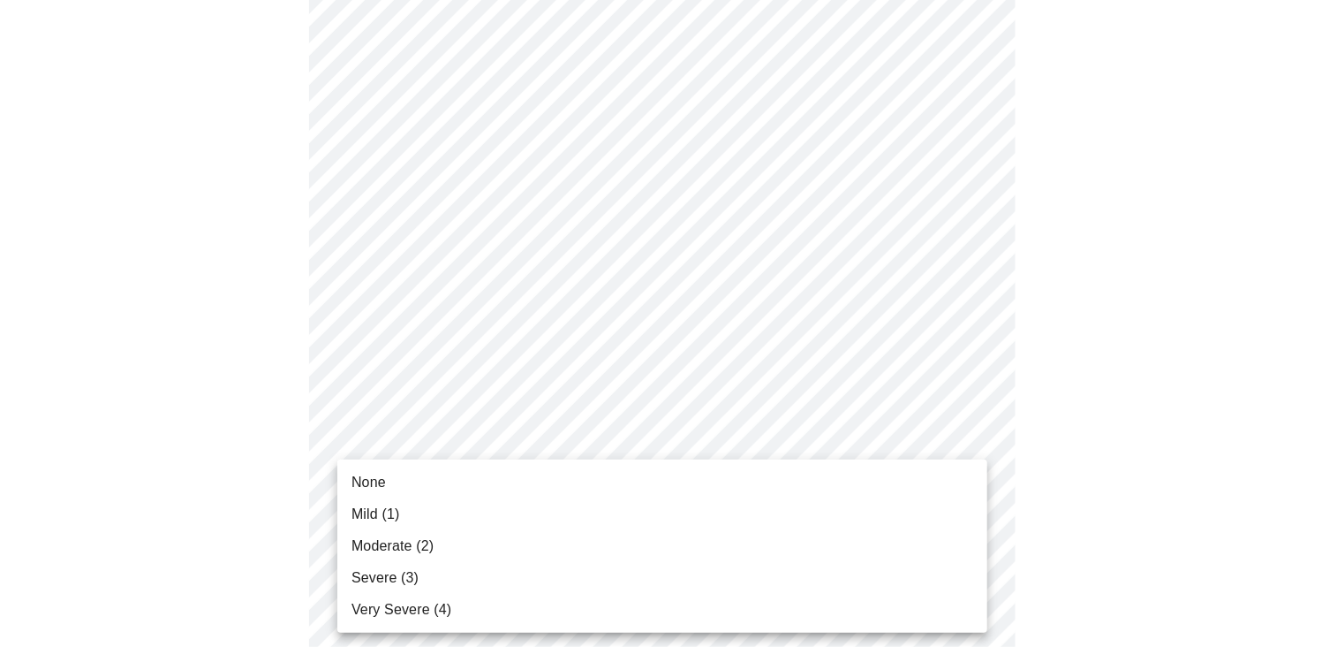
click at [867, 537] on li "Moderate (2)" at bounding box center [662, 546] width 650 height 32
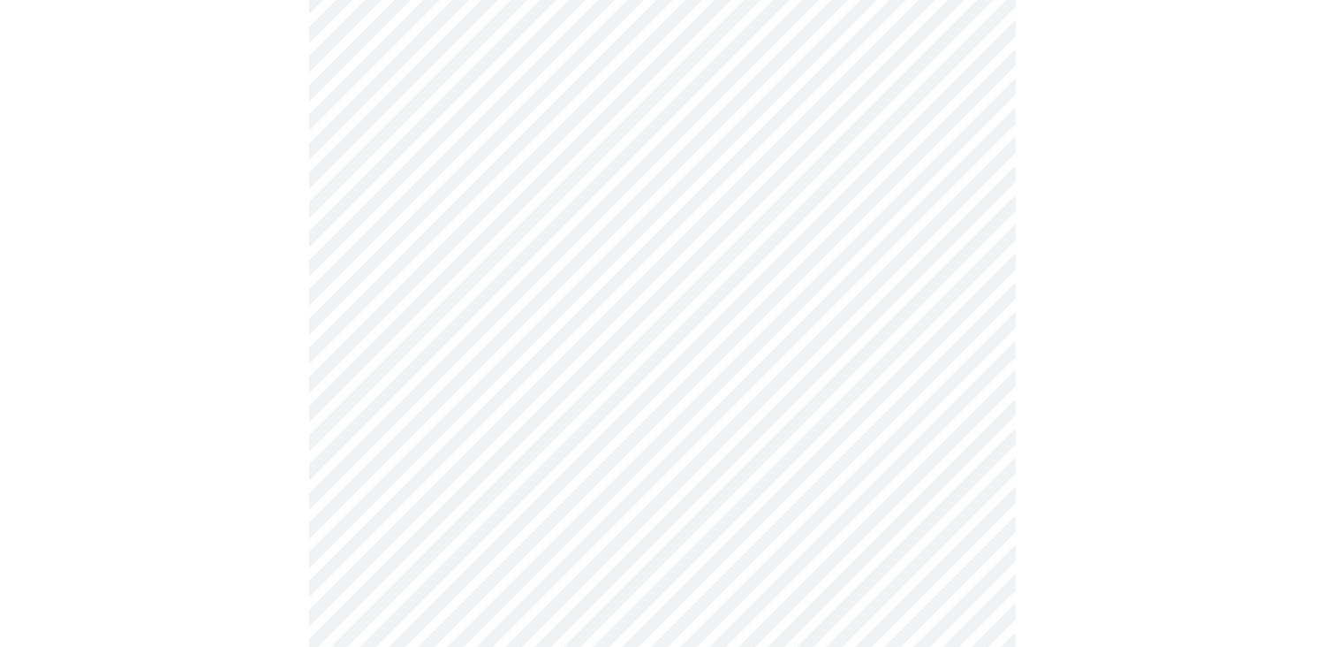
click at [974, 618] on body "MyMenopauseRx Appointments Messaging Labs Uploads Medications Community Refer a…" at bounding box center [662, 402] width 1310 height 2176
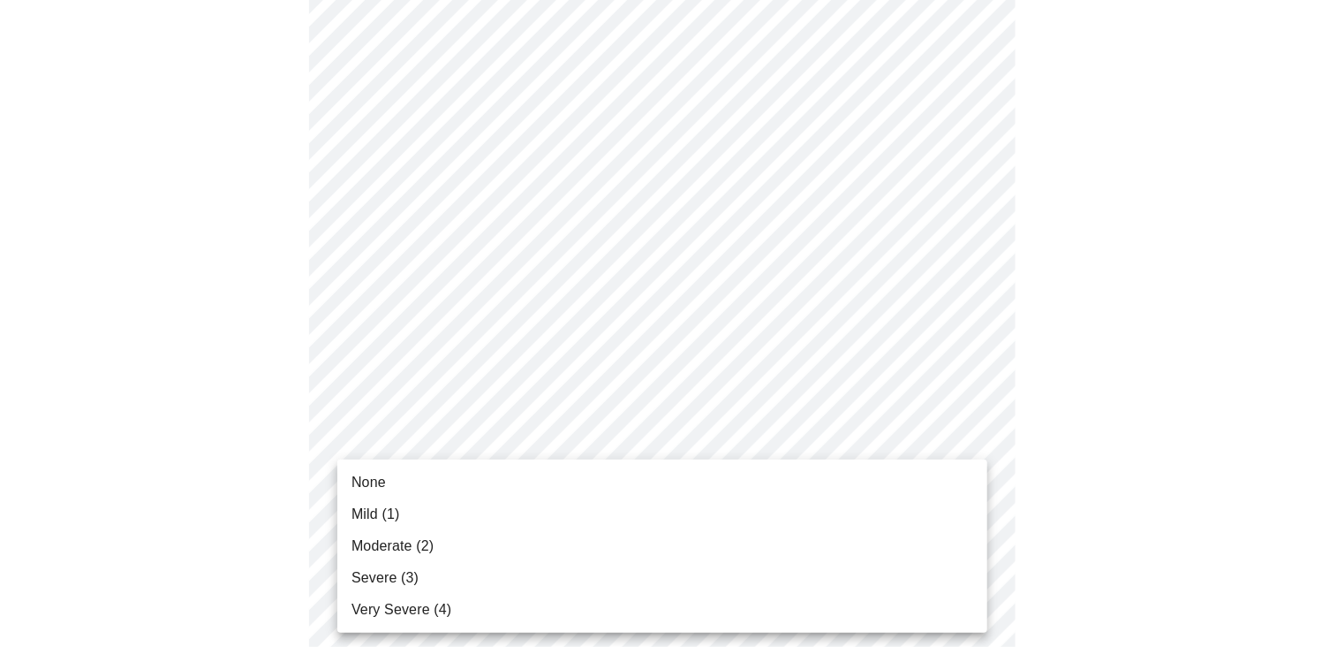
click at [719, 513] on li "Mild (1)" at bounding box center [662, 514] width 650 height 32
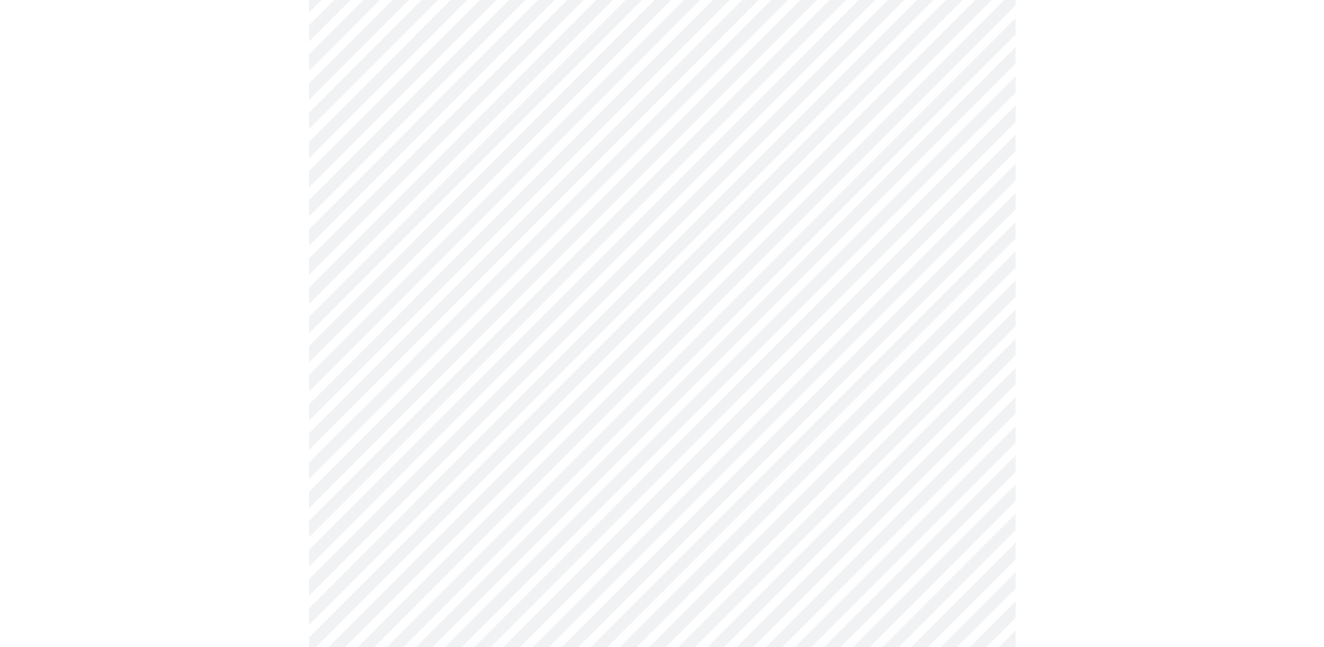
scroll to position [1220, 0]
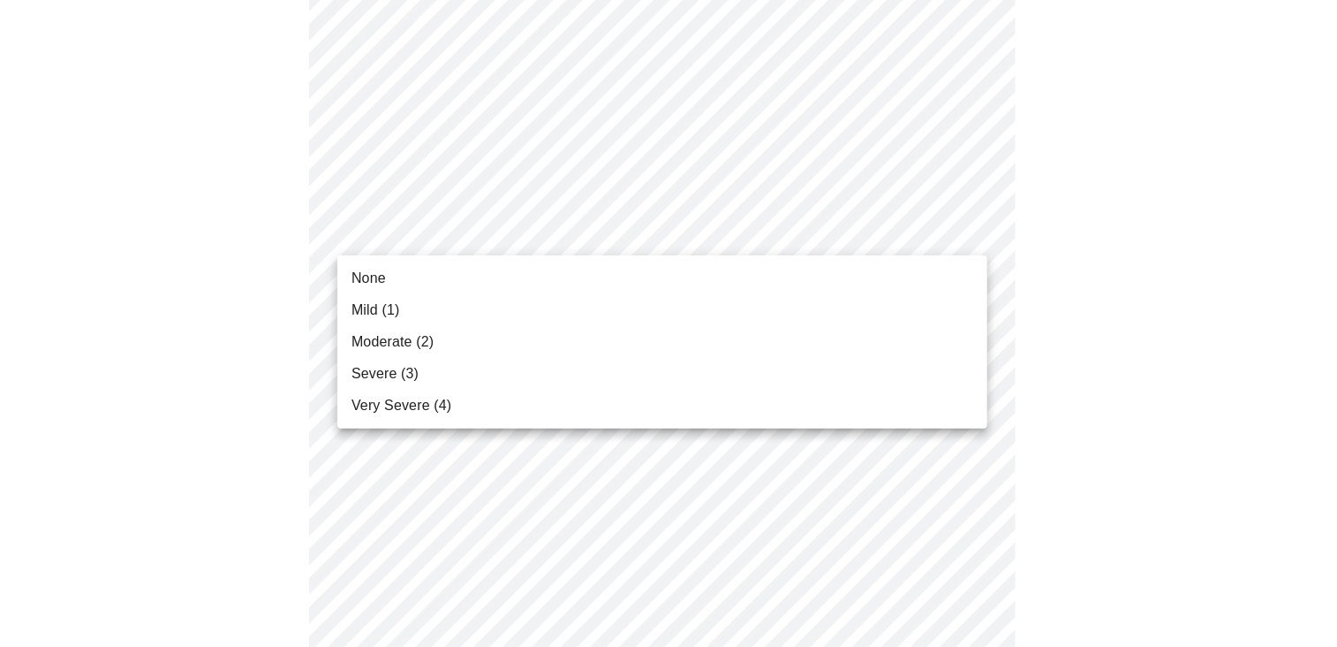
click at [854, 307] on li "Mild (1)" at bounding box center [662, 310] width 650 height 32
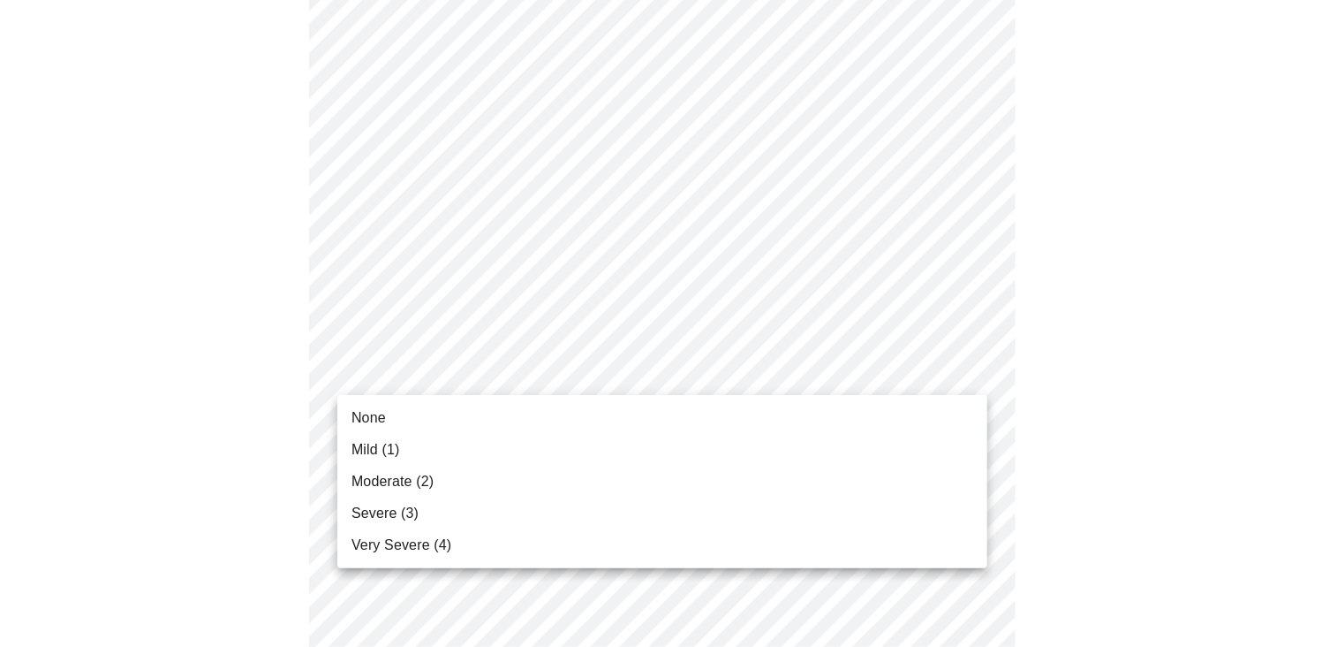
click at [802, 413] on li "None" at bounding box center [662, 418] width 650 height 32
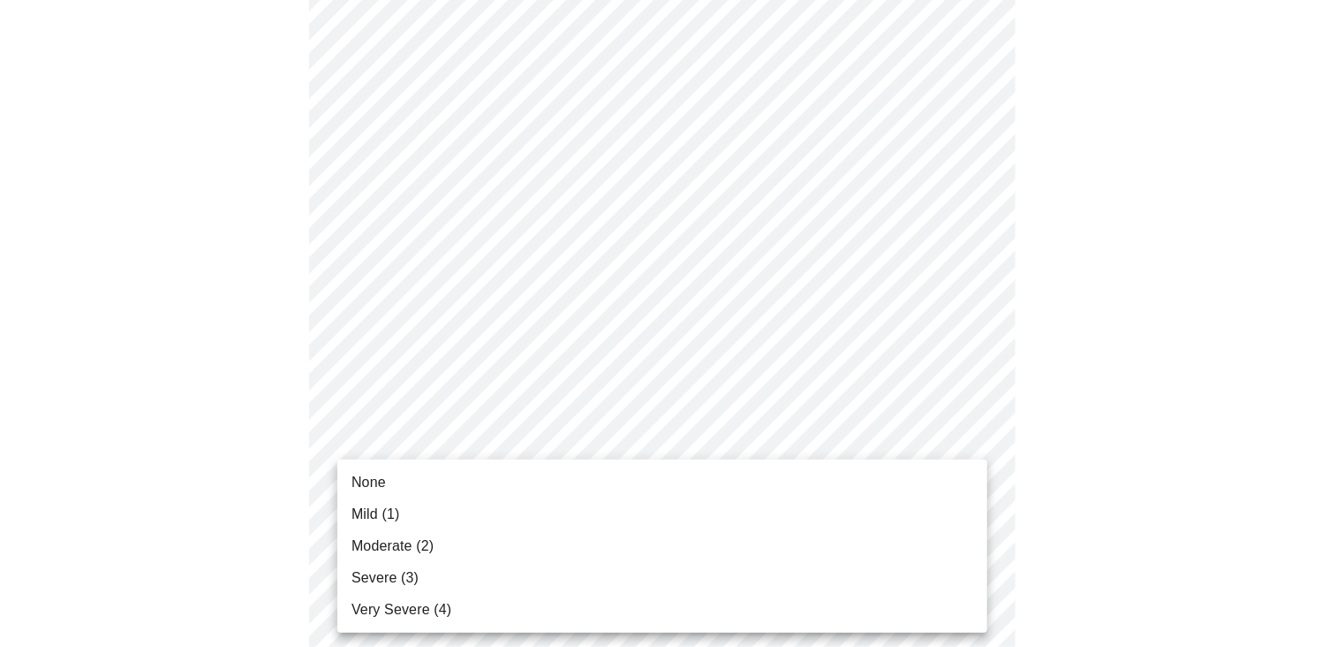
click at [900, 480] on li "None" at bounding box center [662, 482] width 650 height 32
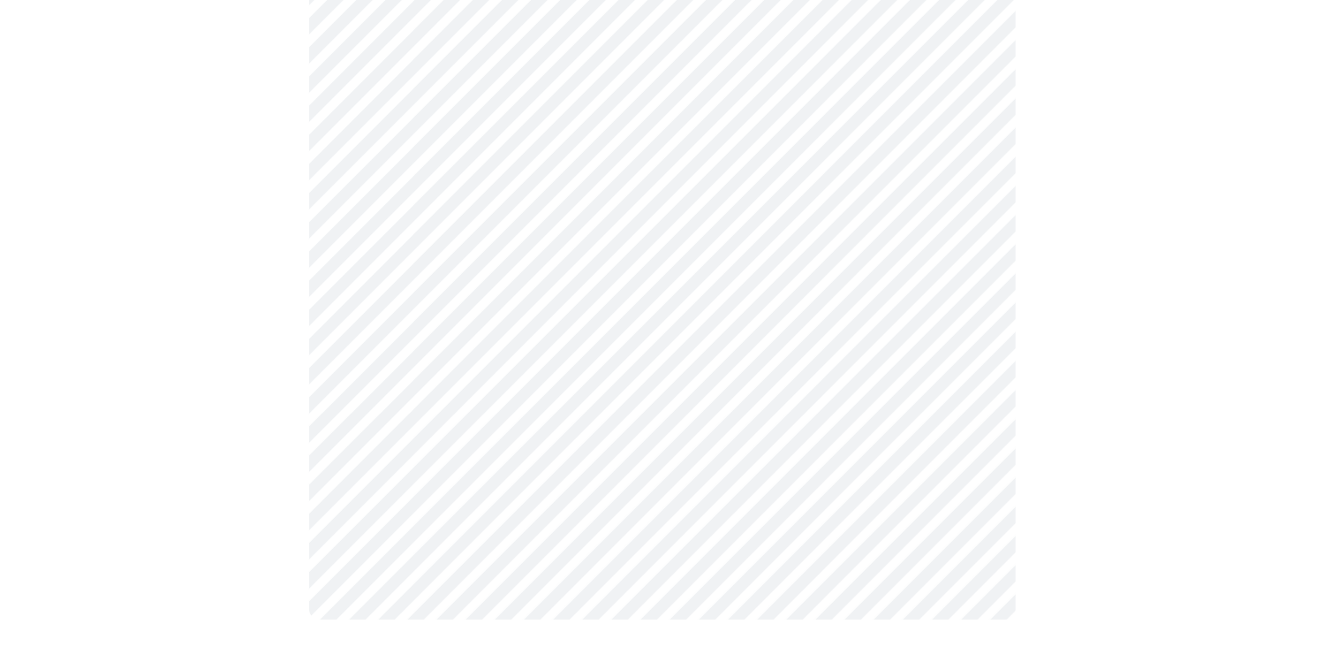
scroll to position [0, 0]
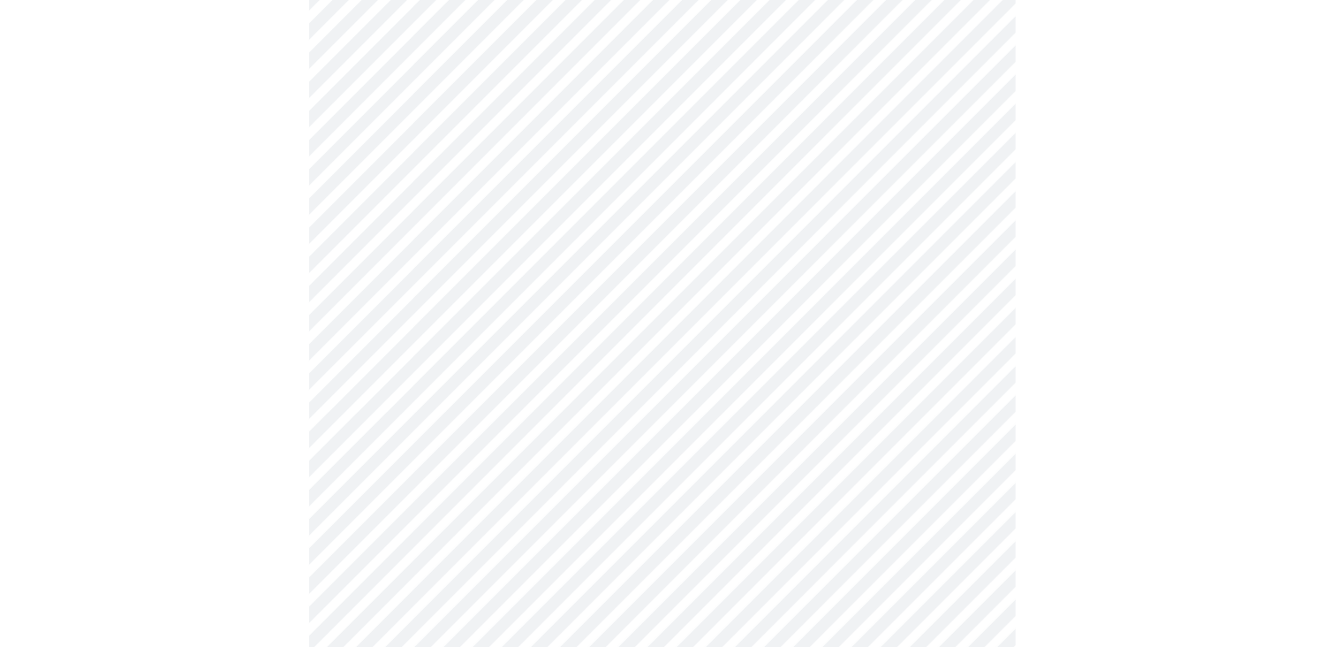
scroll to position [905, 0]
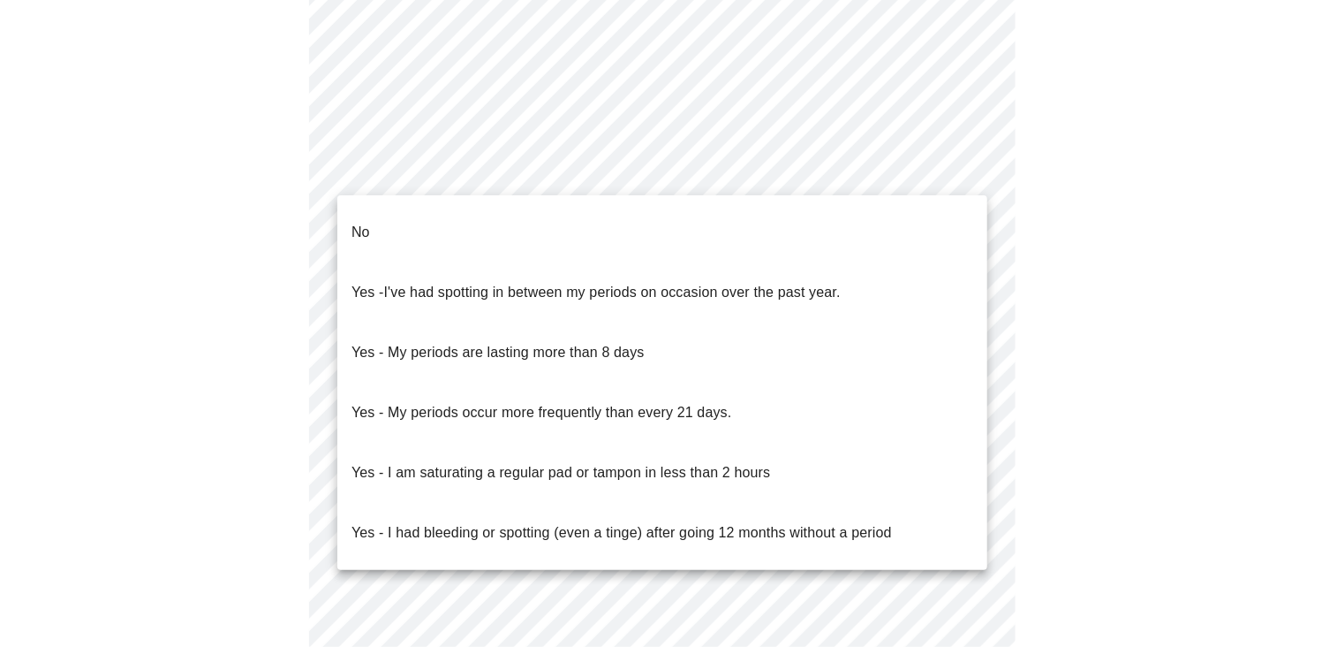
click at [466, 213] on li "No" at bounding box center [662, 232] width 650 height 60
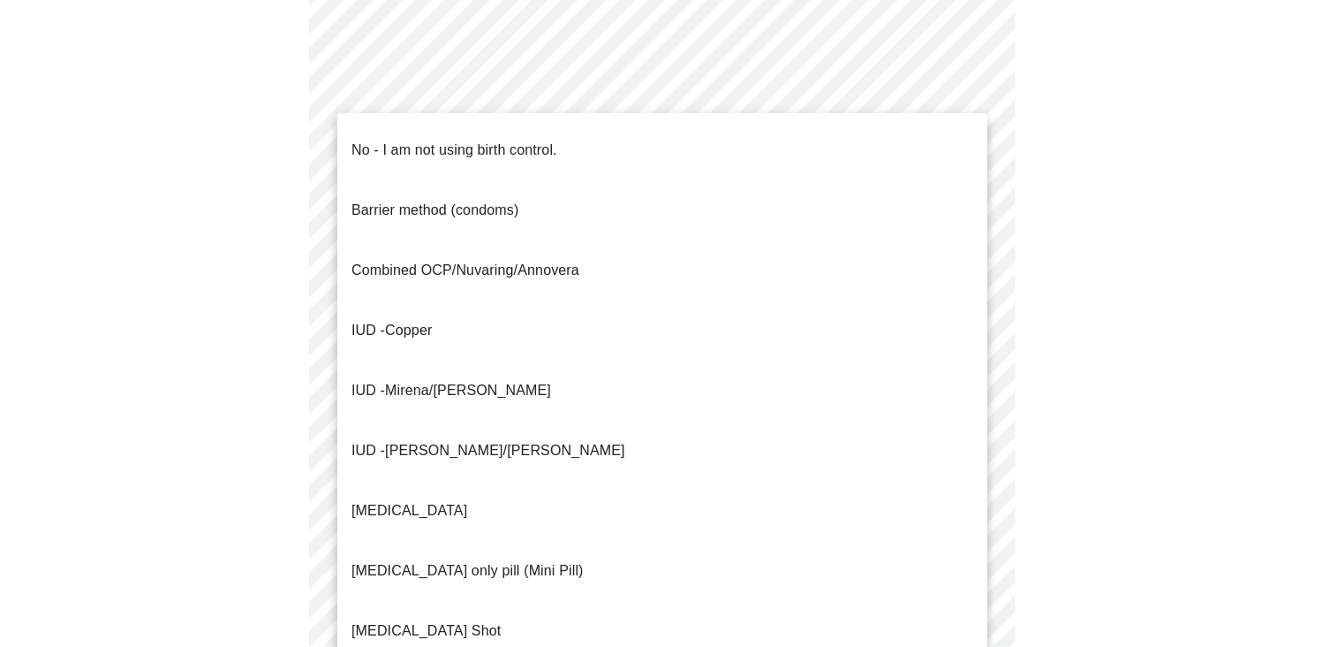
click at [524, 560] on p "Progesterone only pill (Mini Pill)" at bounding box center [468, 570] width 232 height 21
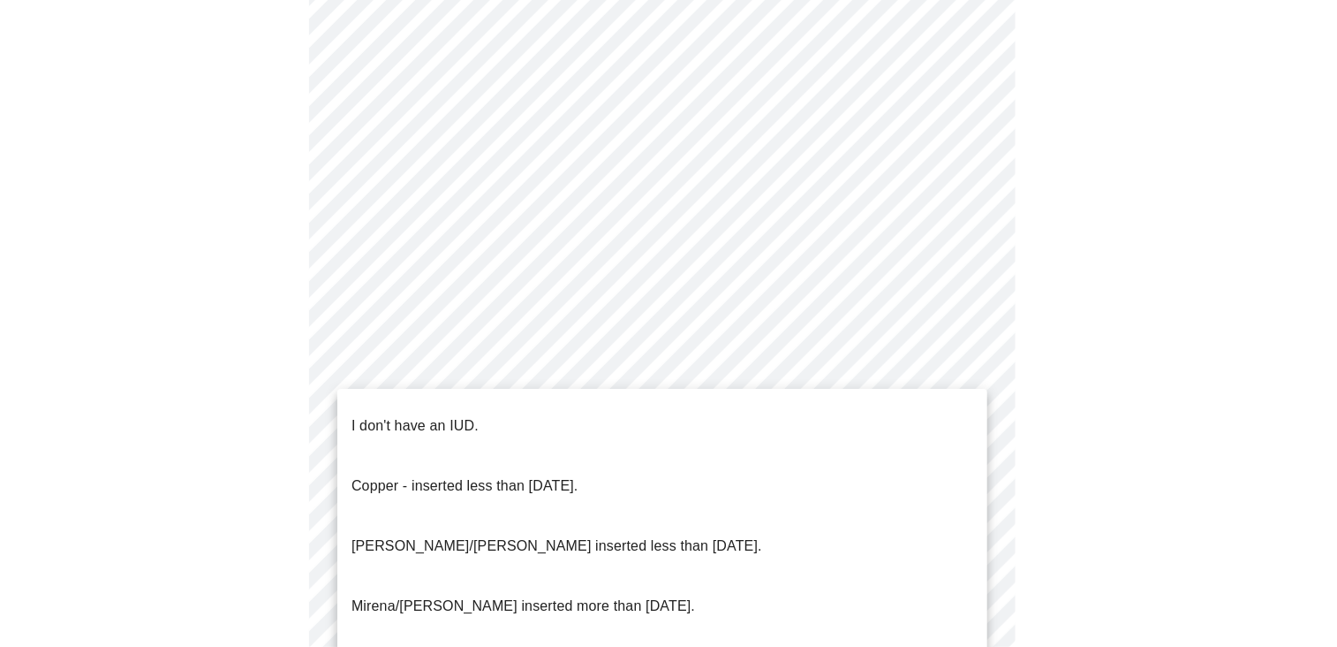
click at [458, 417] on p "I don't have an IUD." at bounding box center [415, 425] width 127 height 21
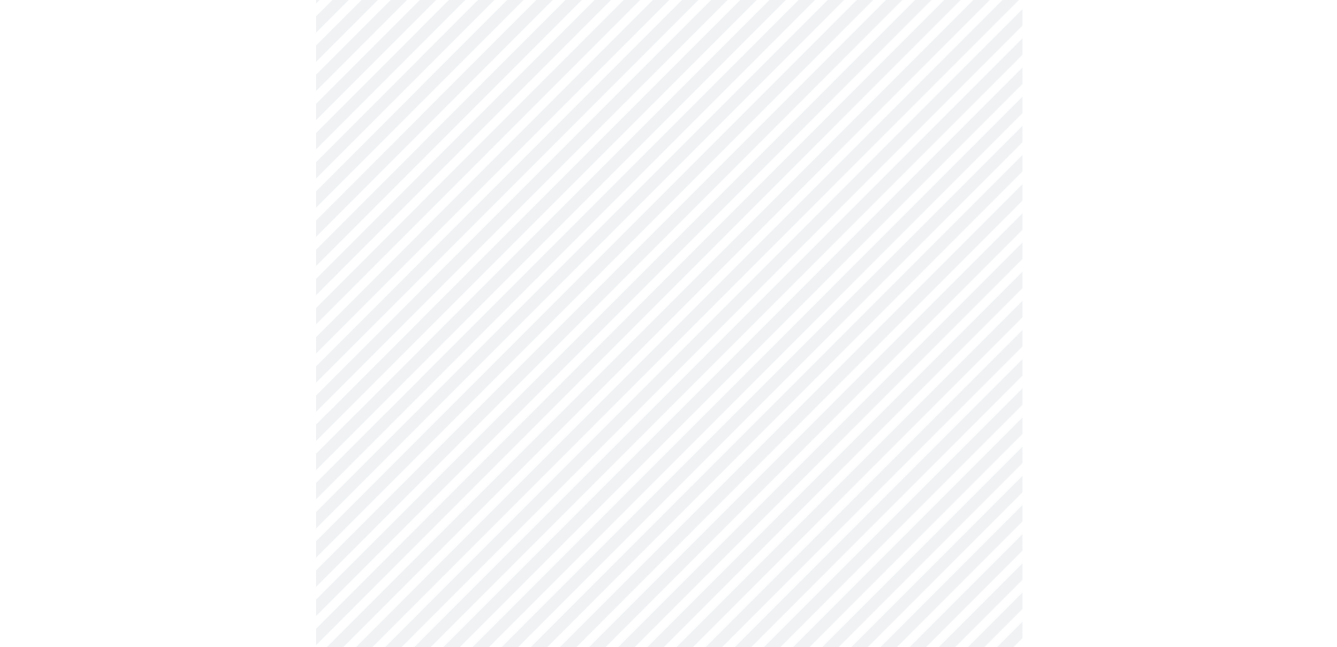
scroll to position [1064, 0]
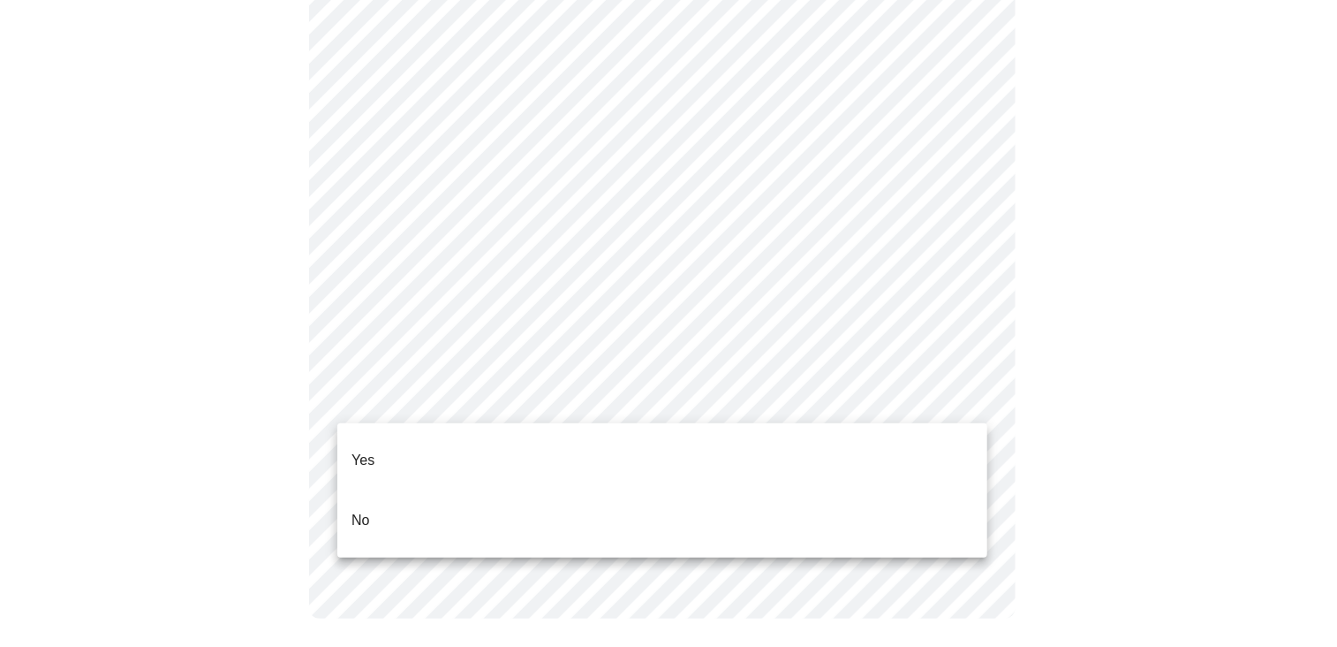
click at [431, 450] on li "Yes" at bounding box center [662, 460] width 650 height 60
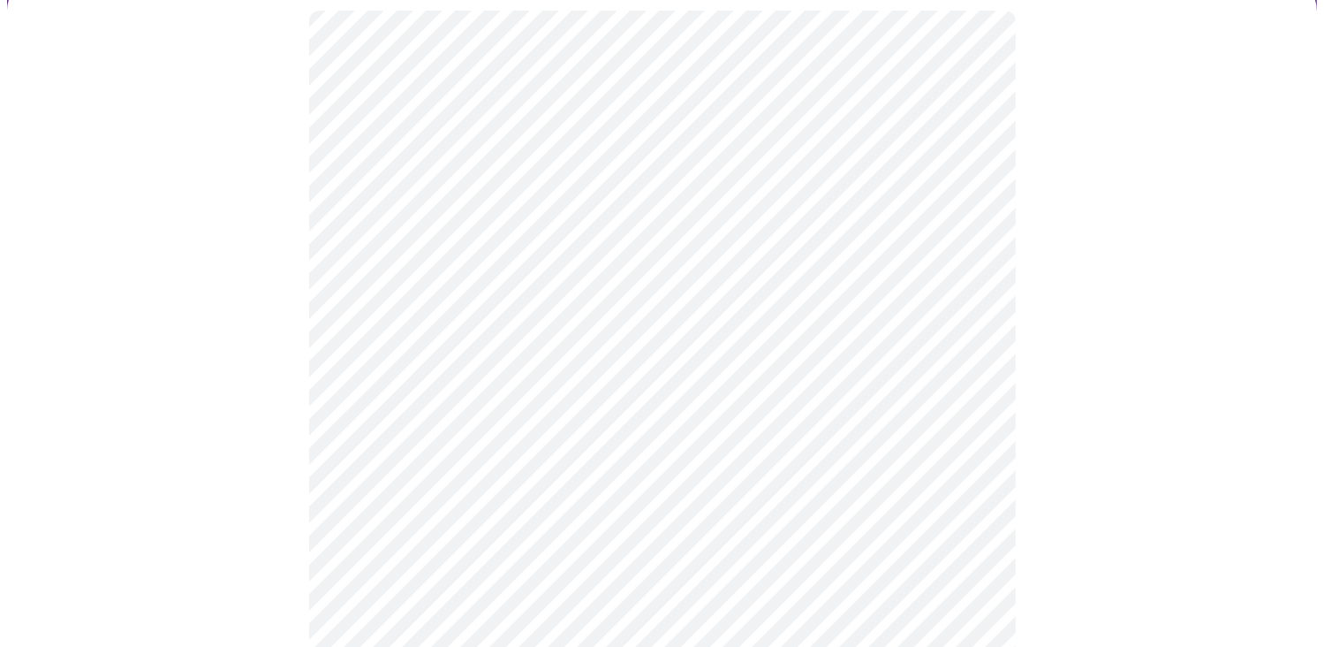
scroll to position [154, 0]
click at [921, 310] on body "MyMenopauseRx Appointments Messaging Labs Uploads Medications Community Refer a…" at bounding box center [662, 568] width 1310 height 1430
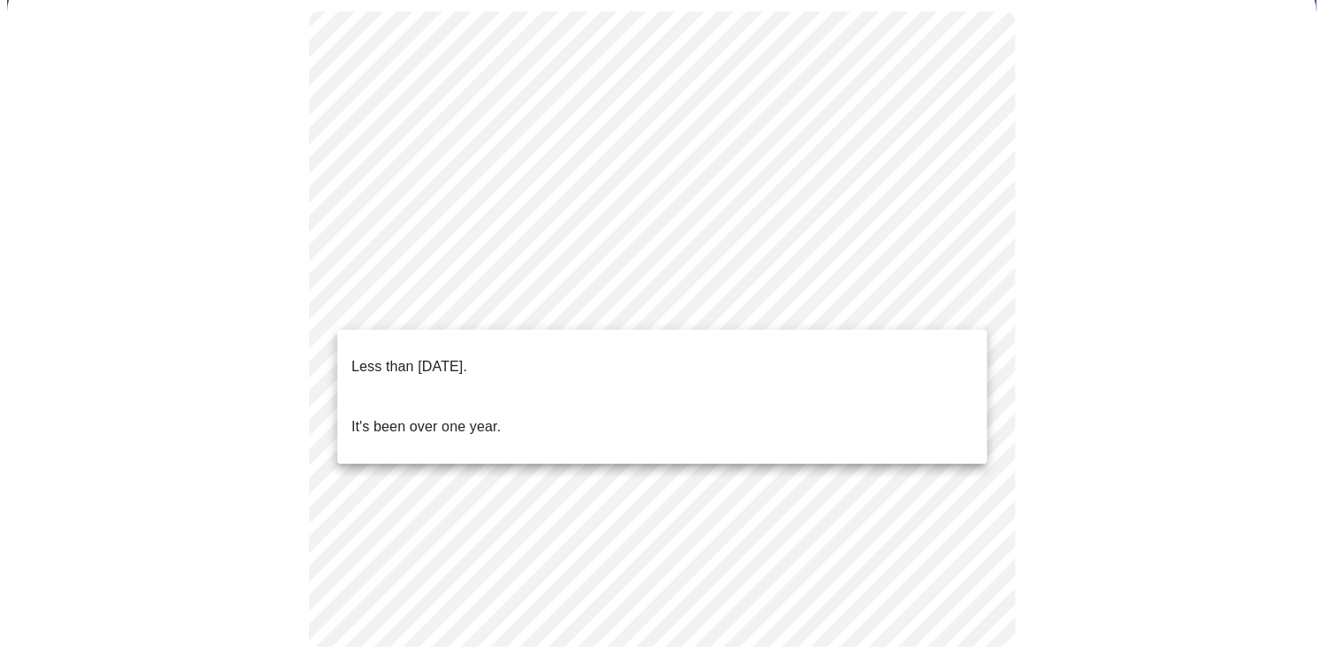
click at [738, 345] on li "Less than one year ago." at bounding box center [662, 367] width 650 height 60
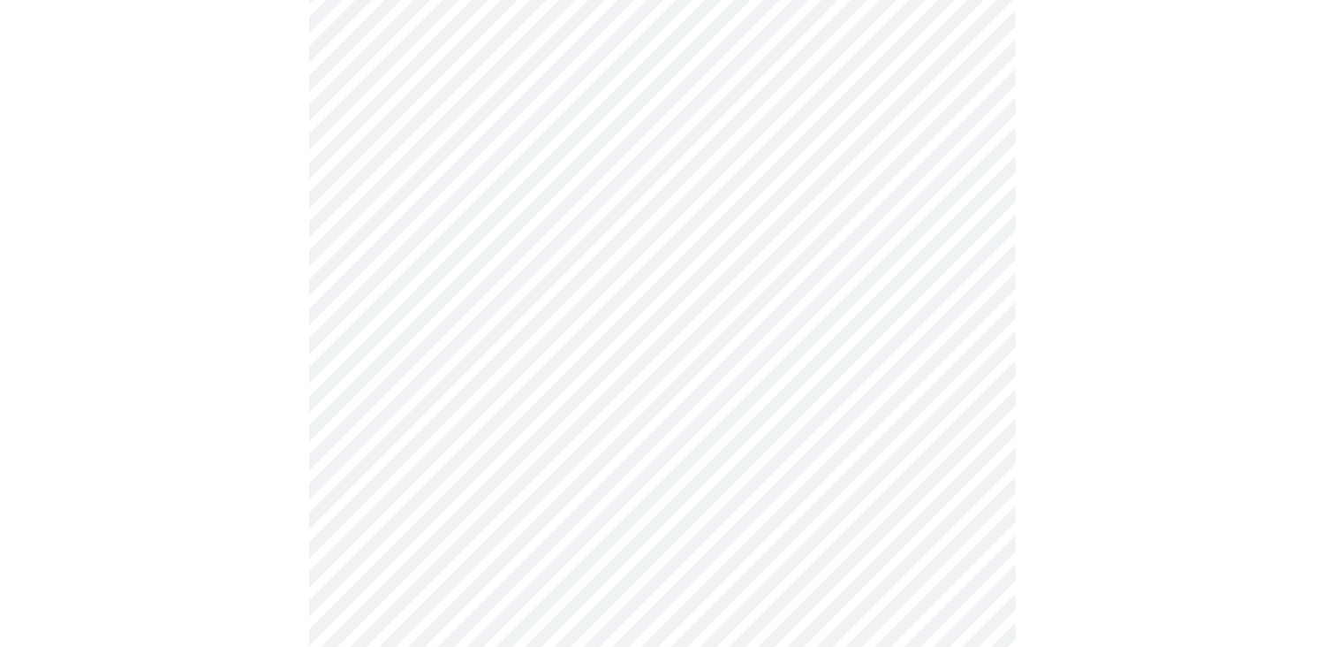
scroll to position [297, 0]
click at [966, 319] on body "MyMenopauseRx Appointments Messaging Labs Uploads Medications Community Refer a…" at bounding box center [662, 420] width 1310 height 1420
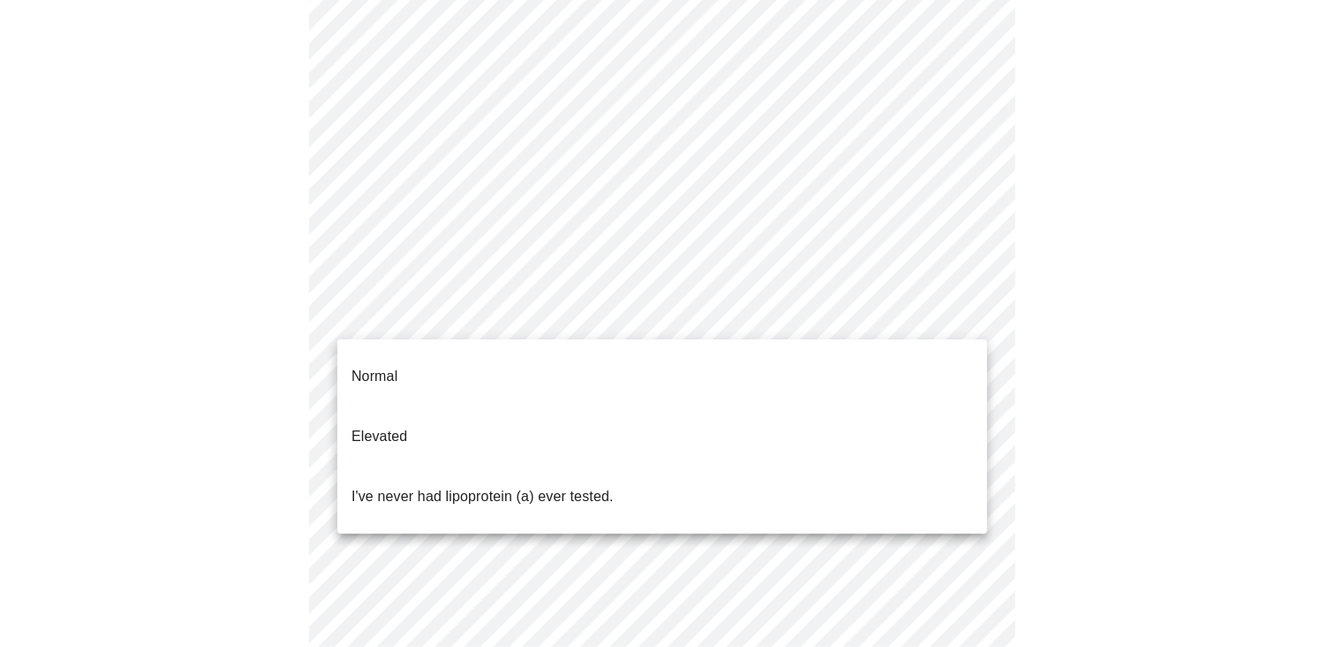
click at [830, 468] on li "I've never had lipoprotein (a) ever tested." at bounding box center [662, 496] width 650 height 60
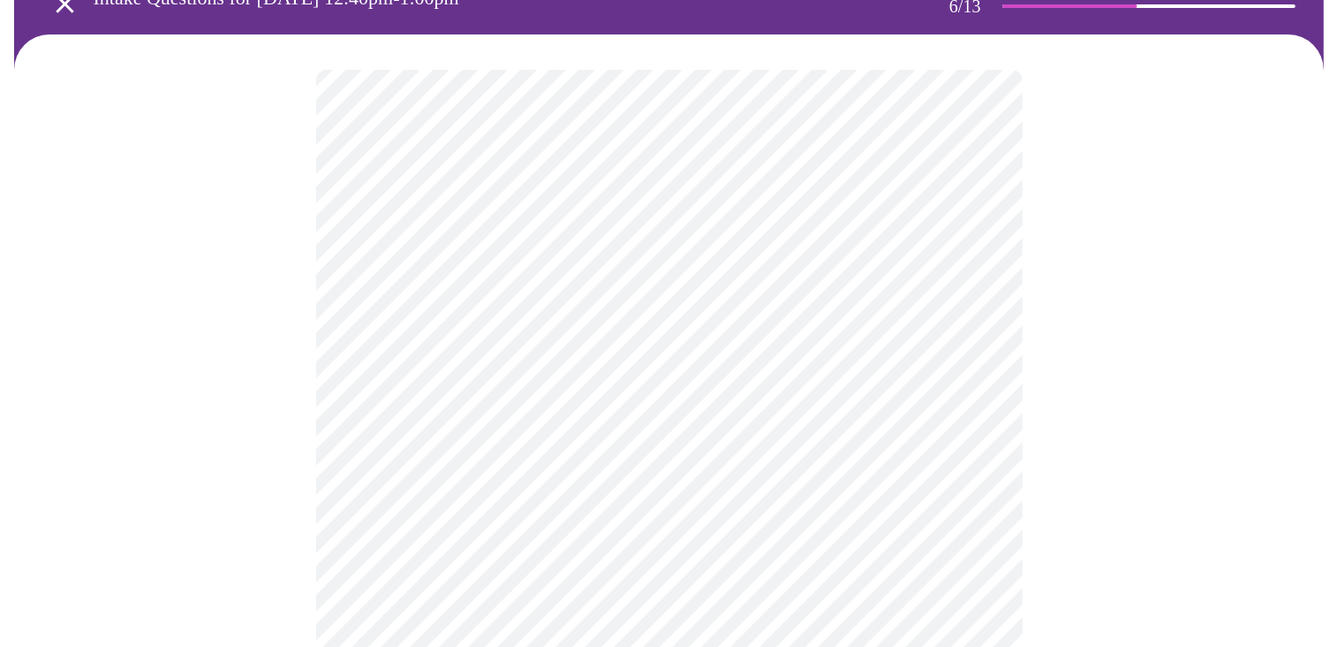
scroll to position [99, 0]
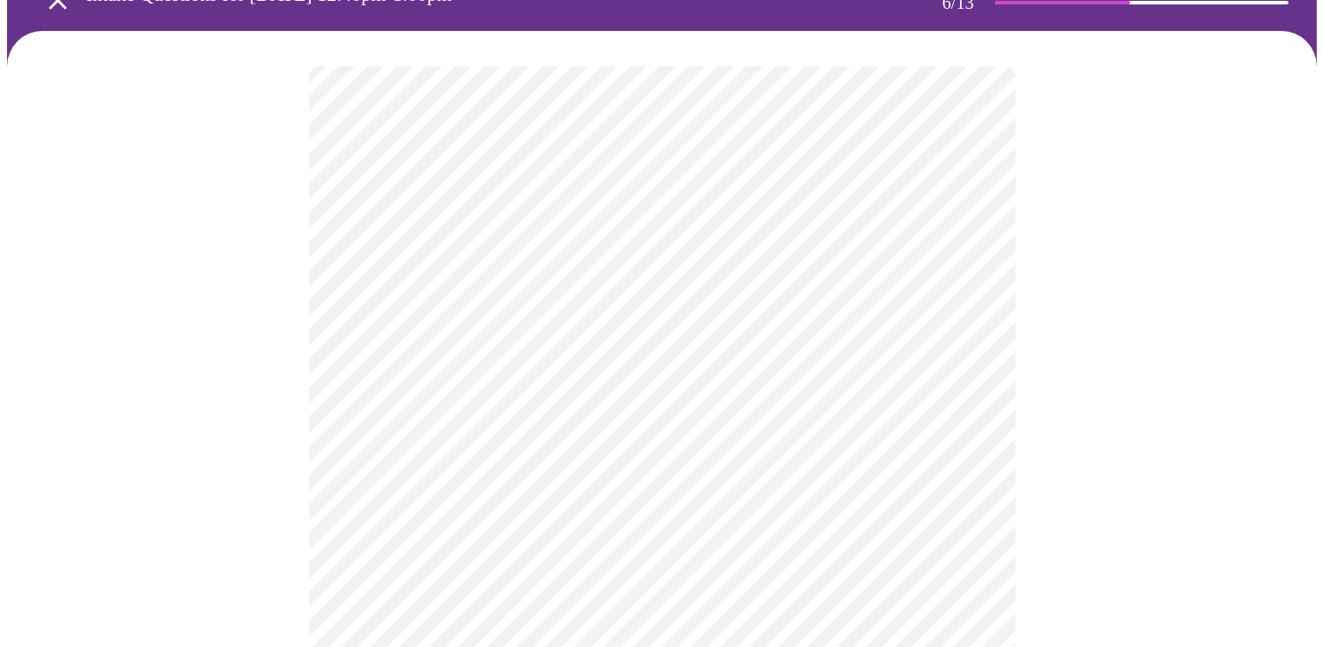
click at [856, 410] on body "MyMenopauseRx Appointments Messaging Labs Uploads Medications Community Refer a…" at bounding box center [662, 379] width 1310 height 943
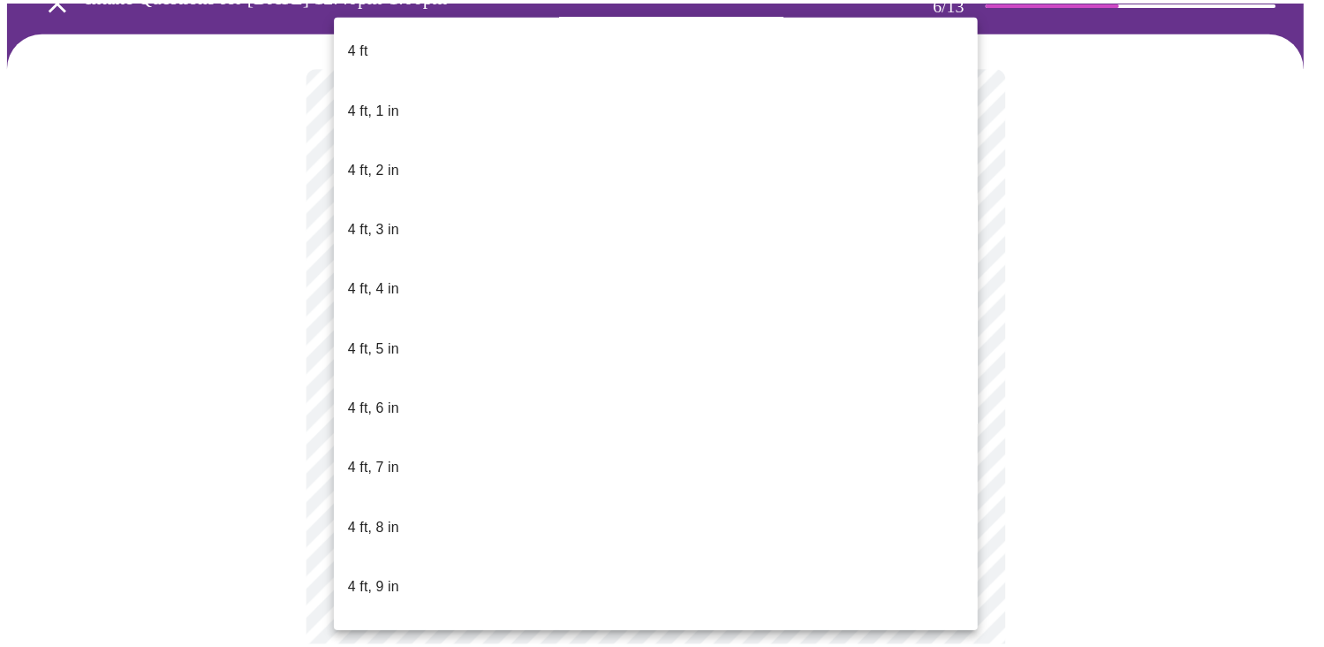
scroll to position [943, 0]
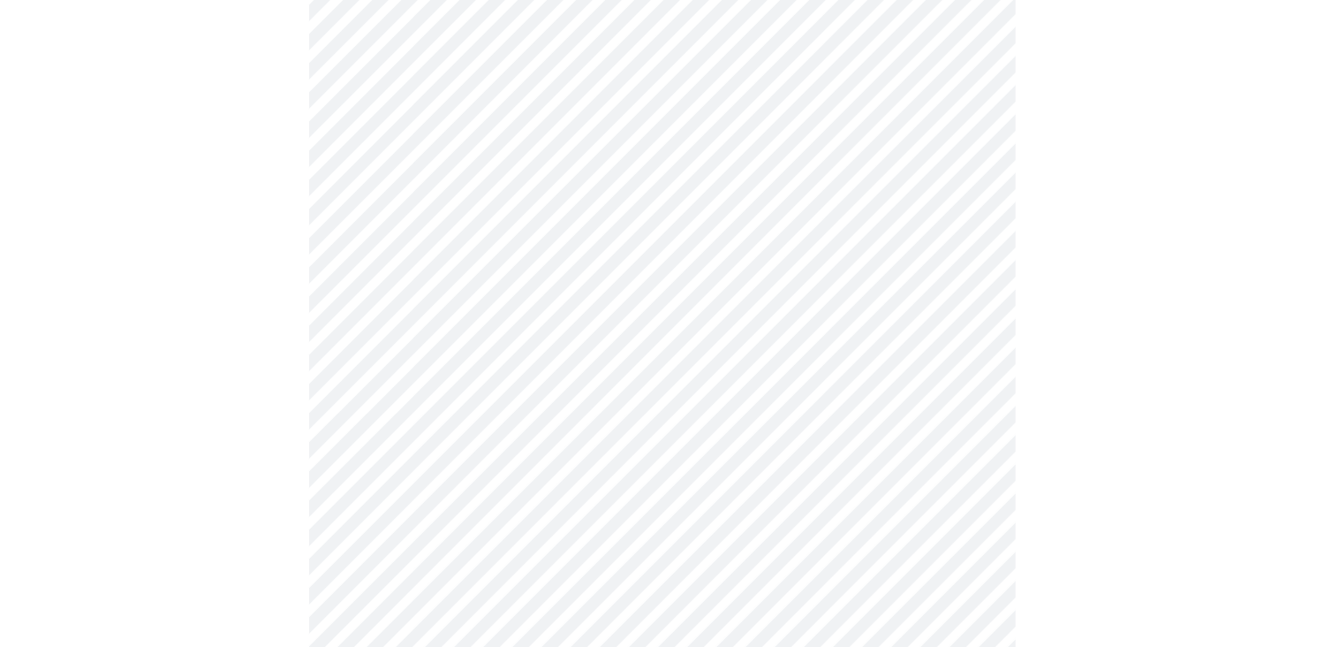
scroll to position [2220, 0]
click at [248, 413] on div at bounding box center [662, 656] width 1310 height 5492
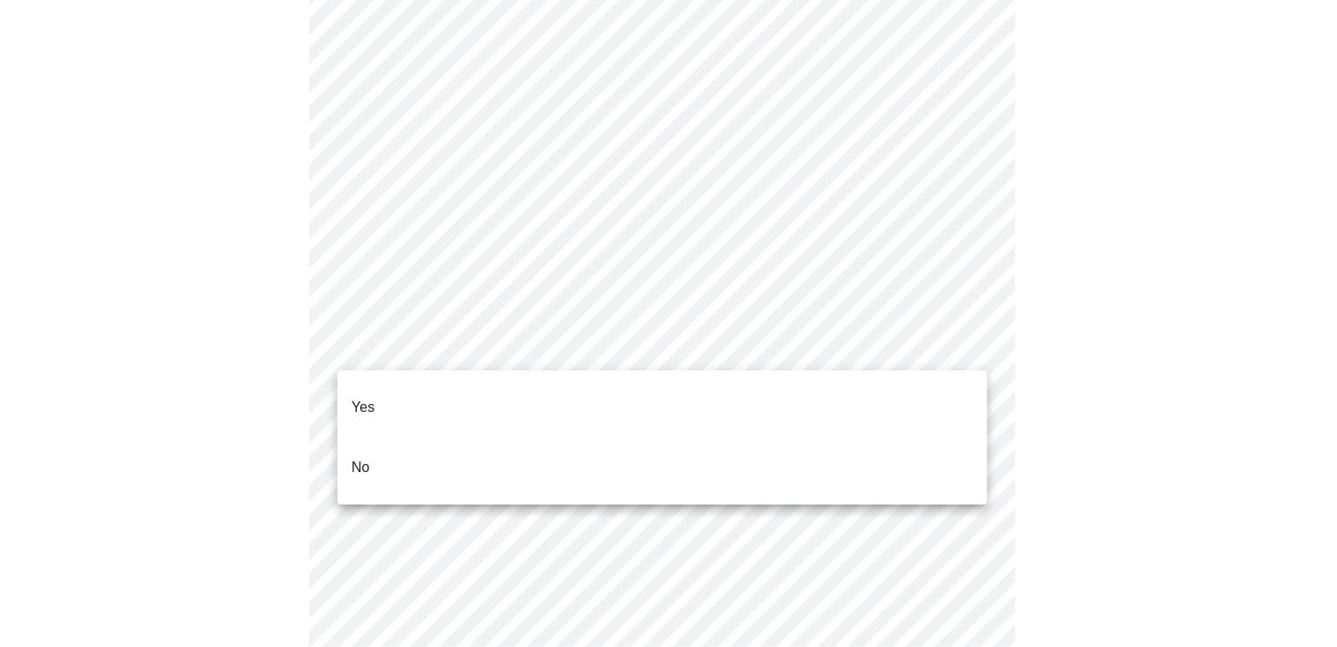
click at [597, 450] on li "No" at bounding box center [662, 467] width 650 height 60
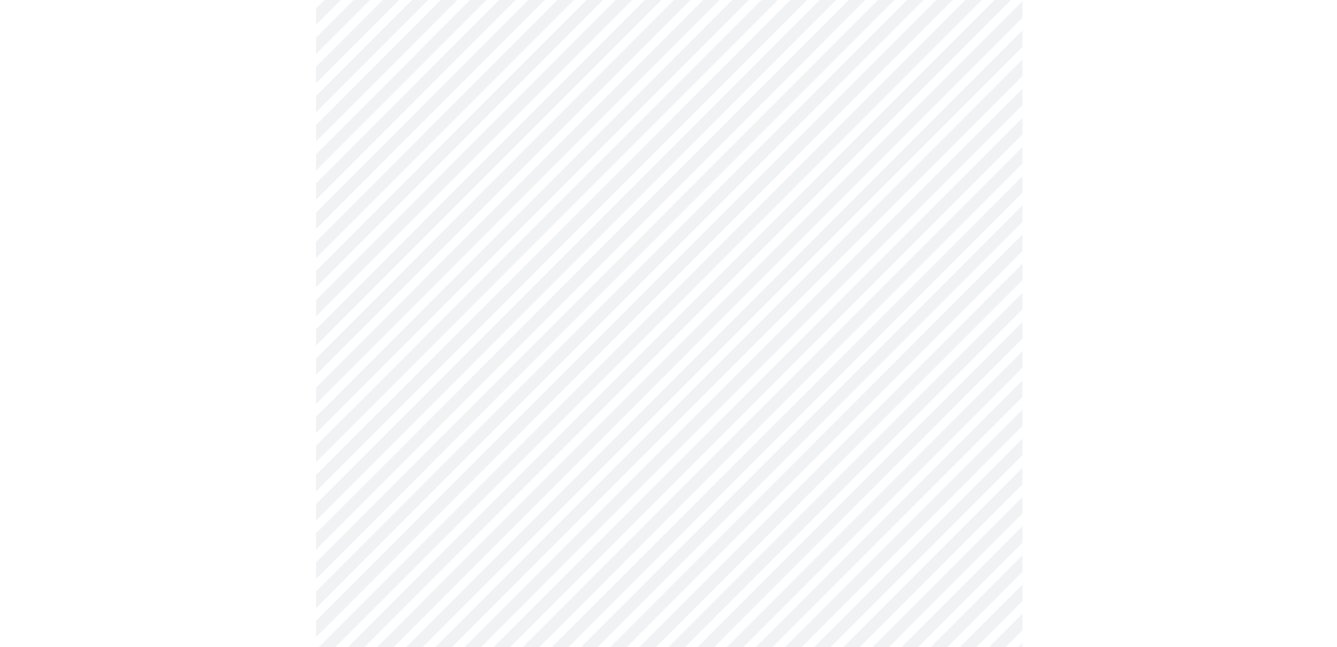
scroll to position [1074, 0]
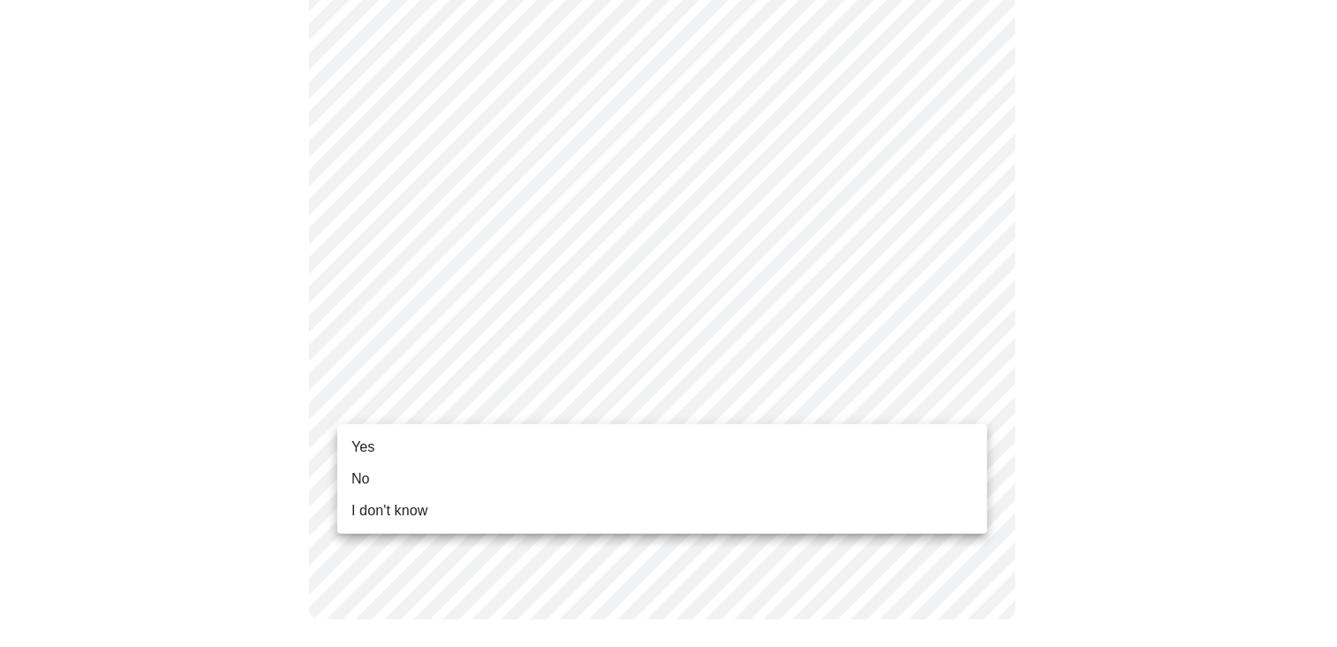
click at [378, 452] on li "Yes" at bounding box center [662, 447] width 650 height 32
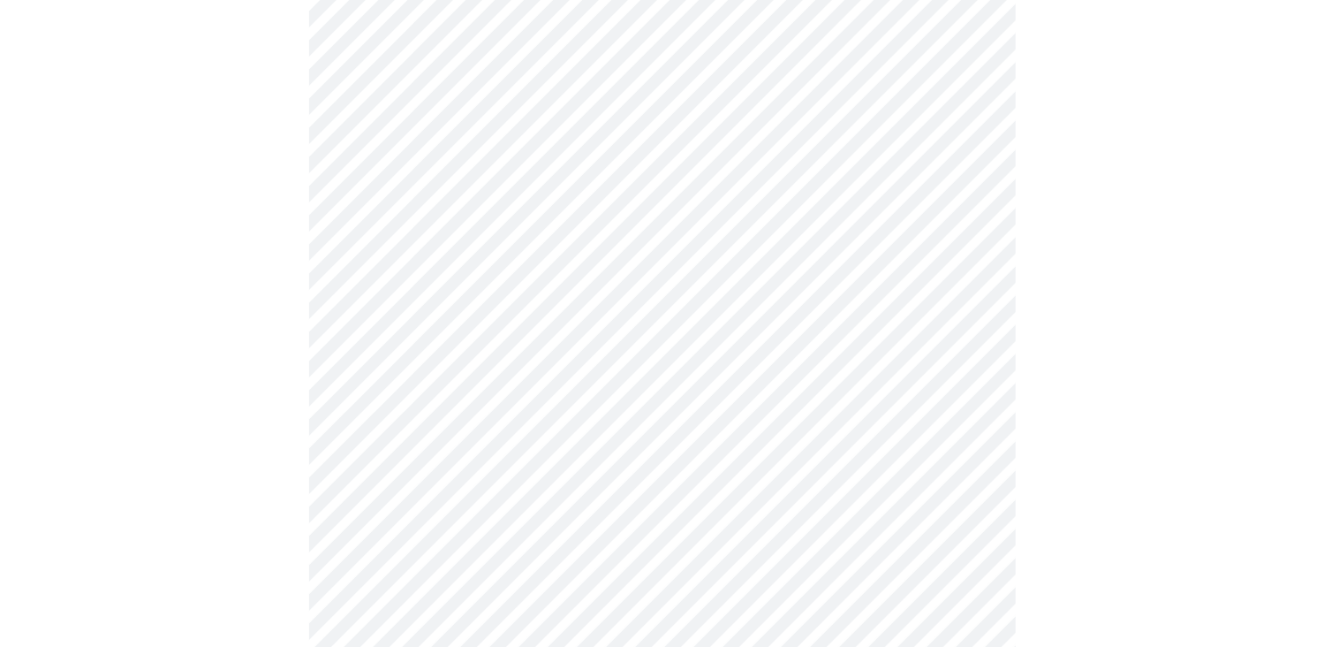
scroll to position [244, 0]
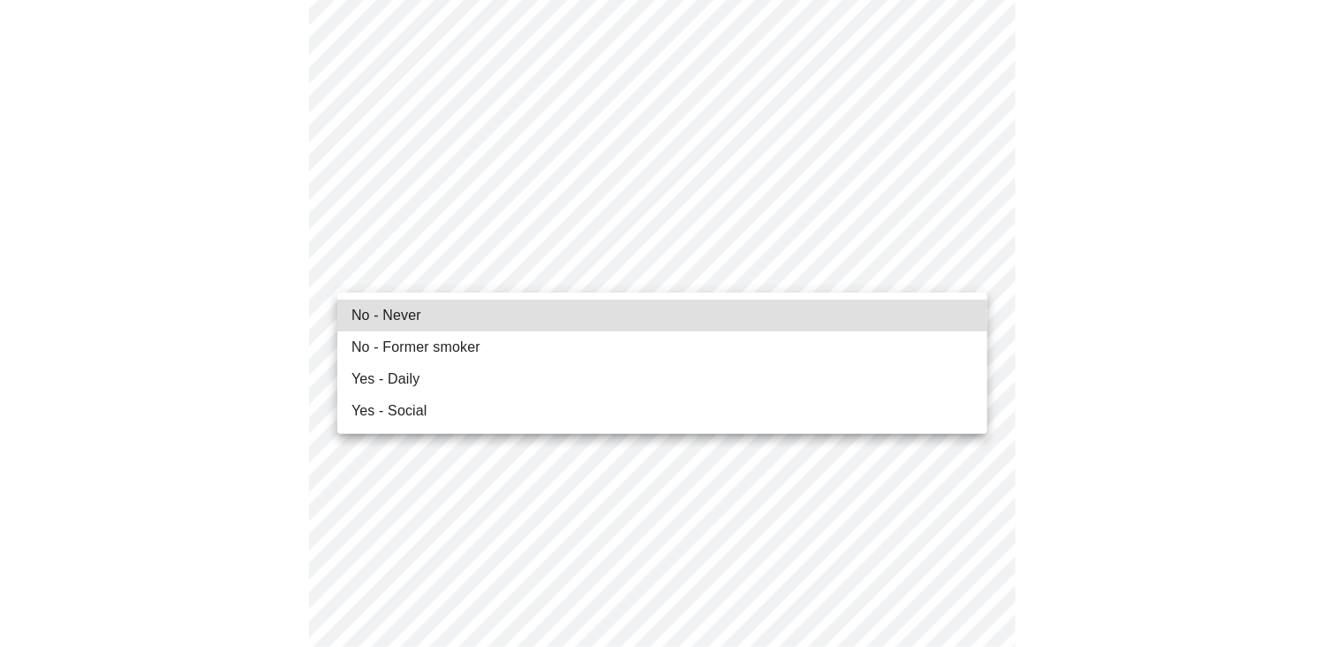
click at [769, 296] on ul "No - Never No - Former smoker Yes - Daily Yes - Social" at bounding box center [662, 362] width 650 height 141
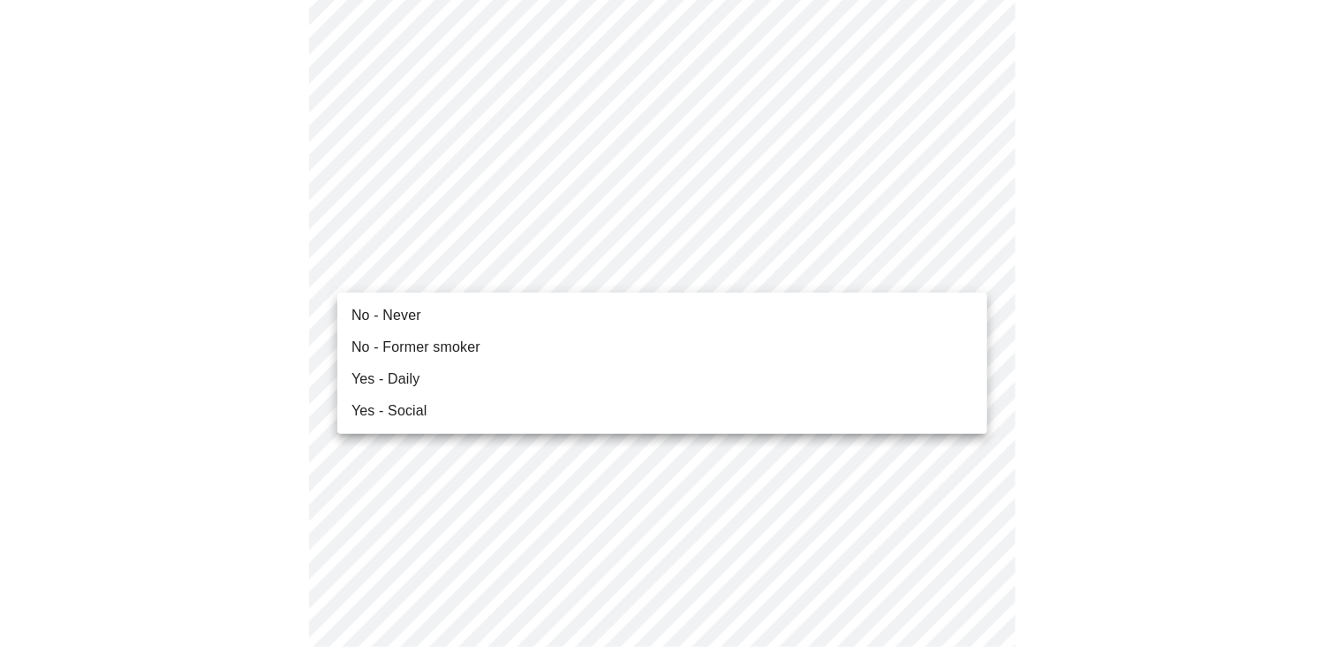
click at [577, 326] on li "No - Never" at bounding box center [662, 315] width 650 height 32
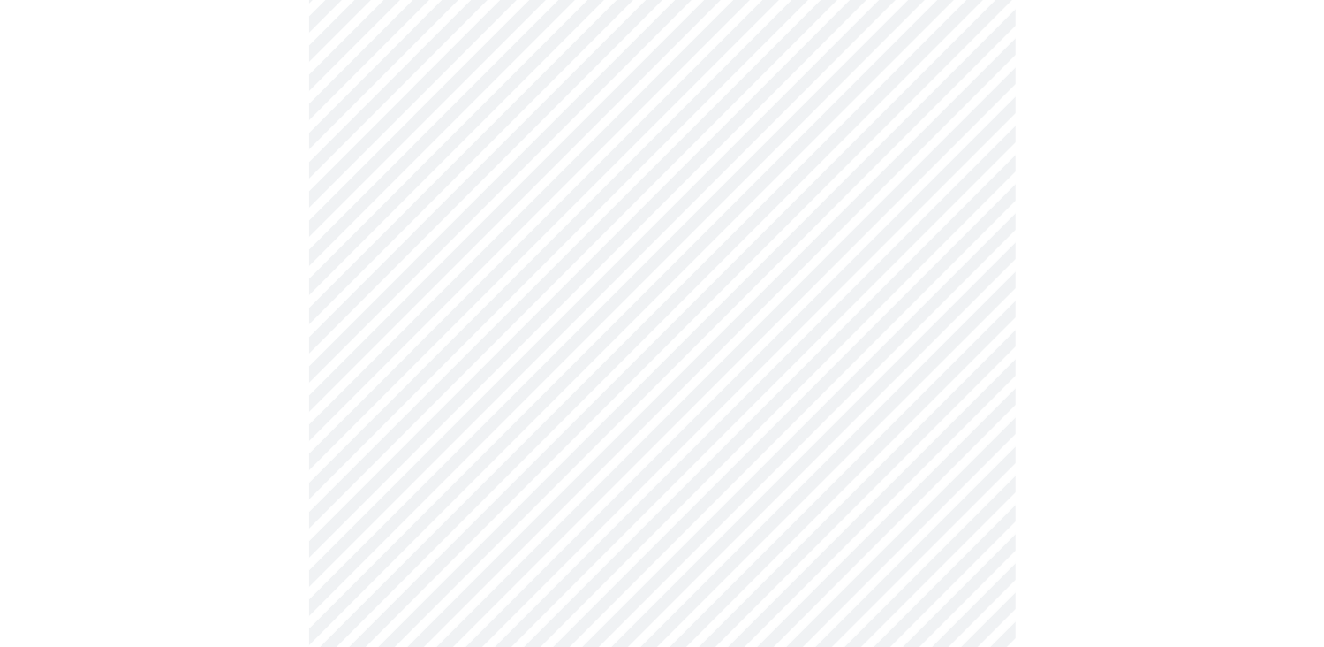
scroll to position [1551, 0]
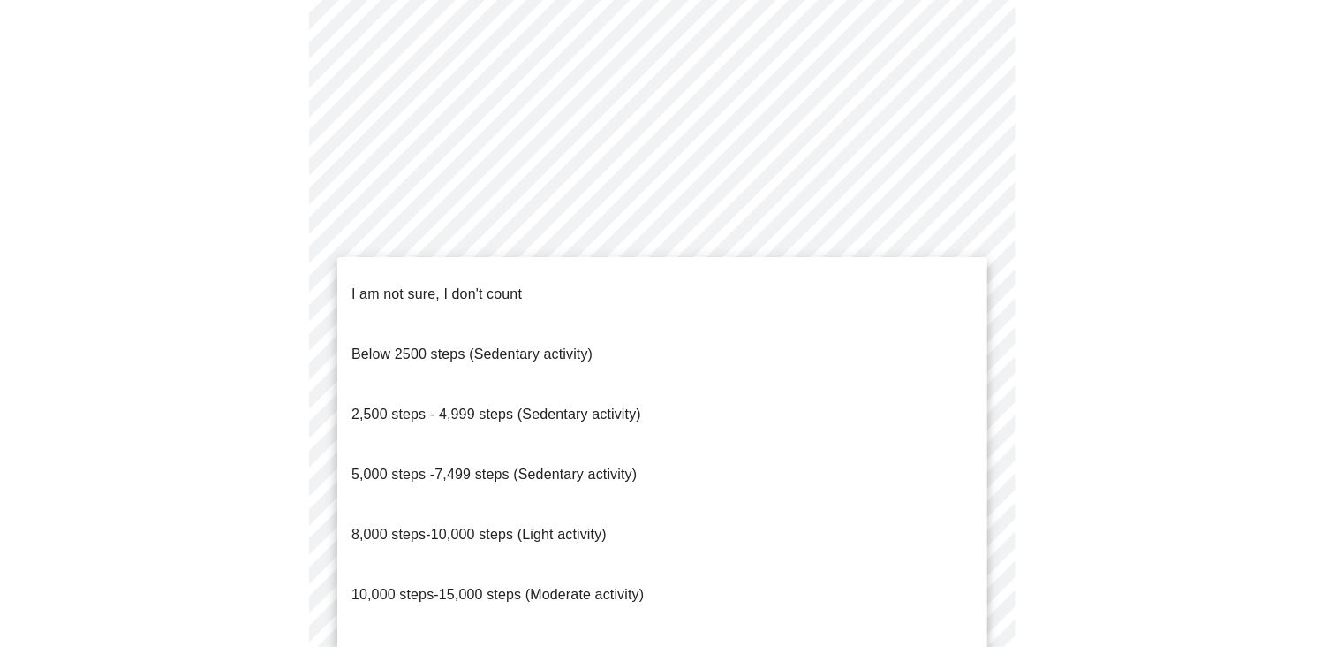
click at [566, 466] on span "5,000 steps -7,499 steps (Sedentary activity)" at bounding box center [494, 473] width 285 height 15
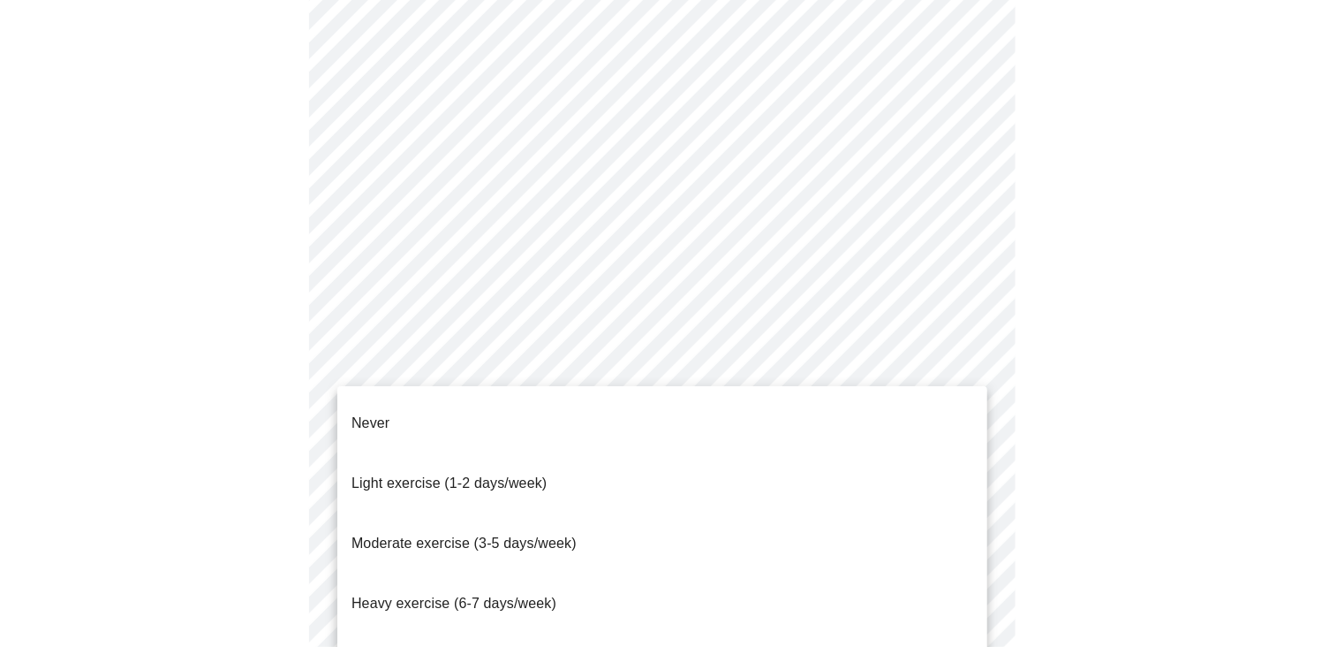
click at [564, 535] on span "Moderate exercise (3-5 days/week)" at bounding box center [464, 542] width 225 height 15
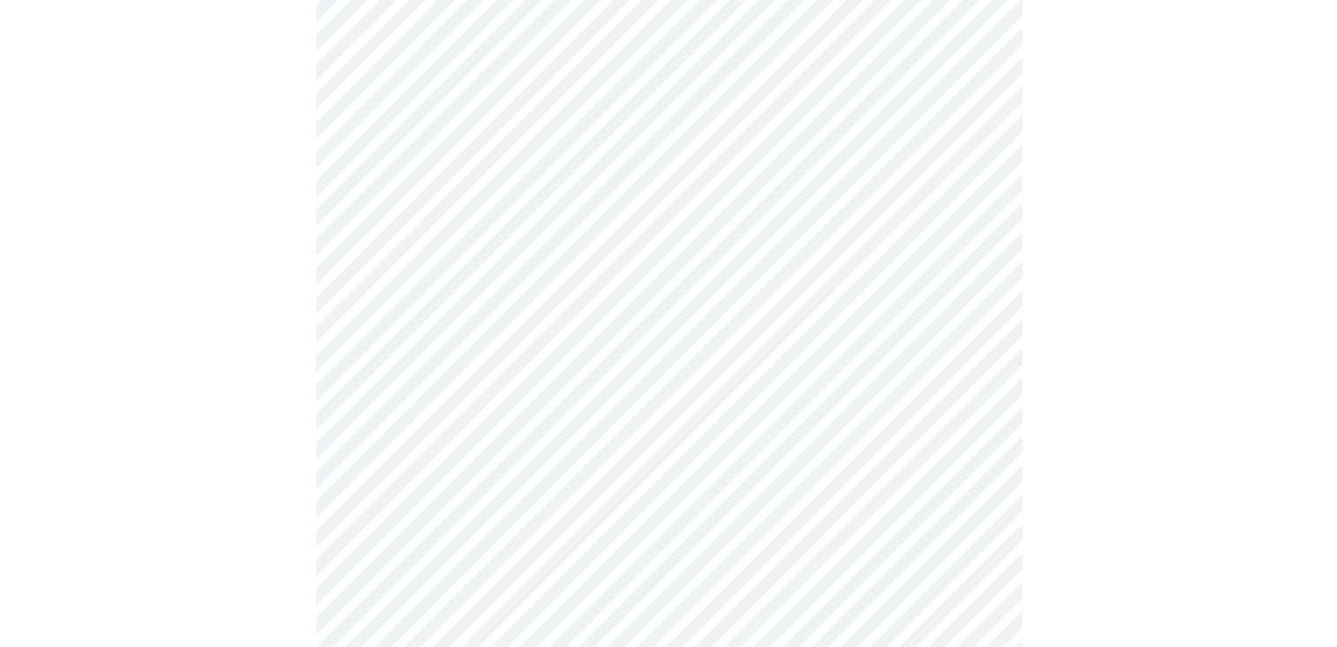
scroll to position [1643, 0]
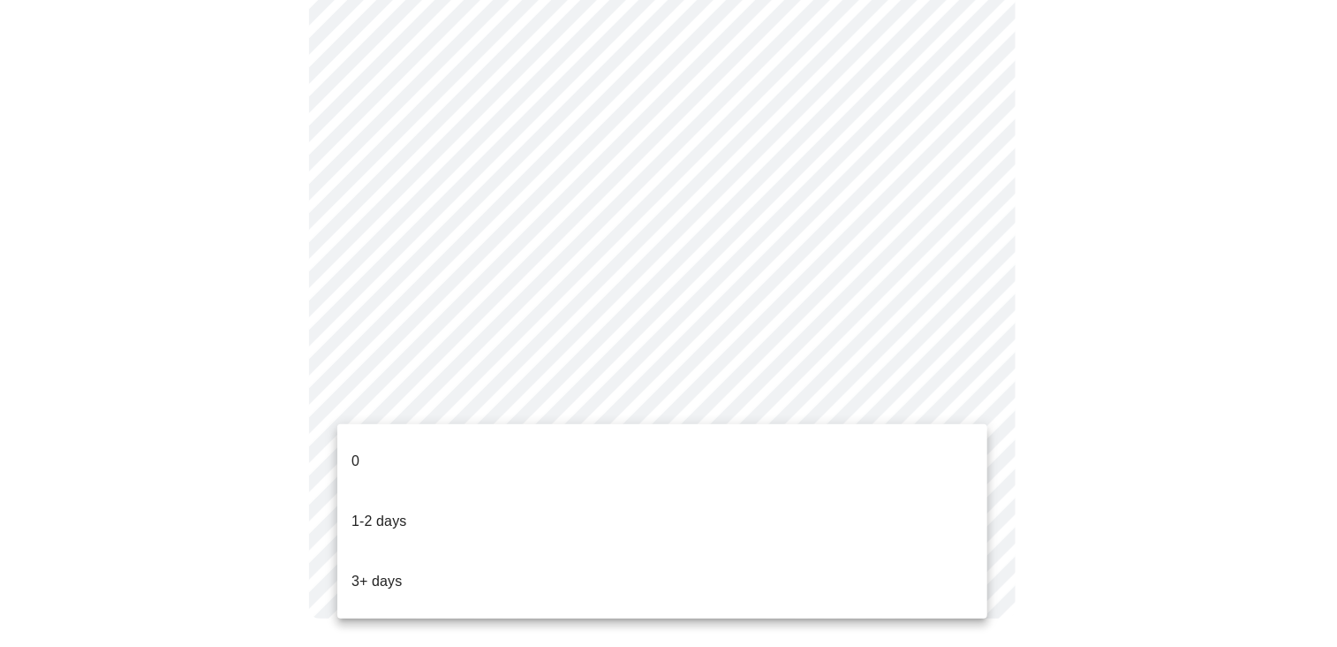
click at [405, 491] on li "1-2 days" at bounding box center [662, 521] width 650 height 60
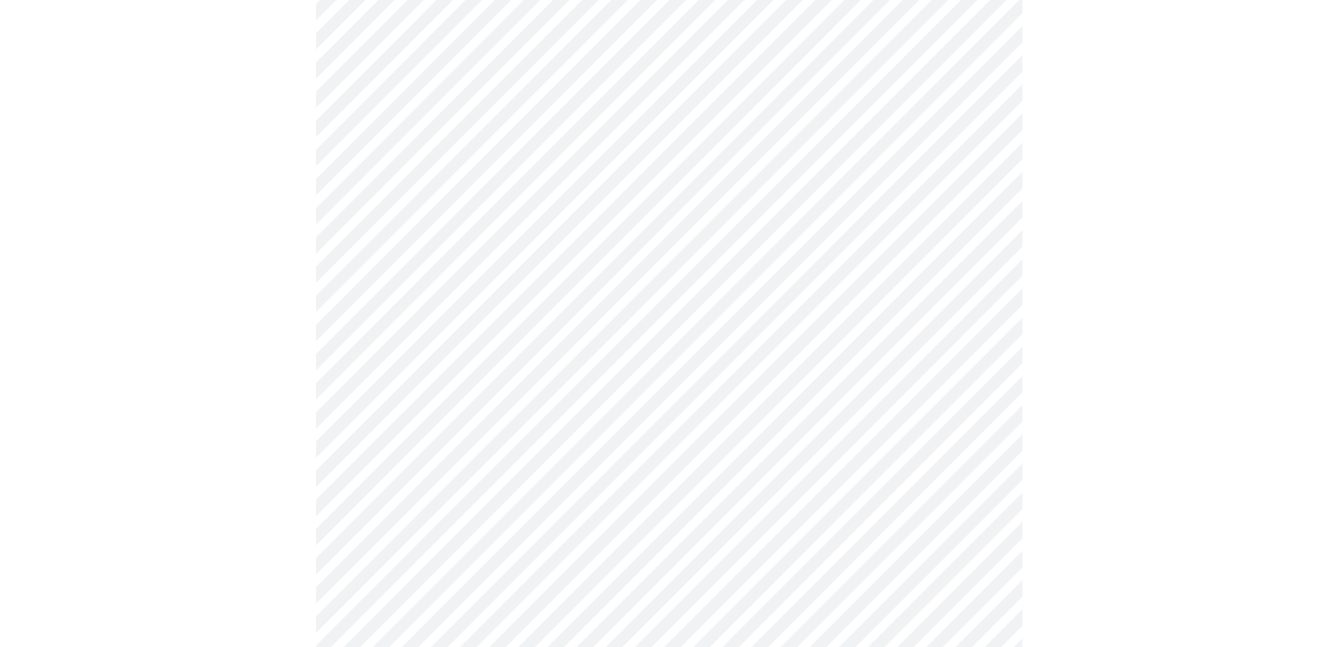
scroll to position [250, 0]
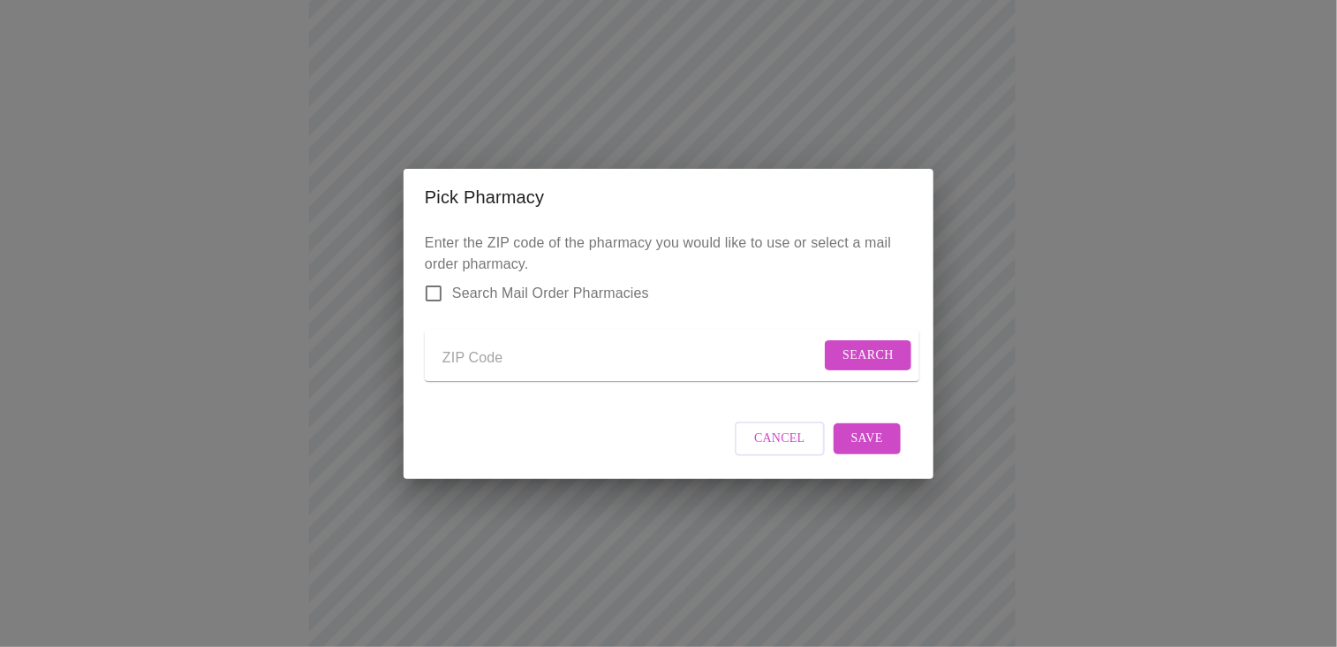
click at [488, 356] on input "Send a message to your care team" at bounding box center [632, 359] width 378 height 28
type input "55082"
click at [834, 349] on button "Search" at bounding box center [868, 355] width 87 height 31
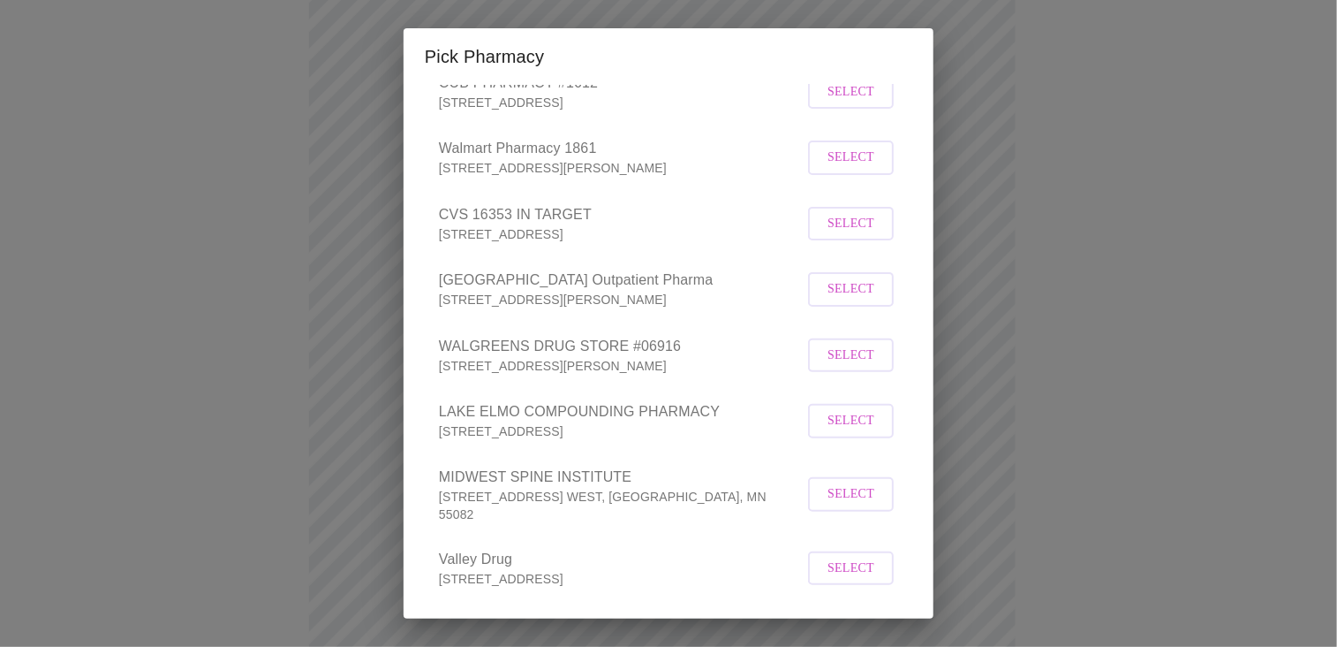
scroll to position [209, 0]
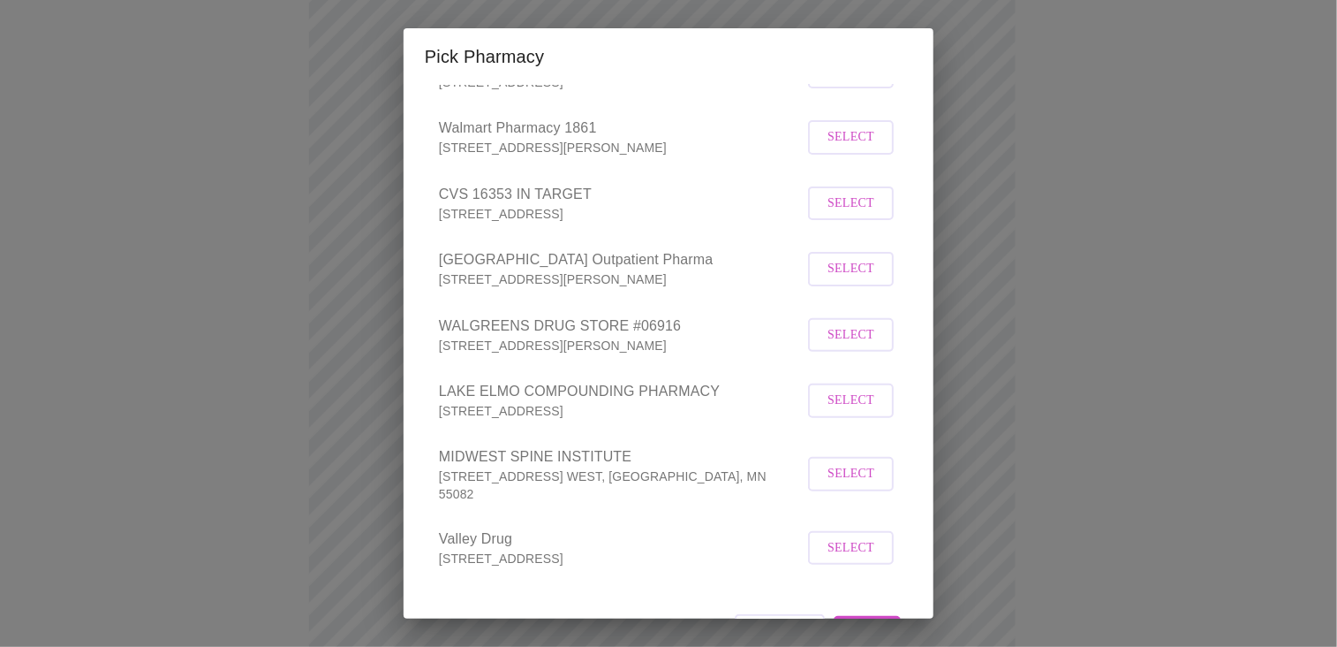
click at [832, 346] on span "Select" at bounding box center [851, 335] width 47 height 22
click at [1127, 466] on div "Pick Pharmacy Enter the ZIP code of the pharmacy you would like to use or selec…" at bounding box center [668, 323] width 1337 height 647
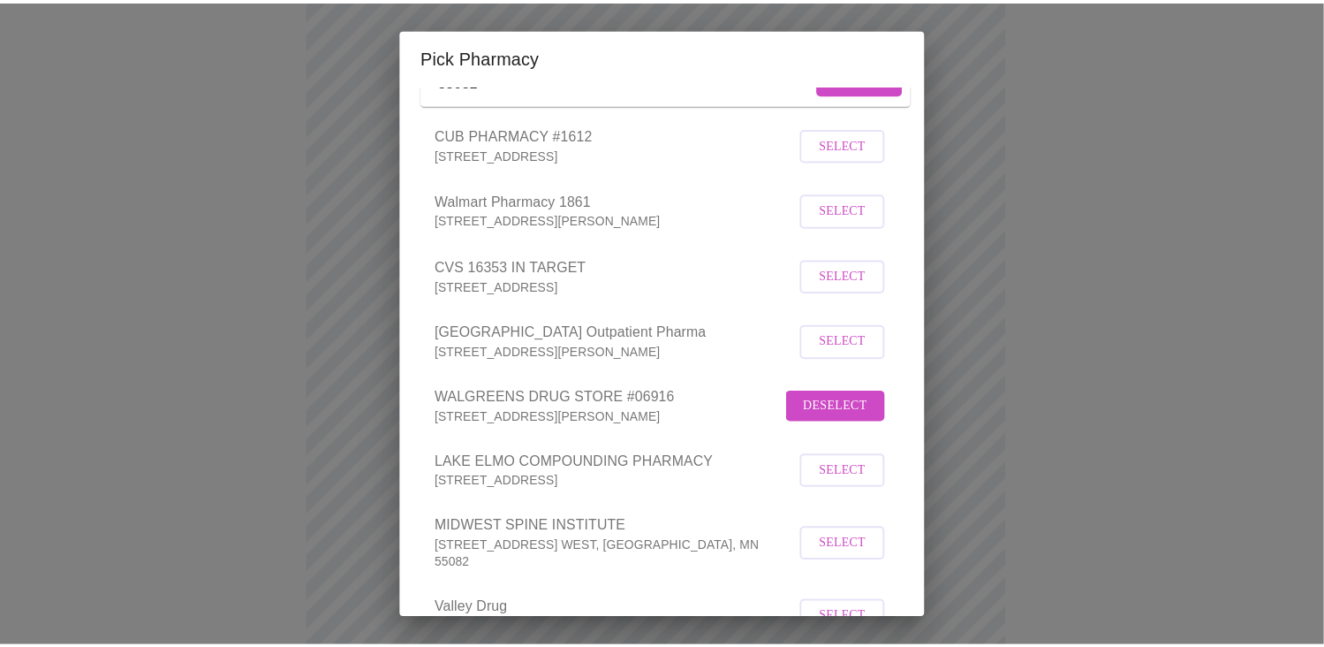
scroll to position [263, 0]
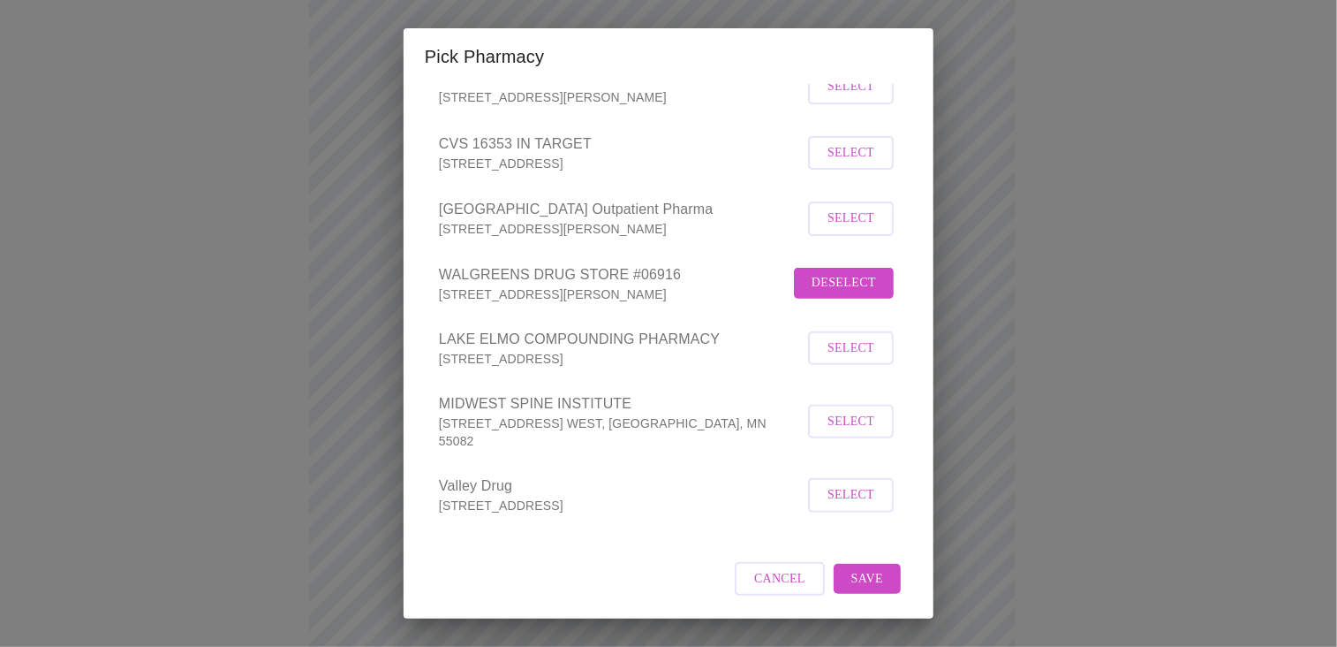
click at [859, 578] on span "Save" at bounding box center [868, 579] width 32 height 22
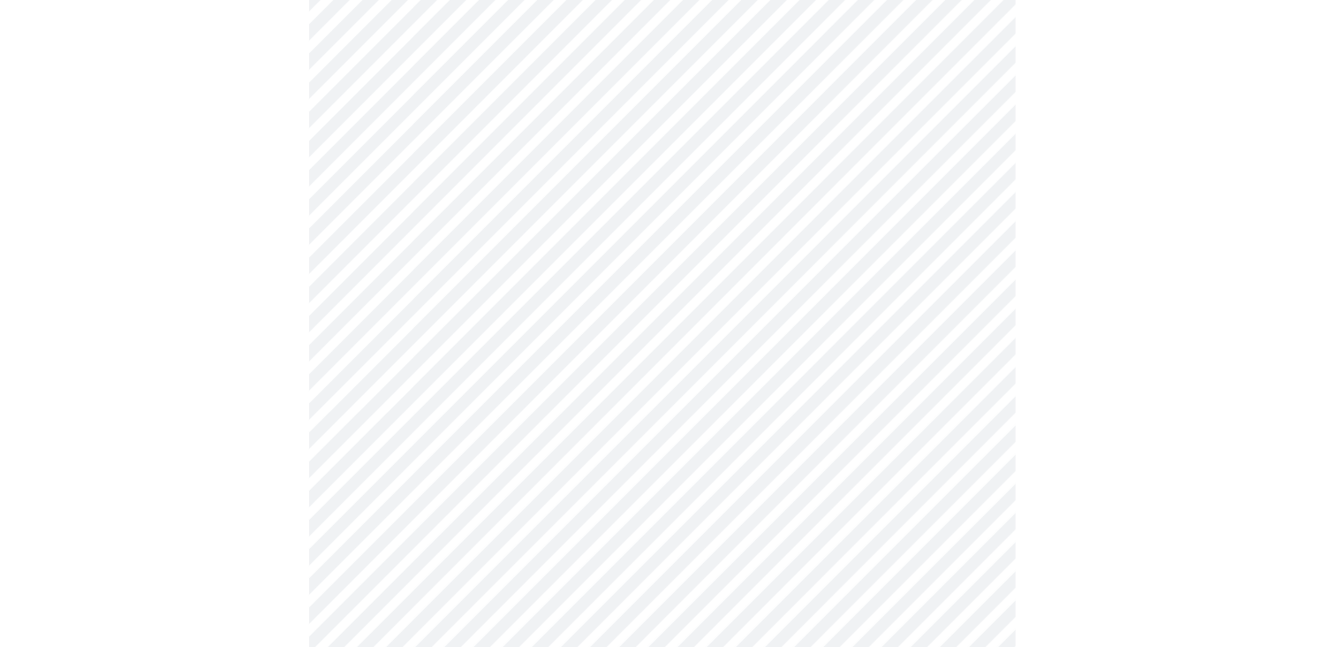
scroll to position [286, 0]
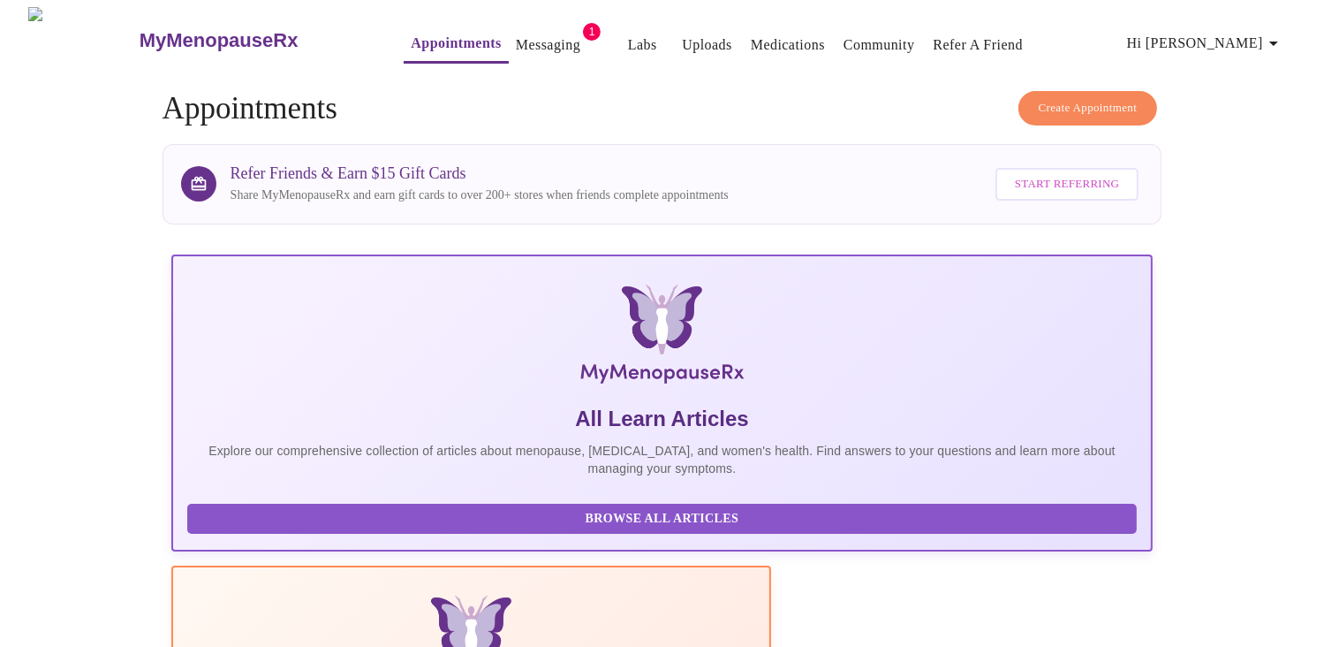
click at [527, 42] on link "Messaging" at bounding box center [548, 45] width 64 height 25
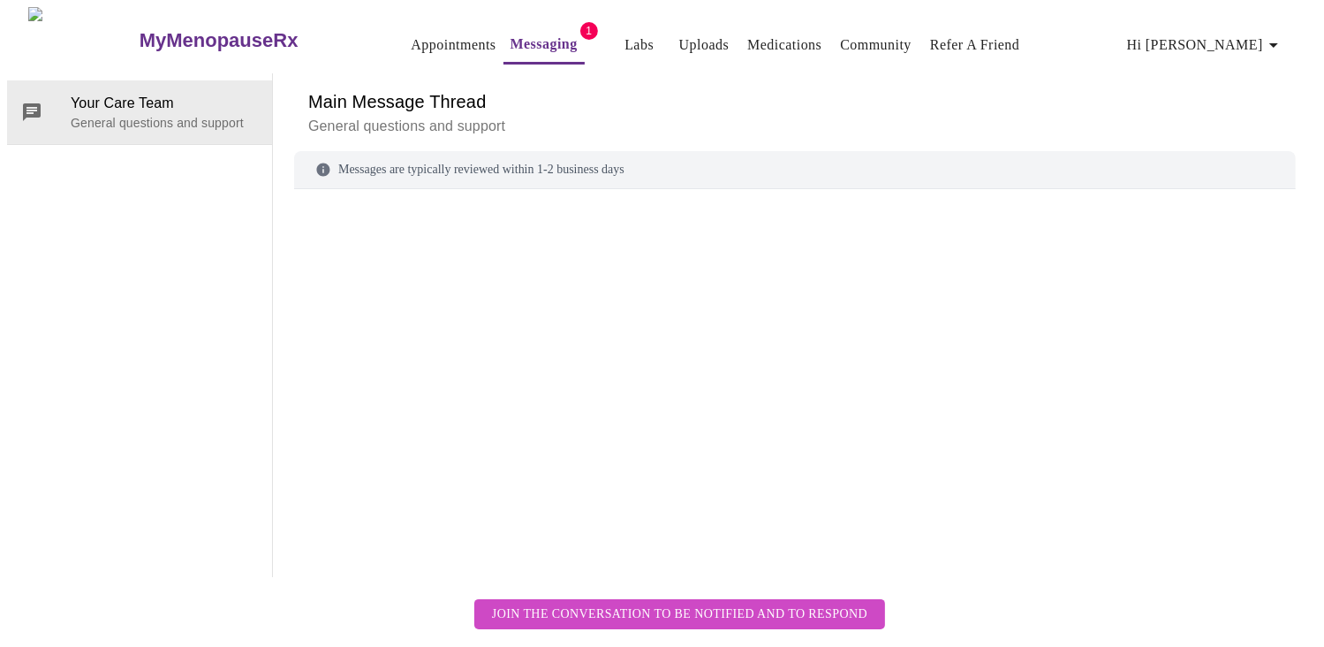
scroll to position [66, 0]
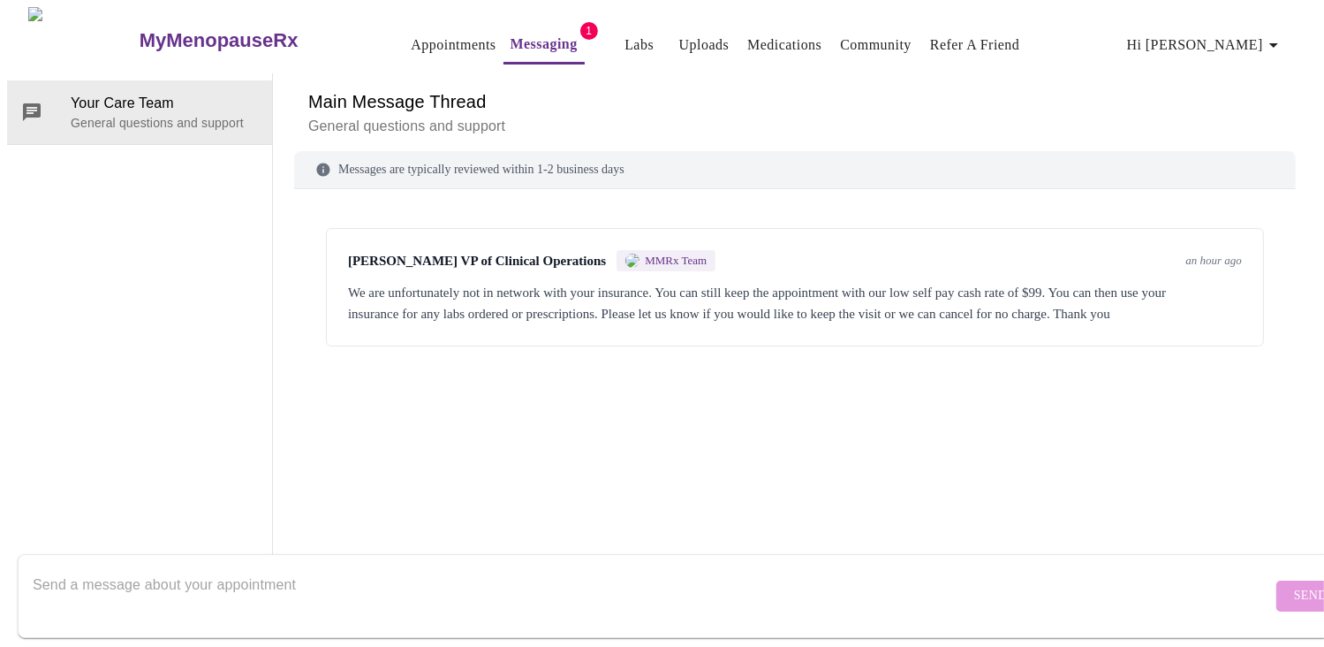
click at [717, 572] on textarea "Send a message about your appointment" at bounding box center [652, 595] width 1239 height 57
type textarea "D"
click at [362, 568] on textarea "You don't take United Health Care?" at bounding box center [652, 595] width 1239 height 57
click at [321, 570] on textarea "You don't take United Health Care?" at bounding box center [652, 595] width 1239 height 57
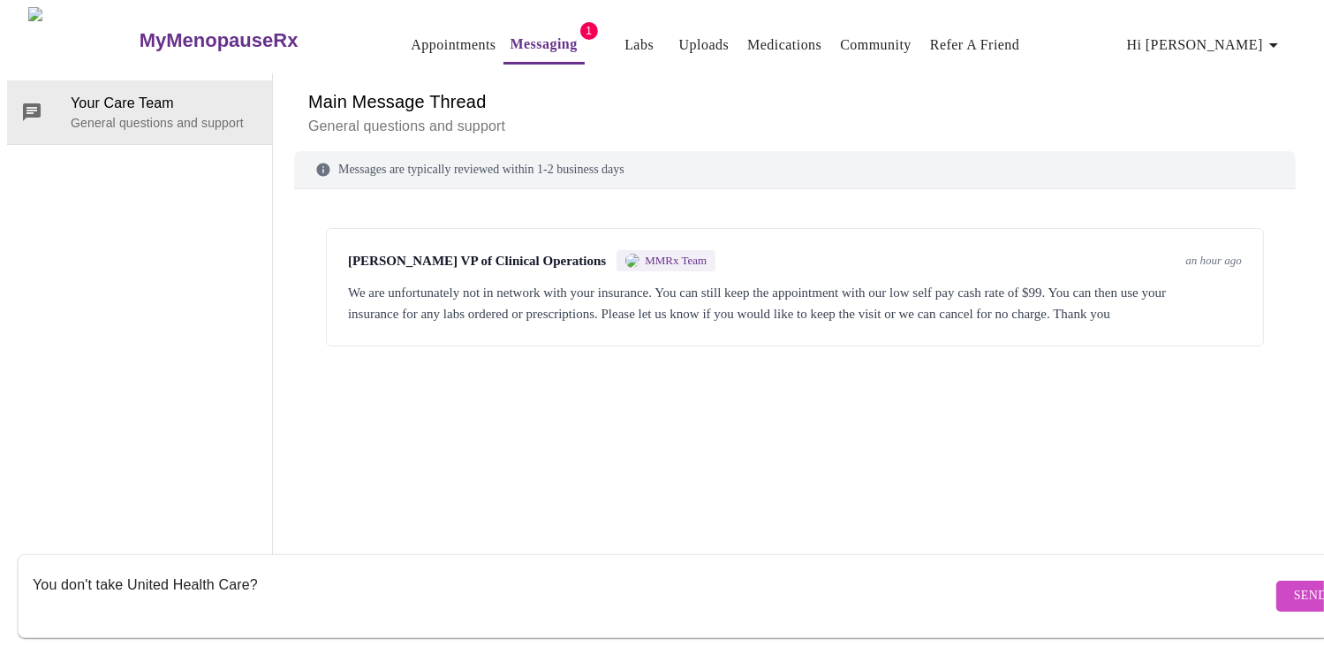
click at [84, 597] on textarea "You don't take United Health Care?" at bounding box center [652, 595] width 1239 height 57
click at [36, 597] on textarea "You don't take United Health Care?" at bounding box center [652, 595] width 1239 height 57
click at [351, 568] on textarea "You don't take United Health Care?" at bounding box center [652, 595] width 1239 height 57
type textarea "You don't take United Health Care? Do you happen to take ChampVa then?"
click at [1277, 580] on button "Send" at bounding box center [1311, 595] width 69 height 31
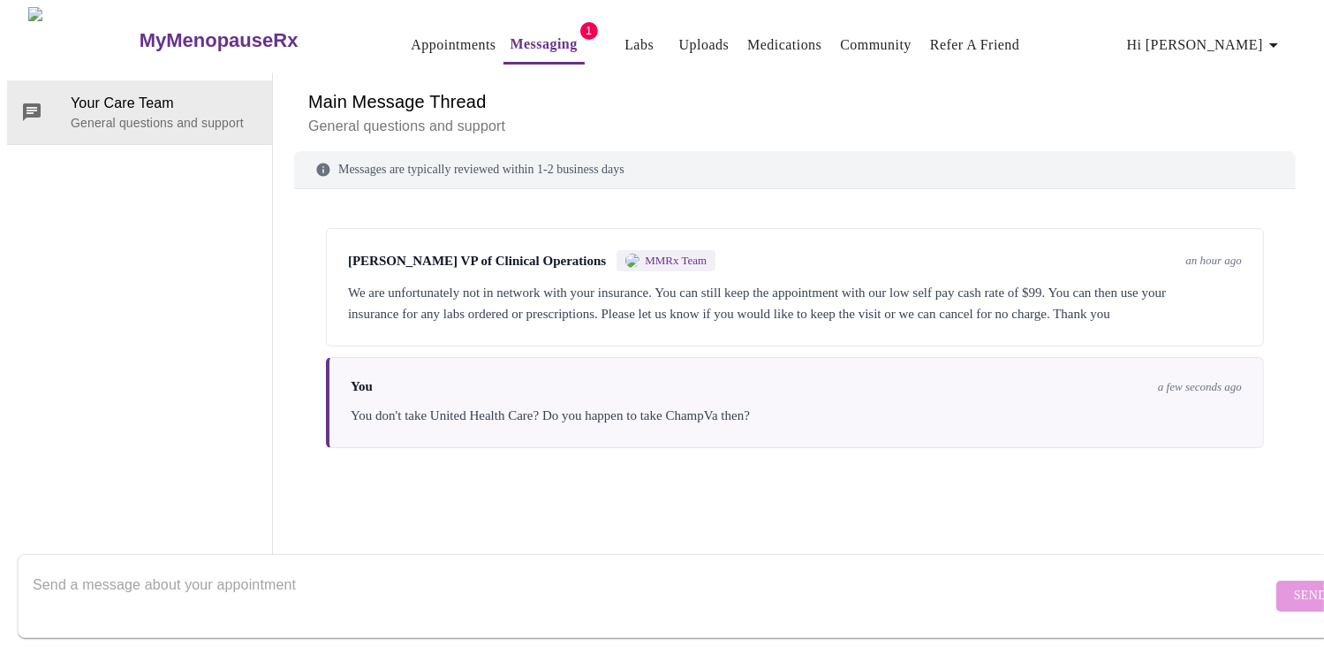
scroll to position [0, 0]
click at [418, 40] on link "Appointments" at bounding box center [453, 45] width 85 height 25
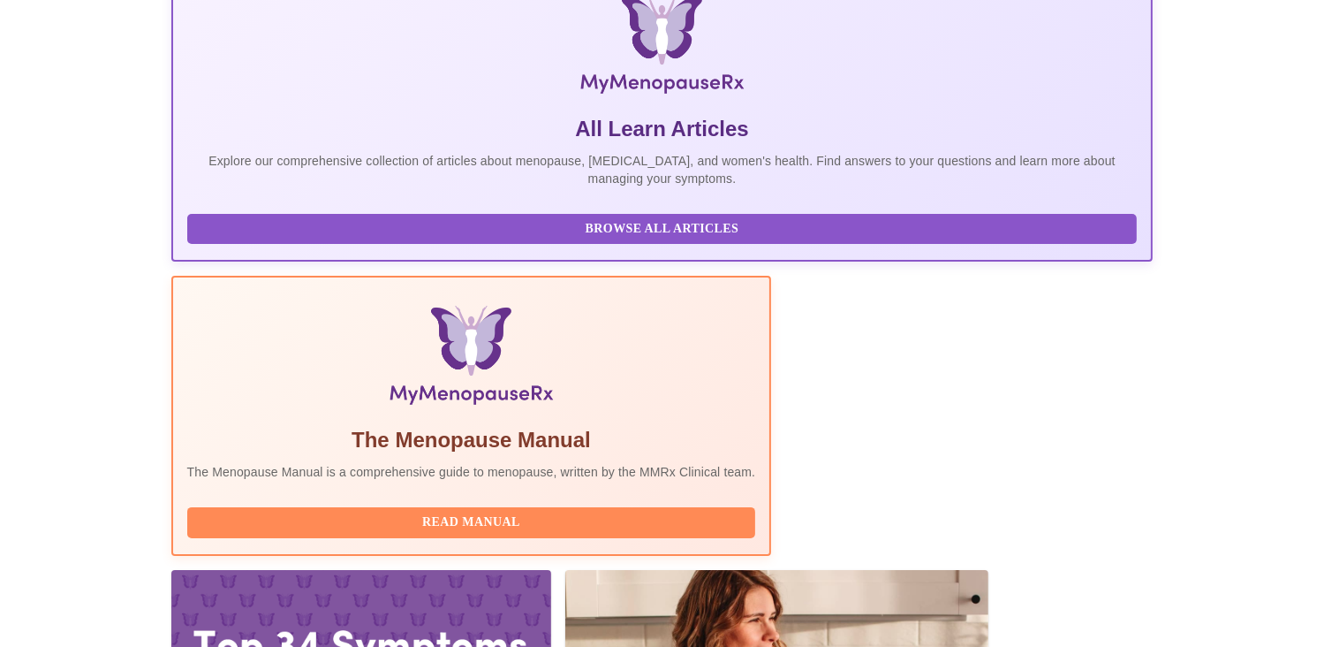
scroll to position [318, 0]
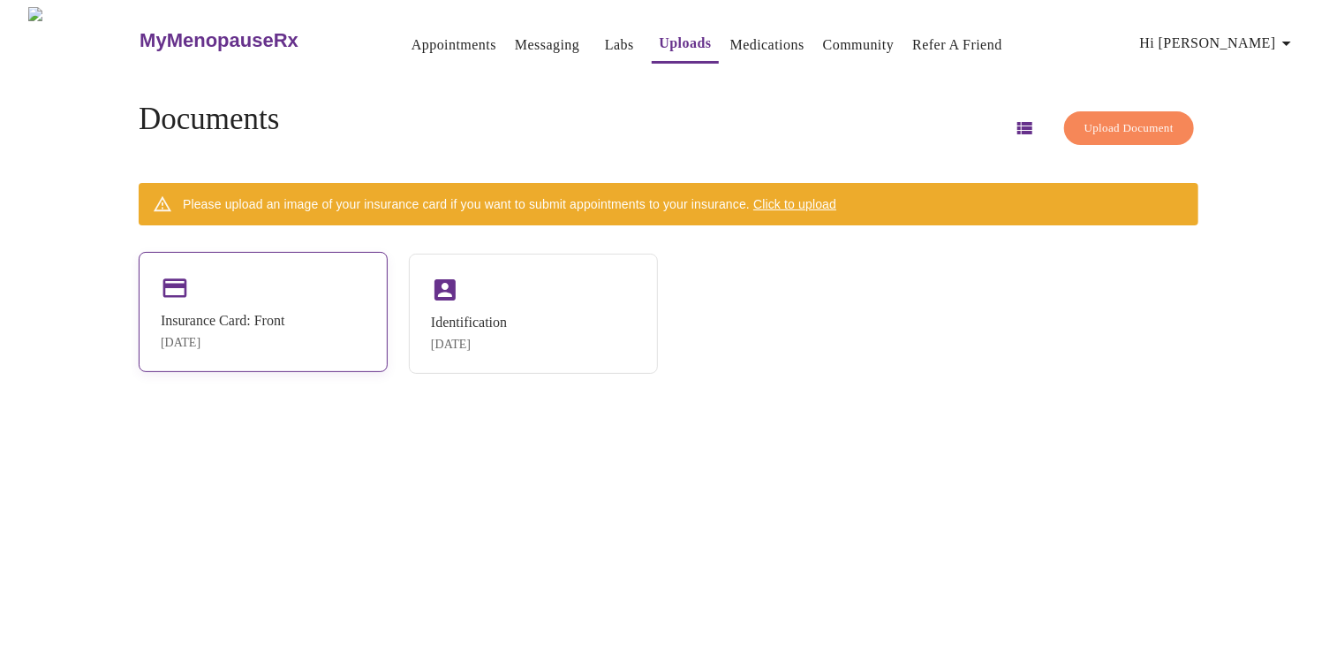
click at [233, 295] on div "Insurance Card: Front [DATE]" at bounding box center [263, 312] width 249 height 120
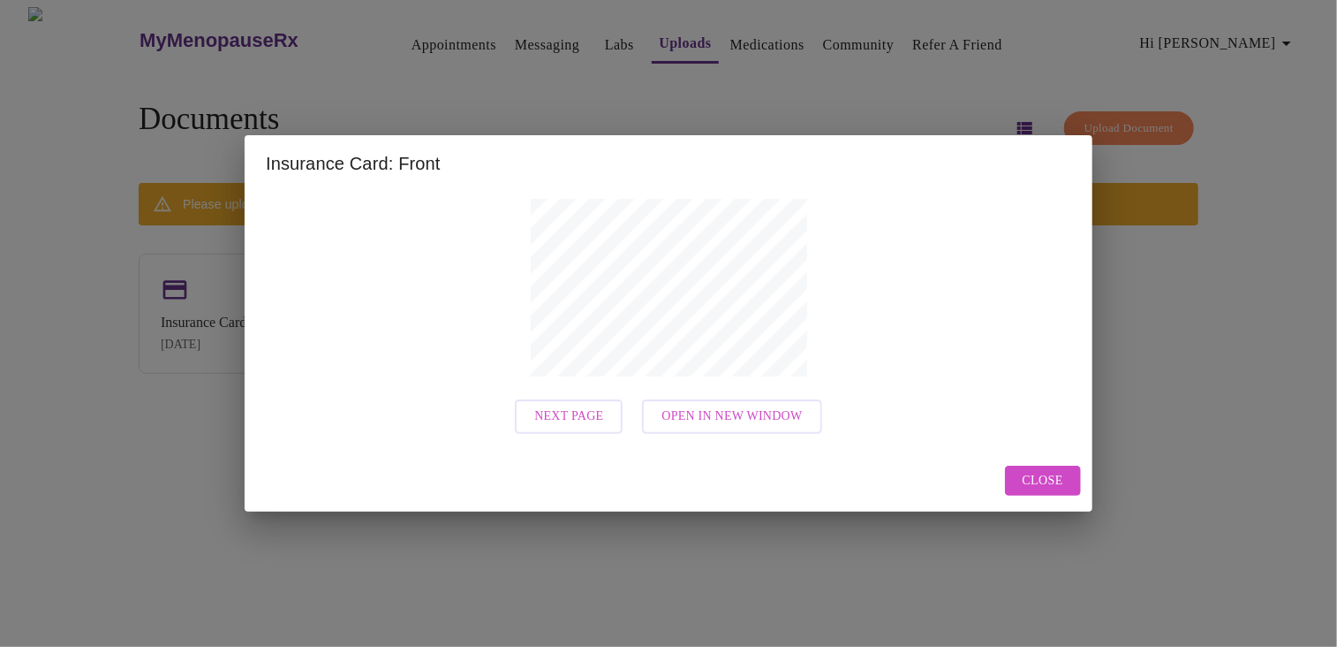
click at [1037, 480] on span "Close" at bounding box center [1043, 481] width 41 height 22
